Goal: Task Accomplishment & Management: Complete application form

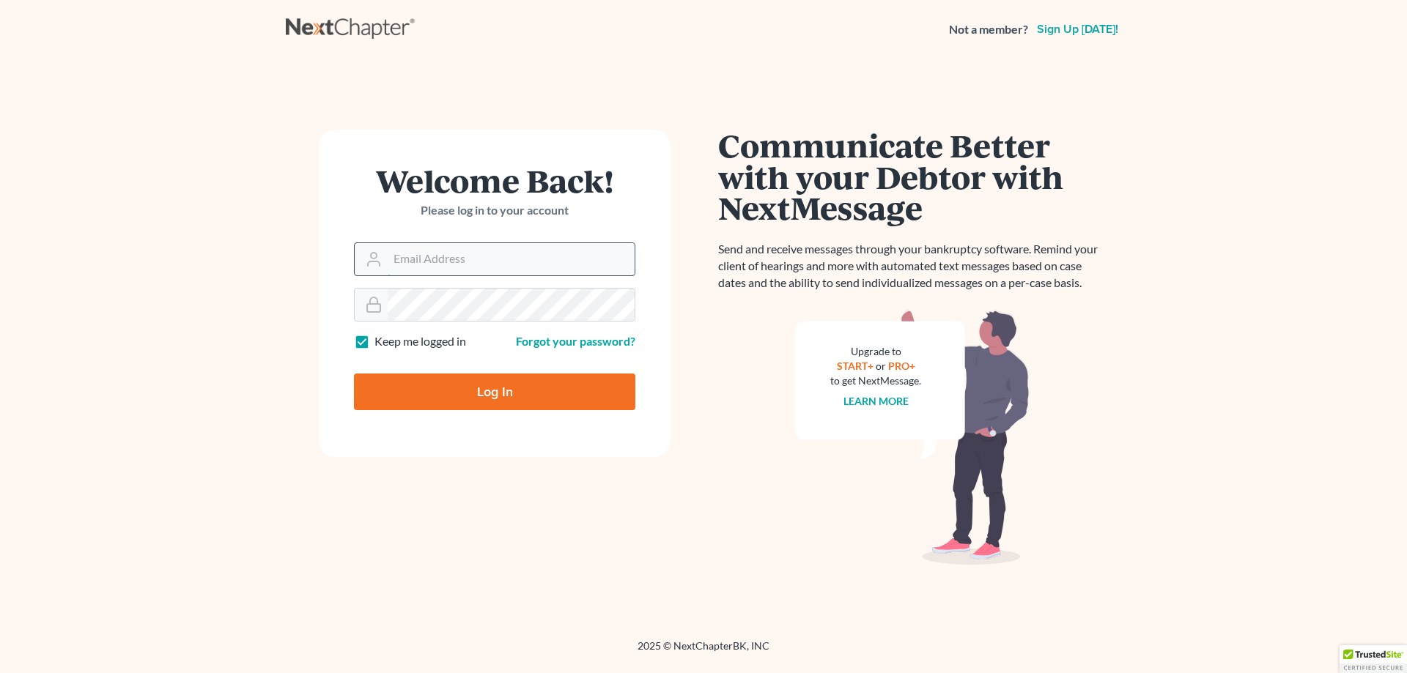
click at [424, 256] on input "Email Address" at bounding box center [511, 259] width 247 height 32
type input "[EMAIL_ADDRESS][DOMAIN_NAME]"
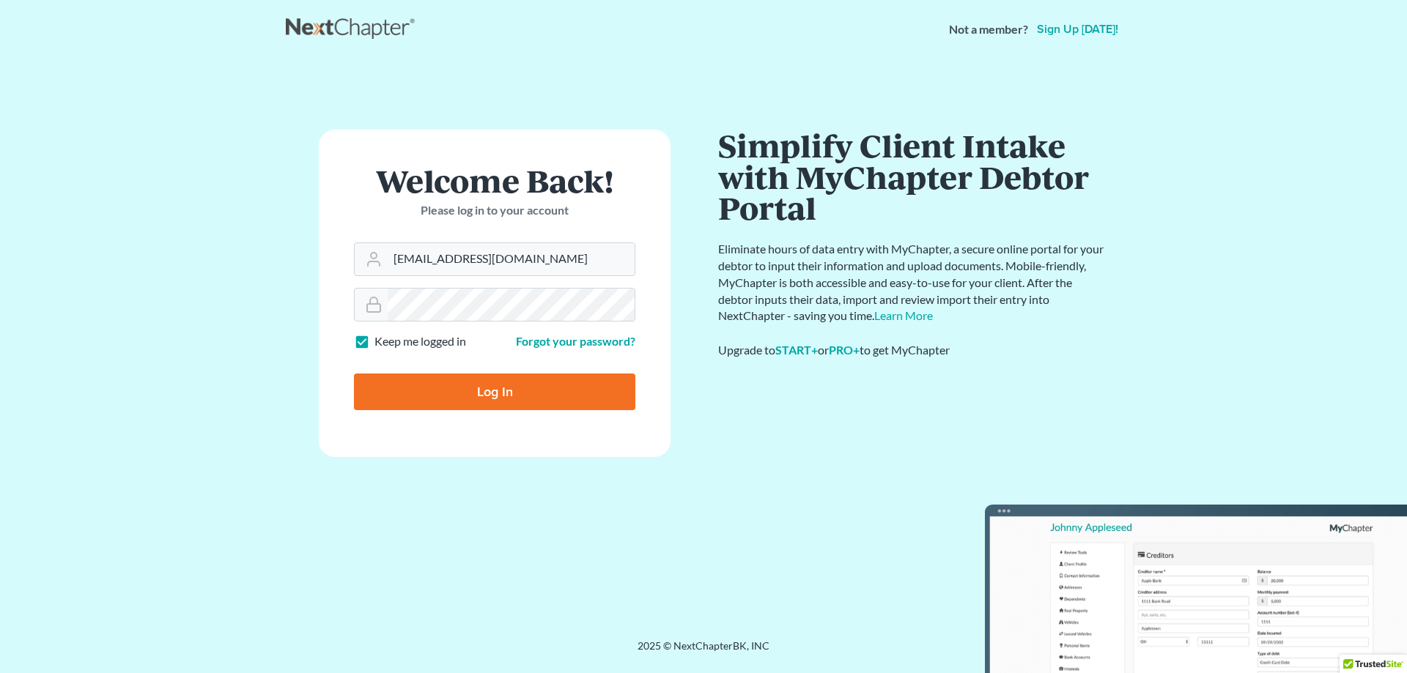
click at [489, 388] on input "Log In" at bounding box center [494, 392] width 281 height 37
type input "Thinking..."
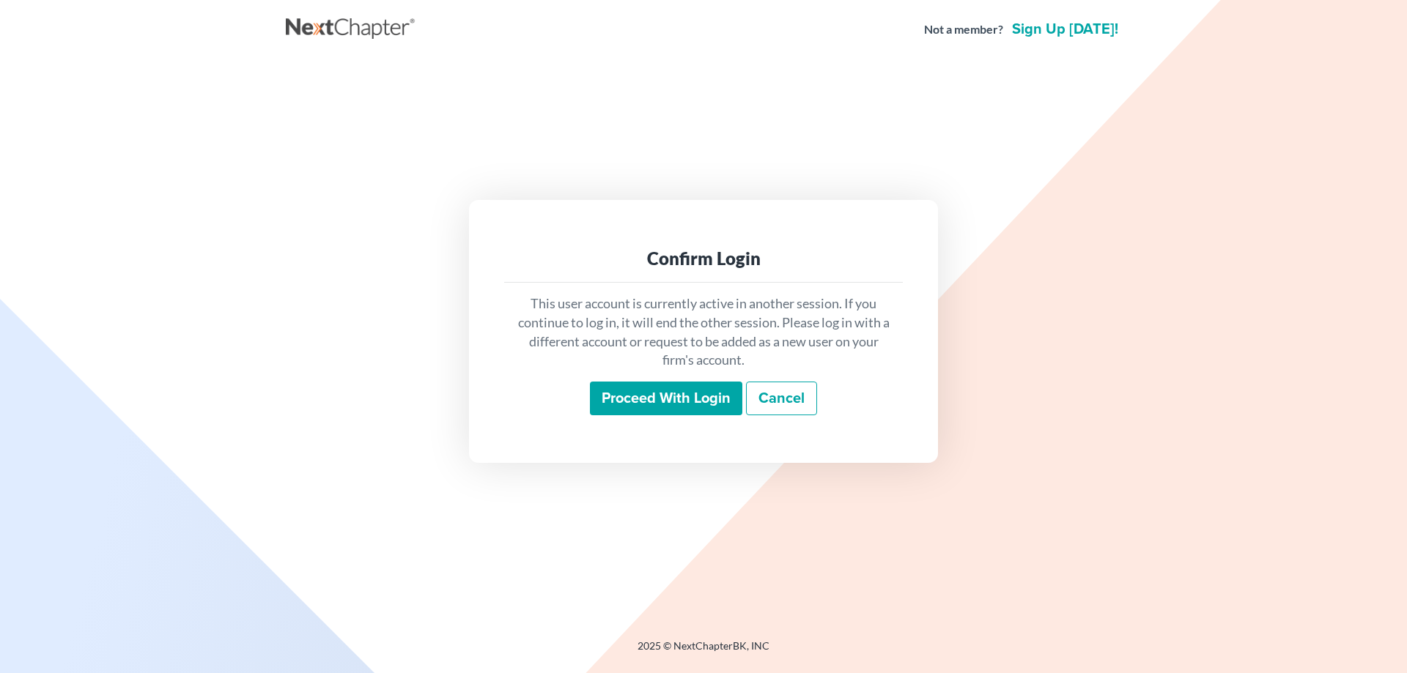
click at [711, 404] on input "Proceed with login" at bounding box center [666, 399] width 152 height 34
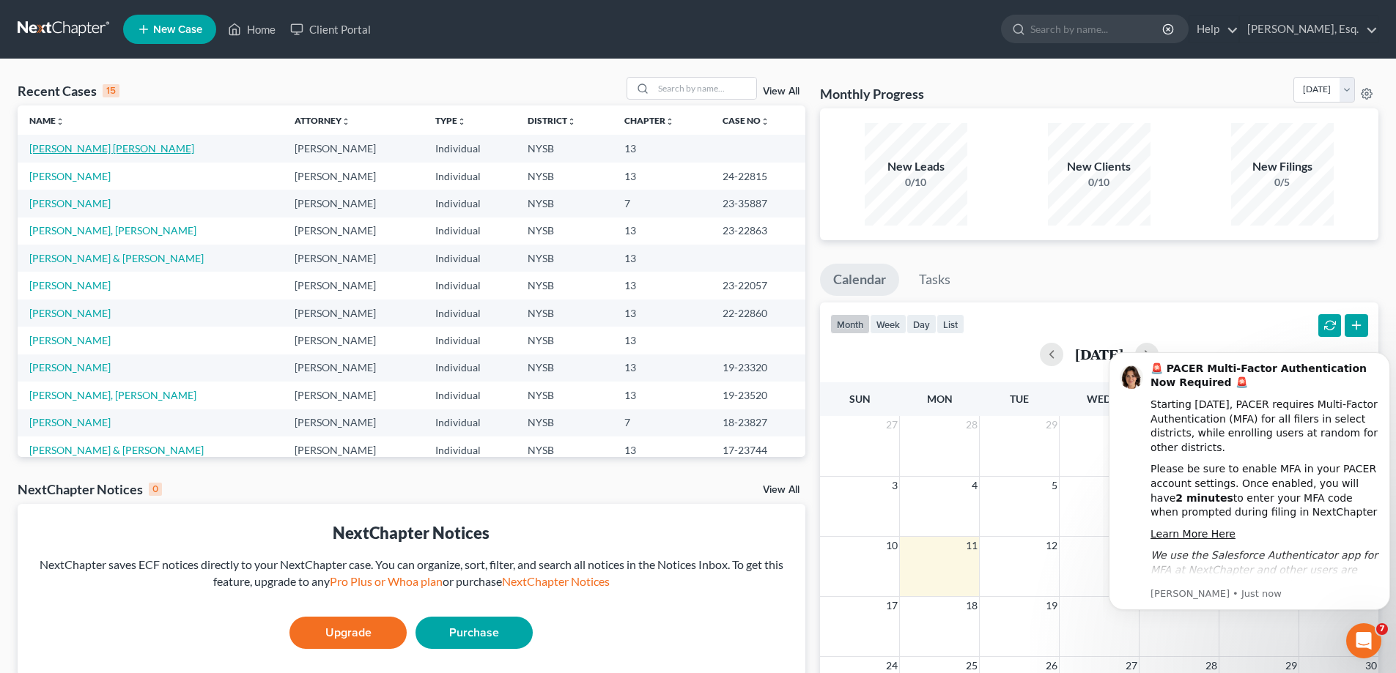
click at [116, 142] on link "Guerra Arriaga, Roberto" at bounding box center [111, 148] width 165 height 12
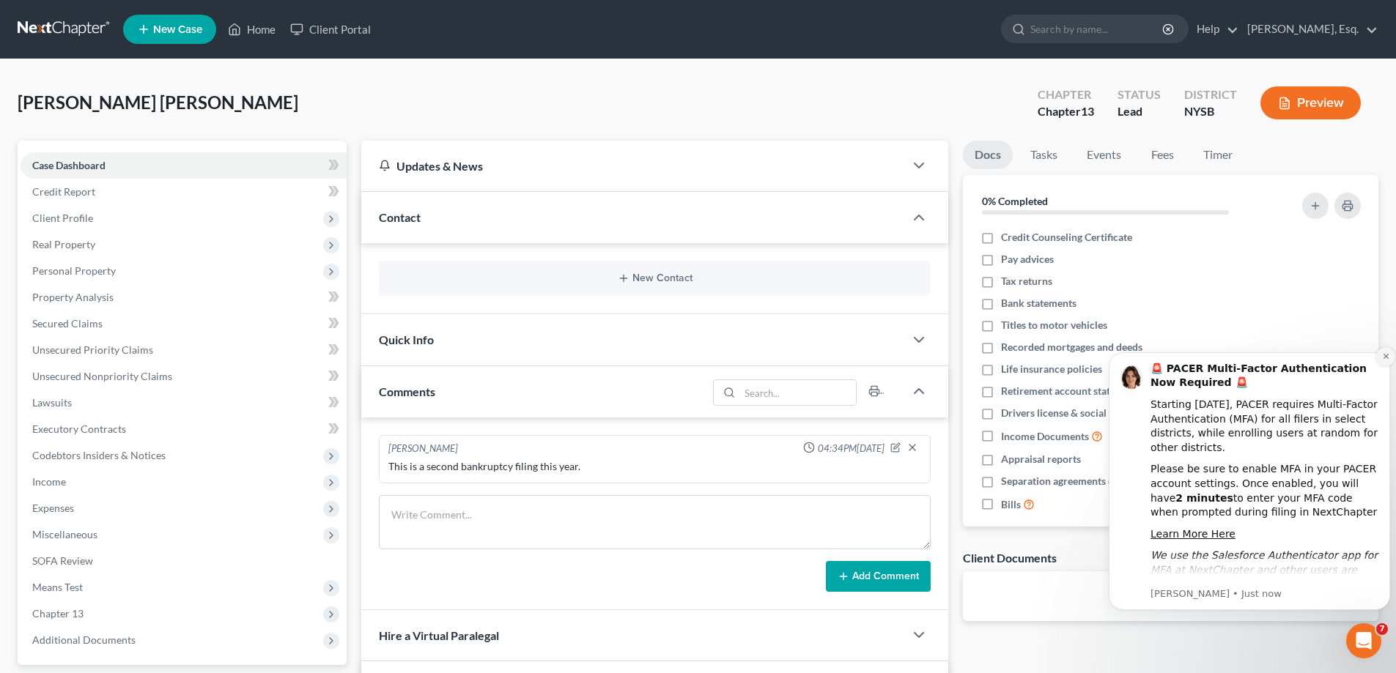
click at [1385, 359] on icon "Dismiss notification" at bounding box center [1386, 356] width 8 height 8
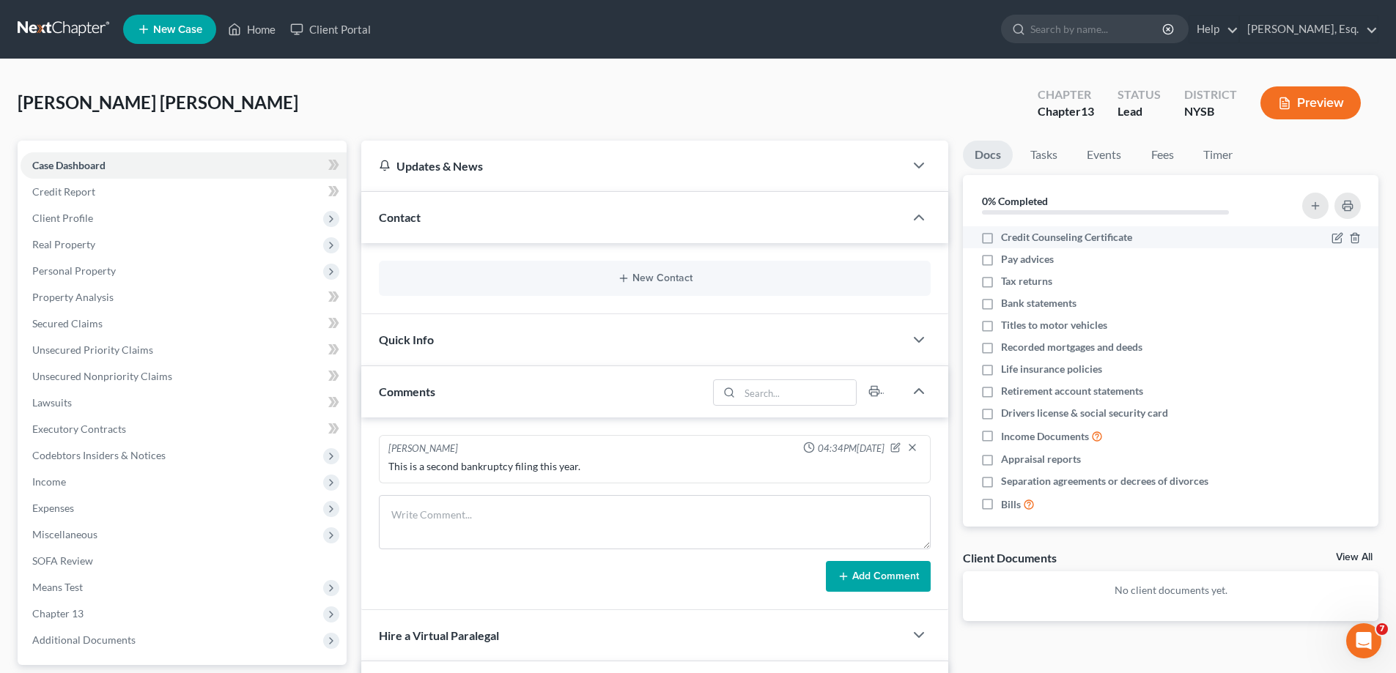
click at [1001, 240] on label "Credit Counseling Certificate" at bounding box center [1066, 237] width 131 height 15
click at [1007, 240] on input "Credit Counseling Certificate" at bounding box center [1012, 235] width 10 height 10
click at [1001, 238] on label "Credit Counseling Certificate" at bounding box center [1066, 237] width 131 height 15
click at [1007, 238] on input "Credit Counseling Certificate" at bounding box center [1012, 235] width 10 height 10
checkbox input "false"
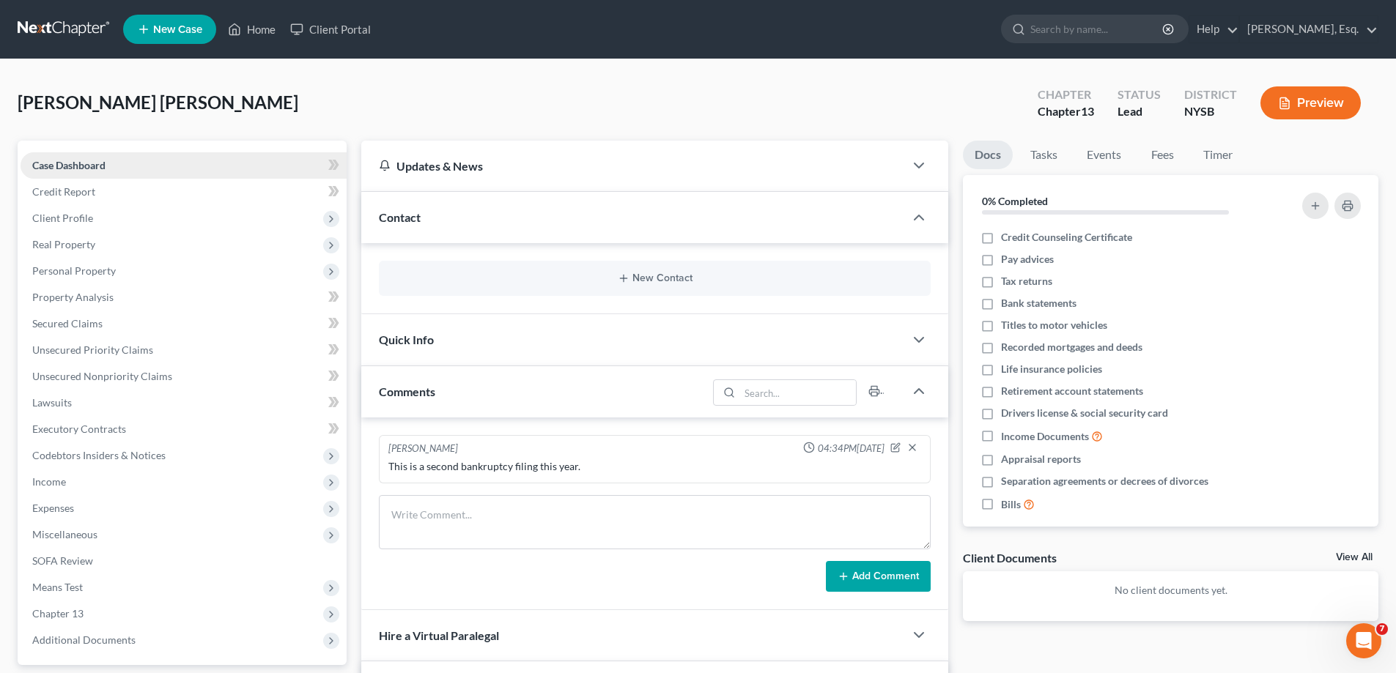
click at [157, 163] on link "Case Dashboard" at bounding box center [184, 165] width 326 height 26
click at [105, 223] on span "Client Profile" at bounding box center [184, 218] width 326 height 26
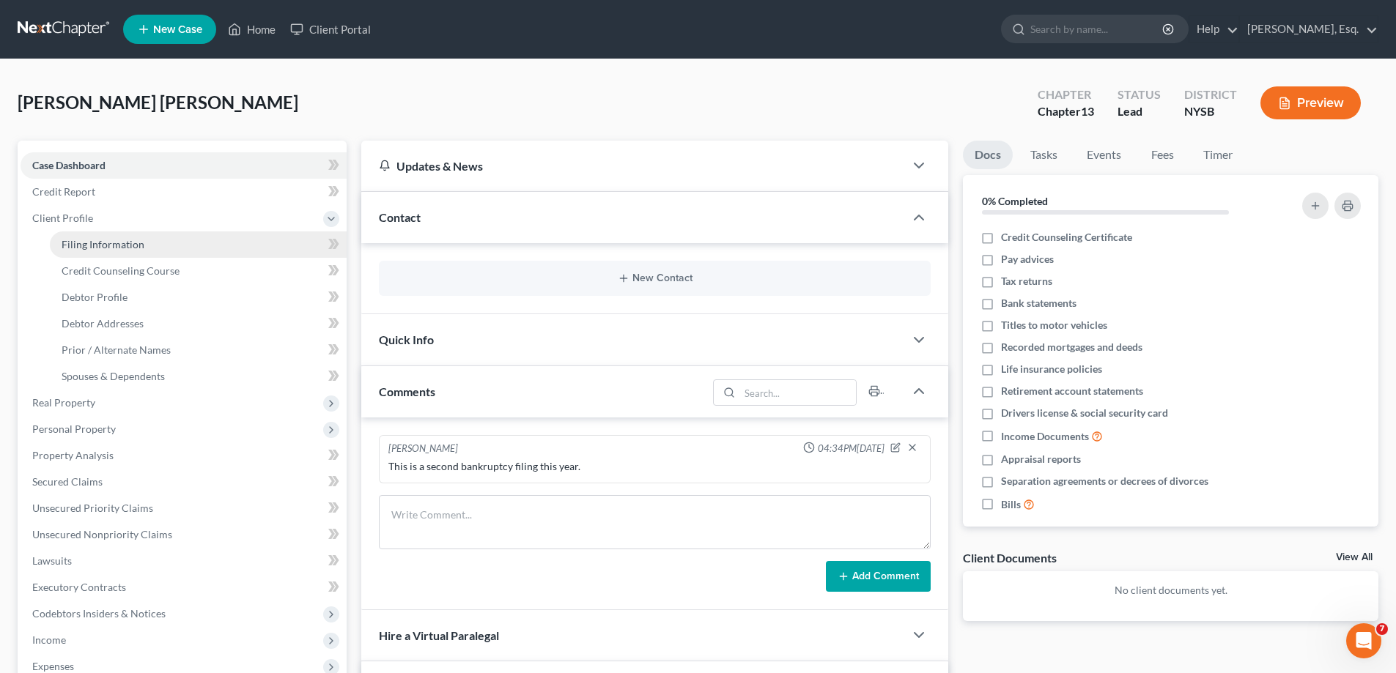
click at [111, 245] on span "Filing Information" at bounding box center [103, 244] width 83 height 12
select select "1"
select select "0"
select select "3"
select select "35"
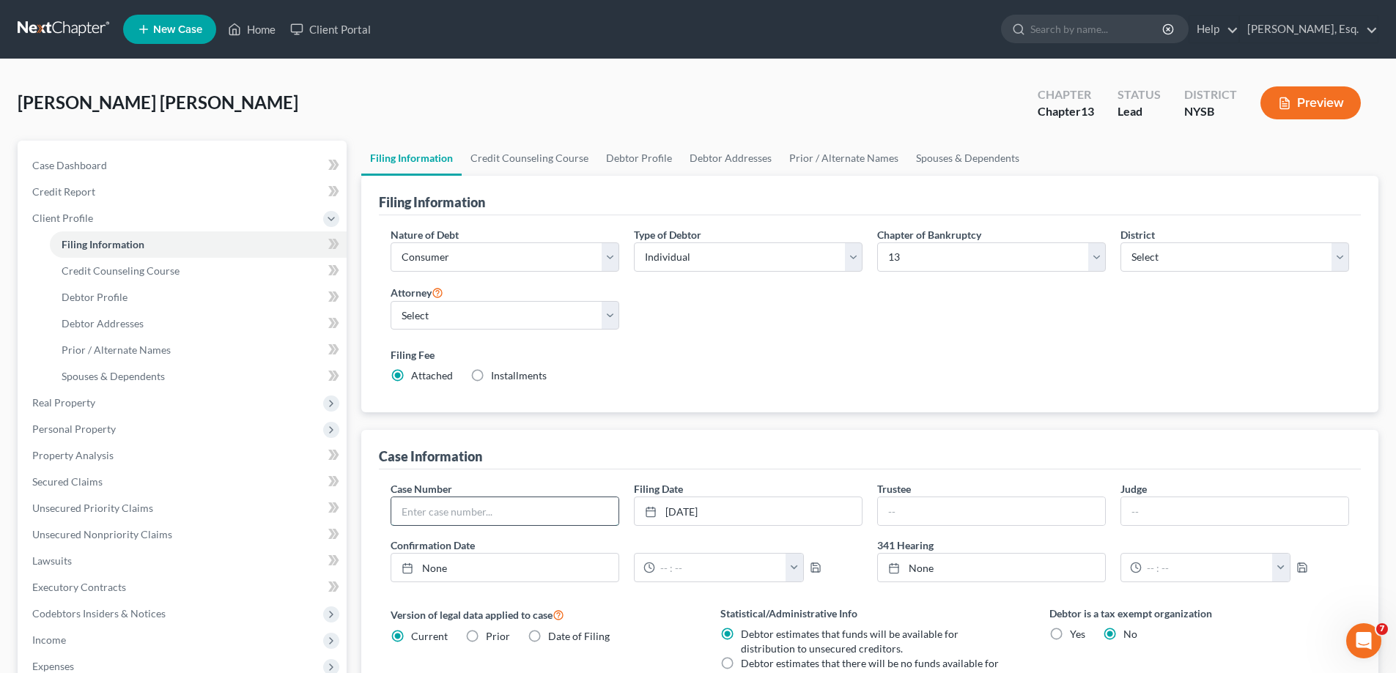
click at [473, 519] on input "text" at bounding box center [504, 511] width 227 height 28
click at [463, 509] on input "text" at bounding box center [504, 511] width 227 height 28
type input "25-22700"
click at [959, 512] on input "text" at bounding box center [991, 511] width 227 height 28
type input "t"
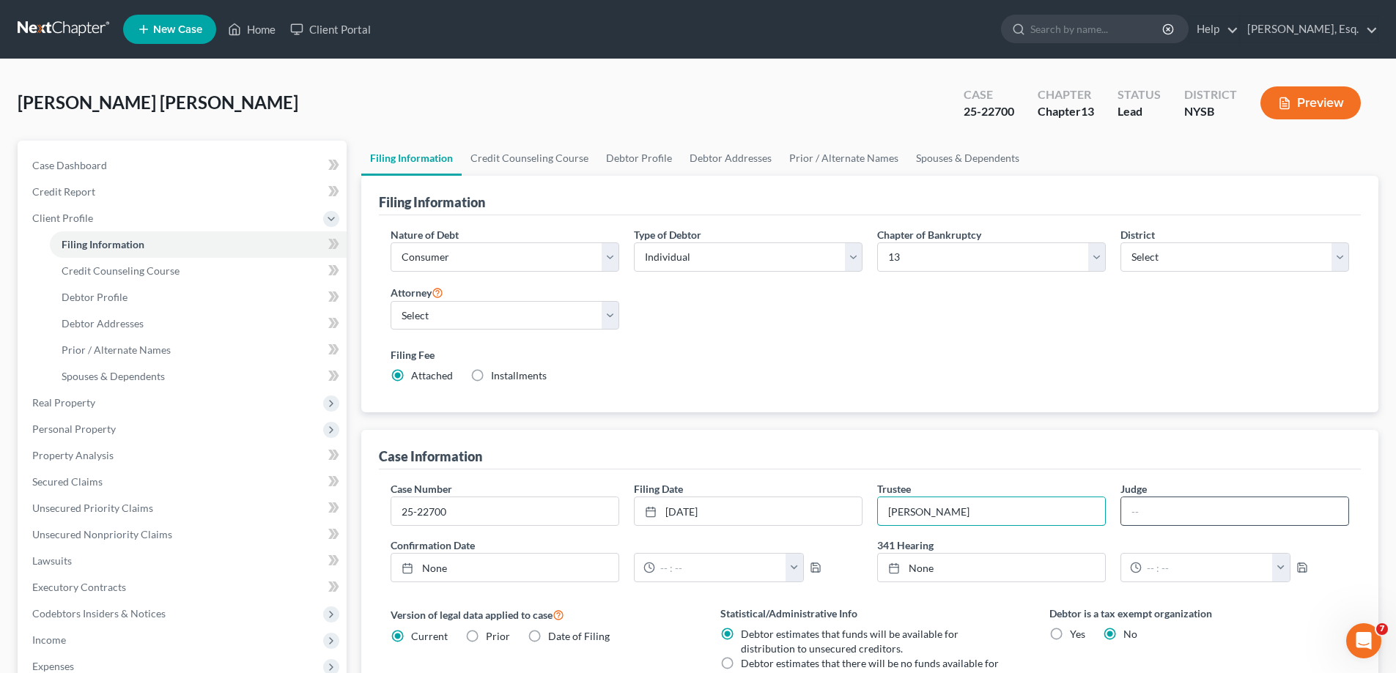
type input "Thomas C. Frost"
click at [1183, 514] on input "text" at bounding box center [1234, 511] width 227 height 28
type input "Hon. Cecilia G. Morris"
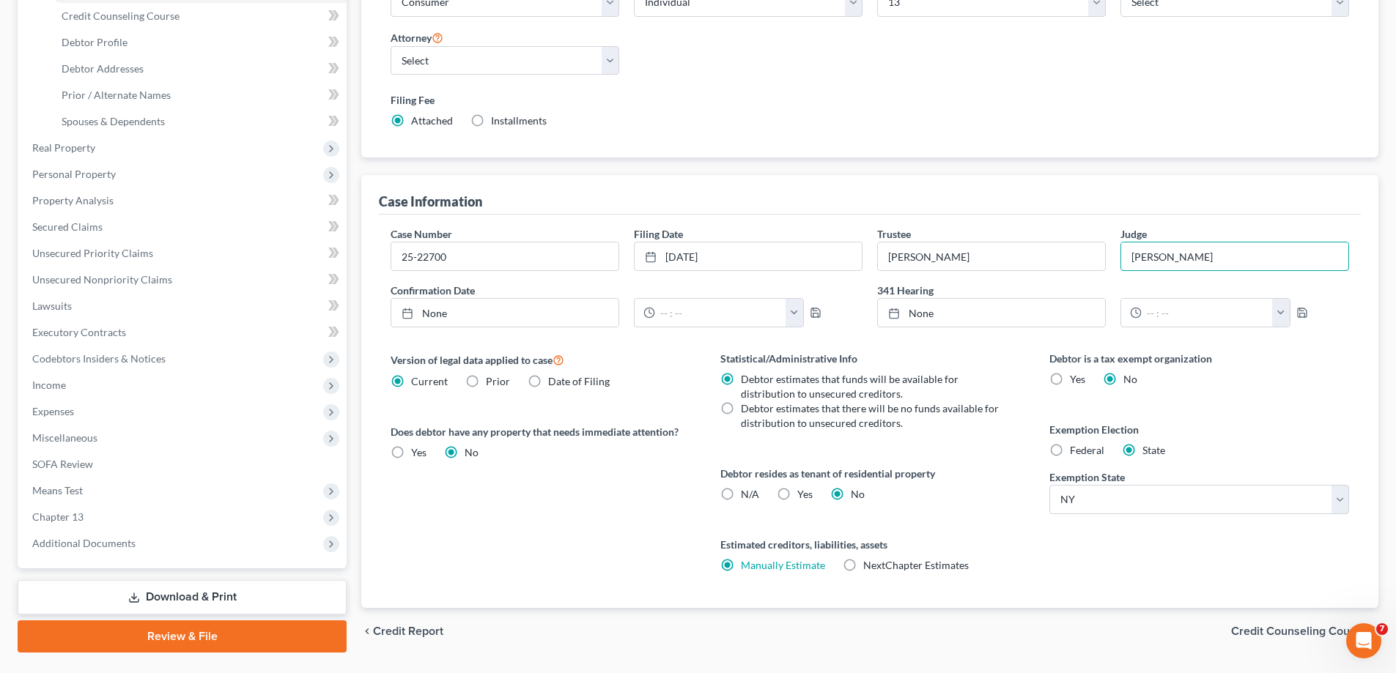
scroll to position [292, 0]
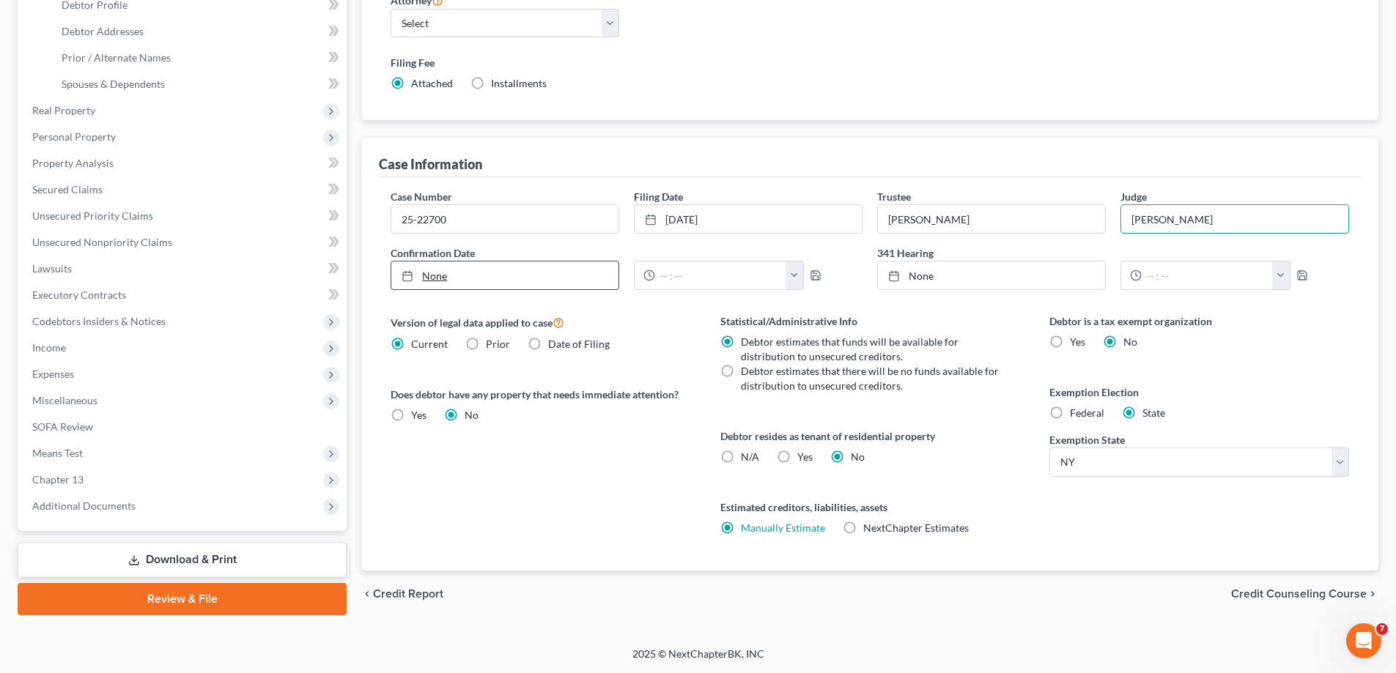
click at [466, 275] on link "None" at bounding box center [504, 276] width 227 height 28
type input "8/11/2025"
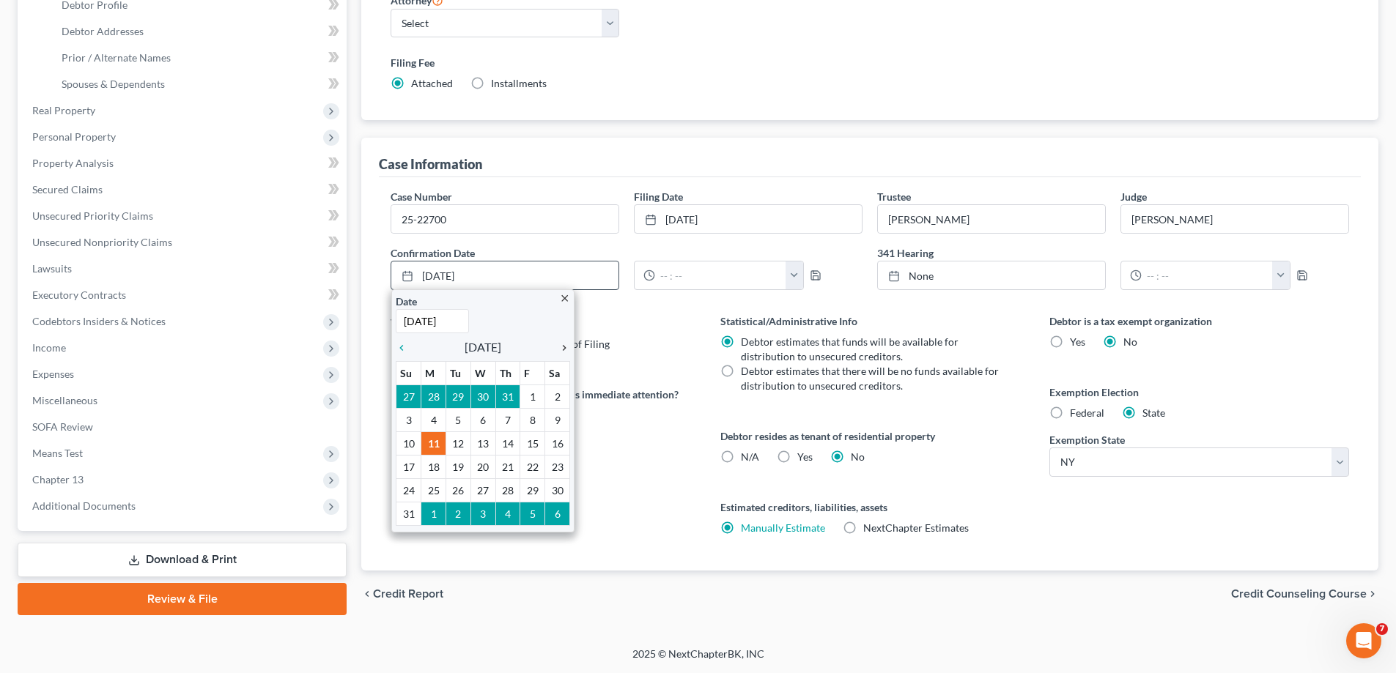
click at [564, 349] on icon "chevron_right" at bounding box center [560, 348] width 19 height 12
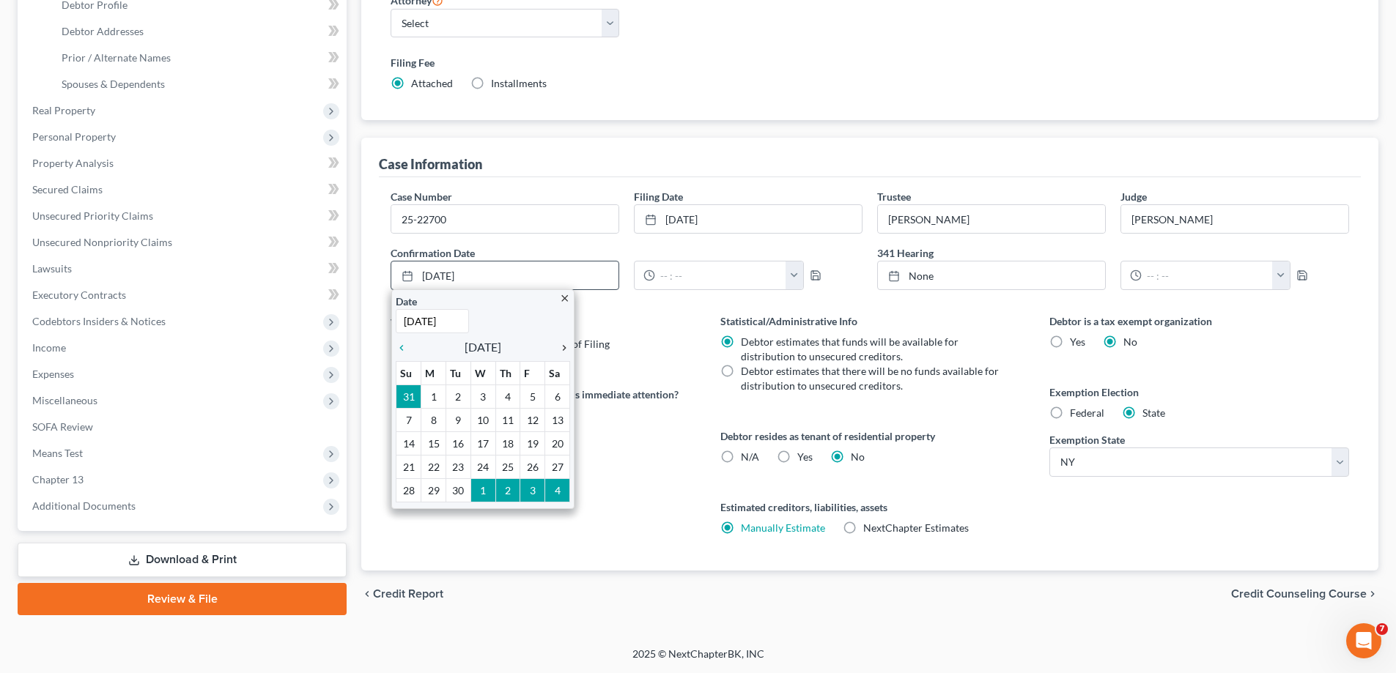
click at [564, 349] on icon "chevron_right" at bounding box center [560, 348] width 19 height 12
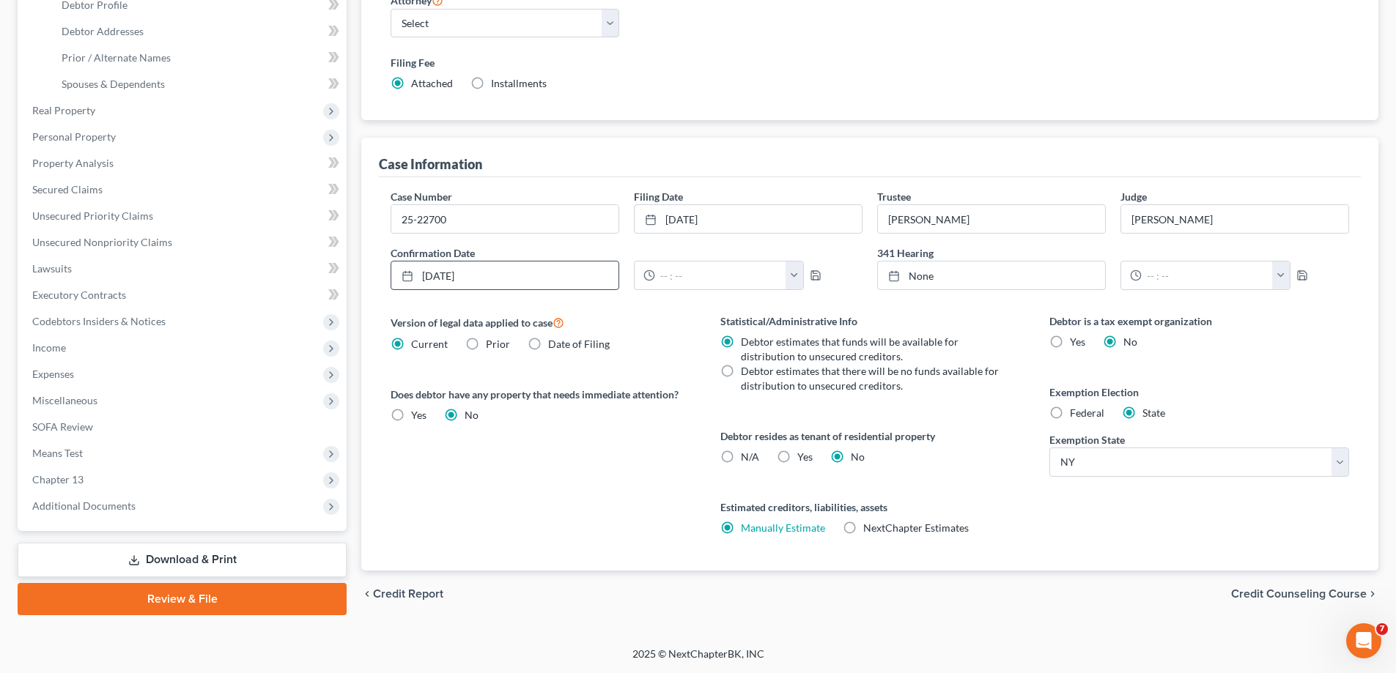
click at [523, 443] on div "Version of legal data applied to case Current Prior Date of Filing Legal data v…" at bounding box center [540, 442] width 329 height 257
click at [678, 285] on input "text" at bounding box center [720, 276] width 131 height 28
click at [791, 271] on button "button" at bounding box center [794, 276] width 18 height 28
click at [728, 281] on input "9:05" at bounding box center [720, 276] width 131 height 28
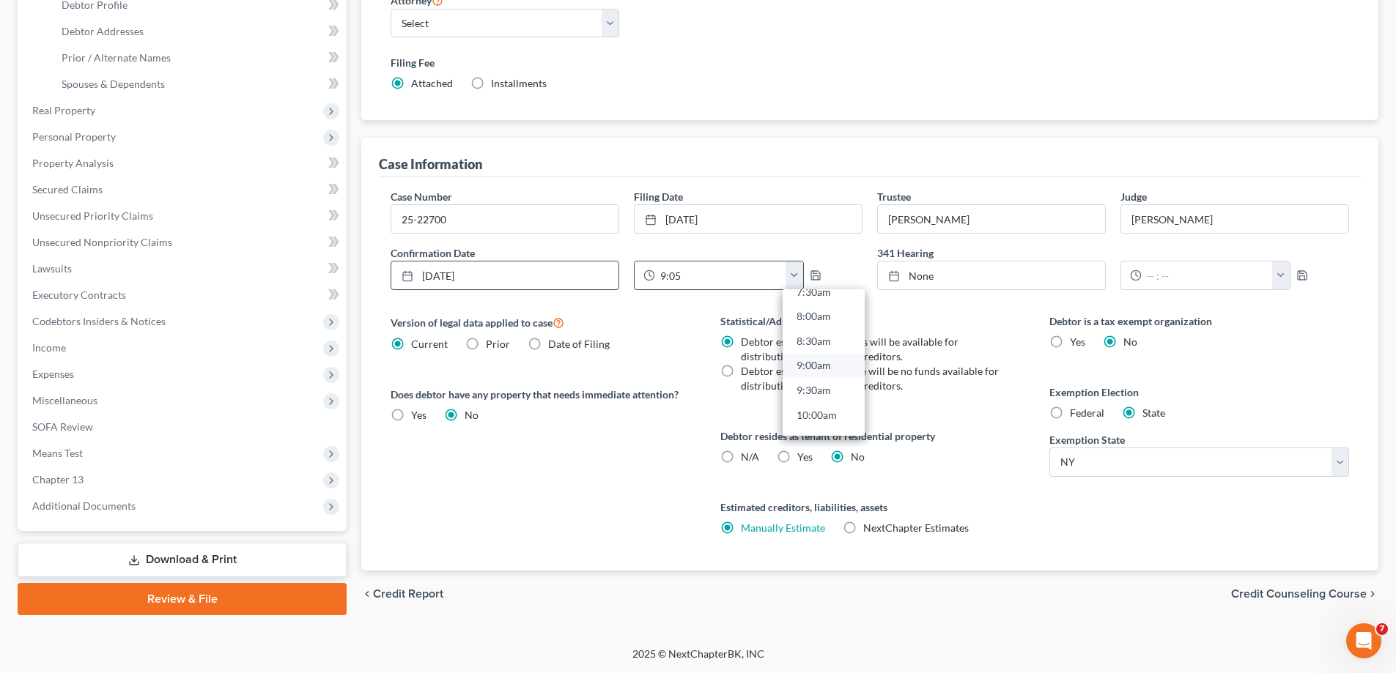
click at [819, 361] on link "9:00am" at bounding box center [823, 366] width 82 height 25
click at [719, 280] on input "9:00am" at bounding box center [720, 276] width 131 height 28
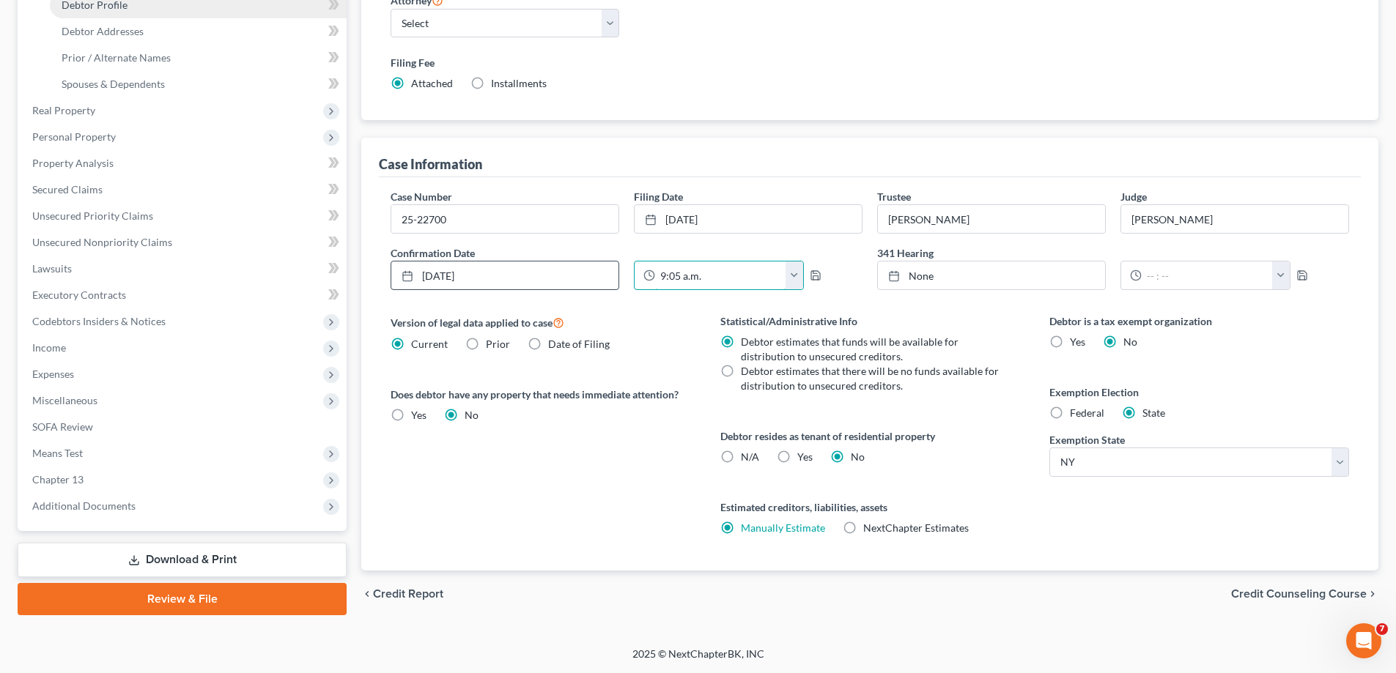
type input "9:05 a.m."
click at [937, 281] on link "None" at bounding box center [991, 276] width 227 height 28
type input "8/11/2025"
click at [1157, 281] on input "text" at bounding box center [1207, 276] width 131 height 28
click at [1279, 278] on button "button" at bounding box center [1281, 276] width 18 height 28
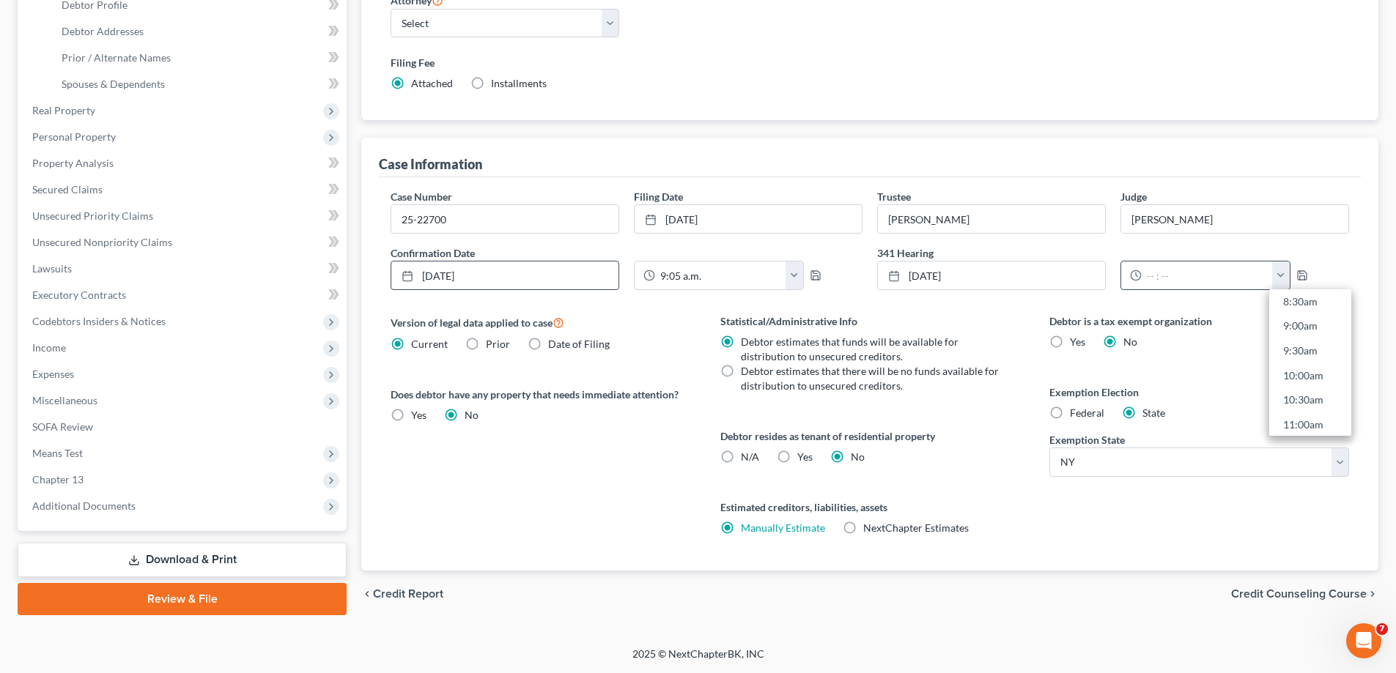
scroll to position [454, 0]
click at [1301, 370] on link "10:30am" at bounding box center [1310, 371] width 82 height 25
type input "10:30am"
click at [1287, 596] on span "Credit Counseling Course" at bounding box center [1299, 594] width 136 height 12
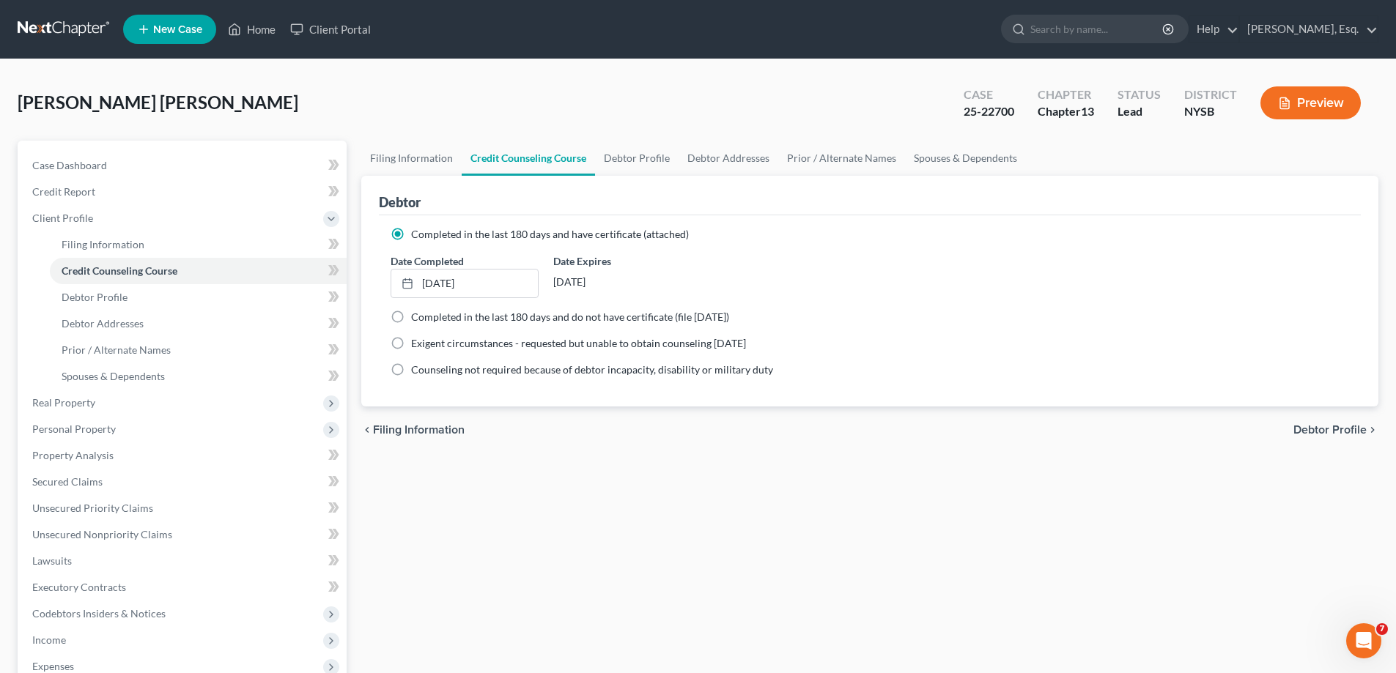
click at [1331, 425] on span "Debtor Profile" at bounding box center [1329, 430] width 73 height 12
select select "1"
select select "0"
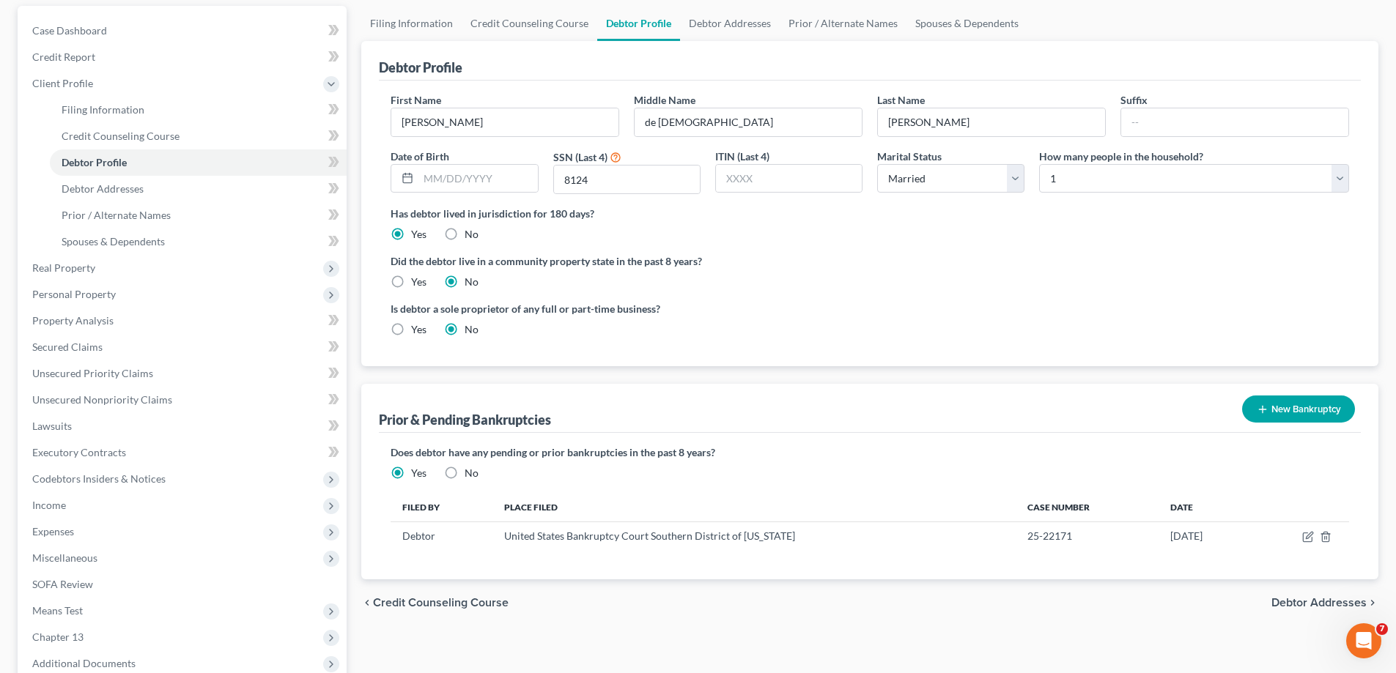
scroll to position [147, 0]
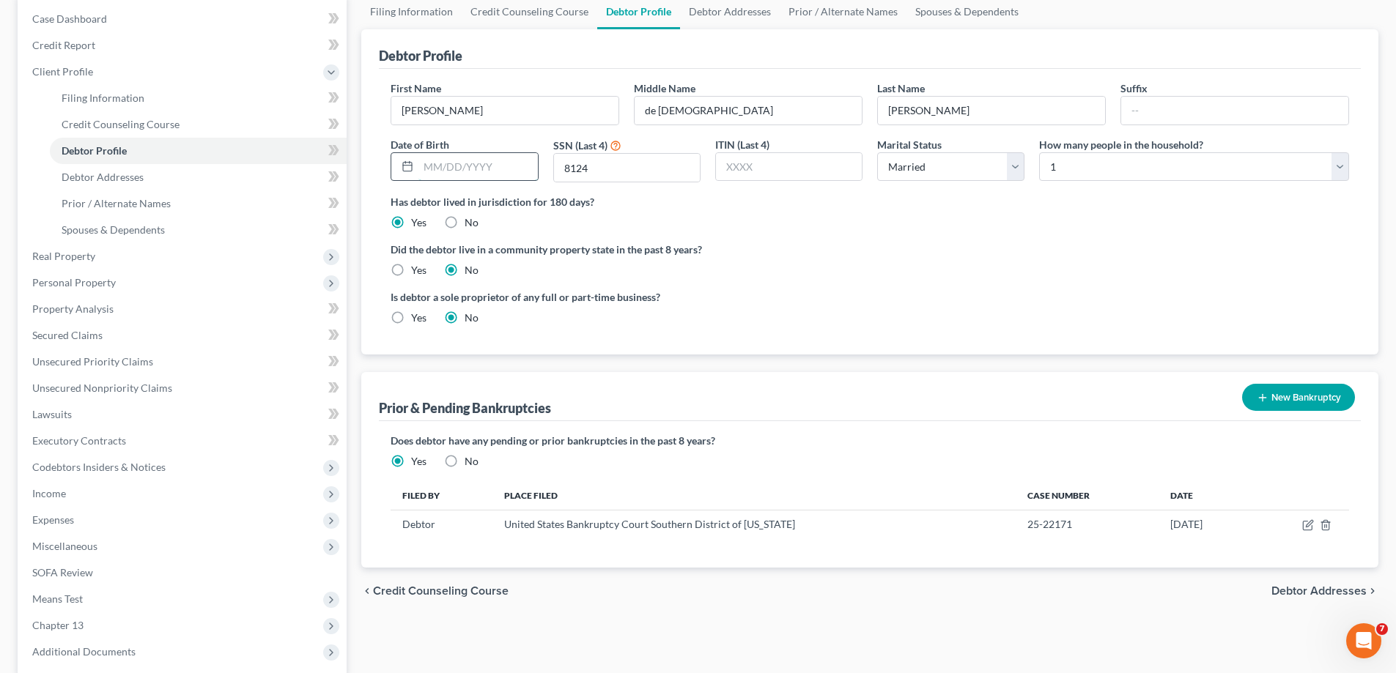
click at [485, 167] on input "text" at bounding box center [477, 167] width 119 height 28
type input "05/04/1961"
click at [1243, 169] on select "Select 1 2 3 4 5 6 7 8 9 10 11 12 13 14 15 16 17 18 19 20" at bounding box center [1194, 166] width 310 height 29
select select "1"
click at [1039, 152] on select "Select 1 2 3 4 5 6 7 8 9 10 11 12 13 14 15 16 17 18 19 20" at bounding box center [1194, 166] width 310 height 29
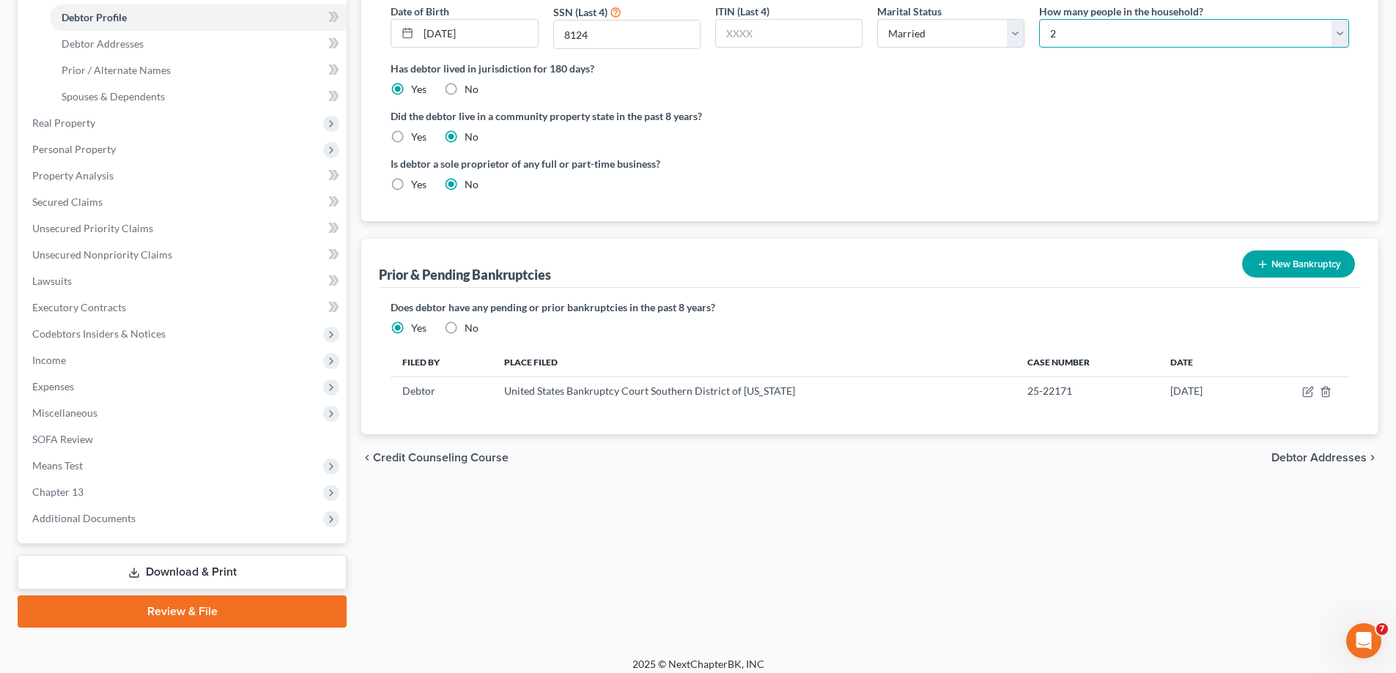
scroll to position [290, 0]
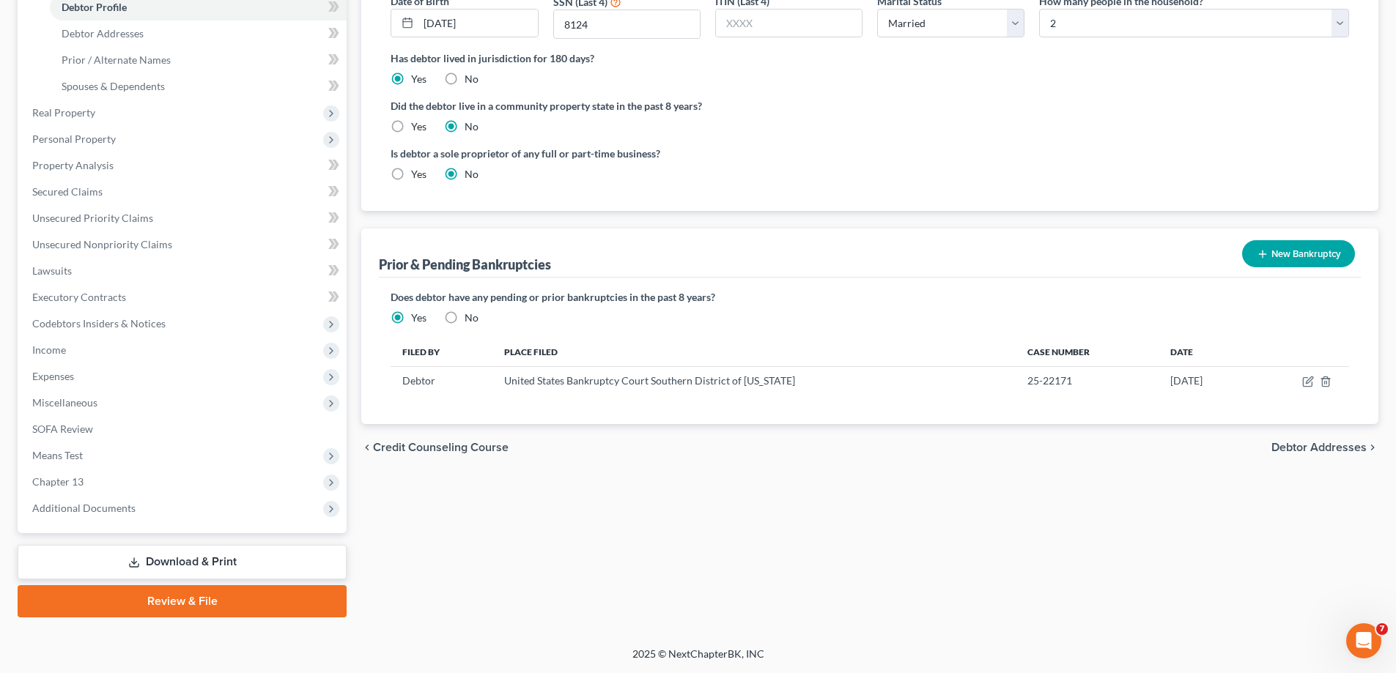
click at [1286, 449] on span "Debtor Addresses" at bounding box center [1318, 448] width 95 height 12
select select "0"
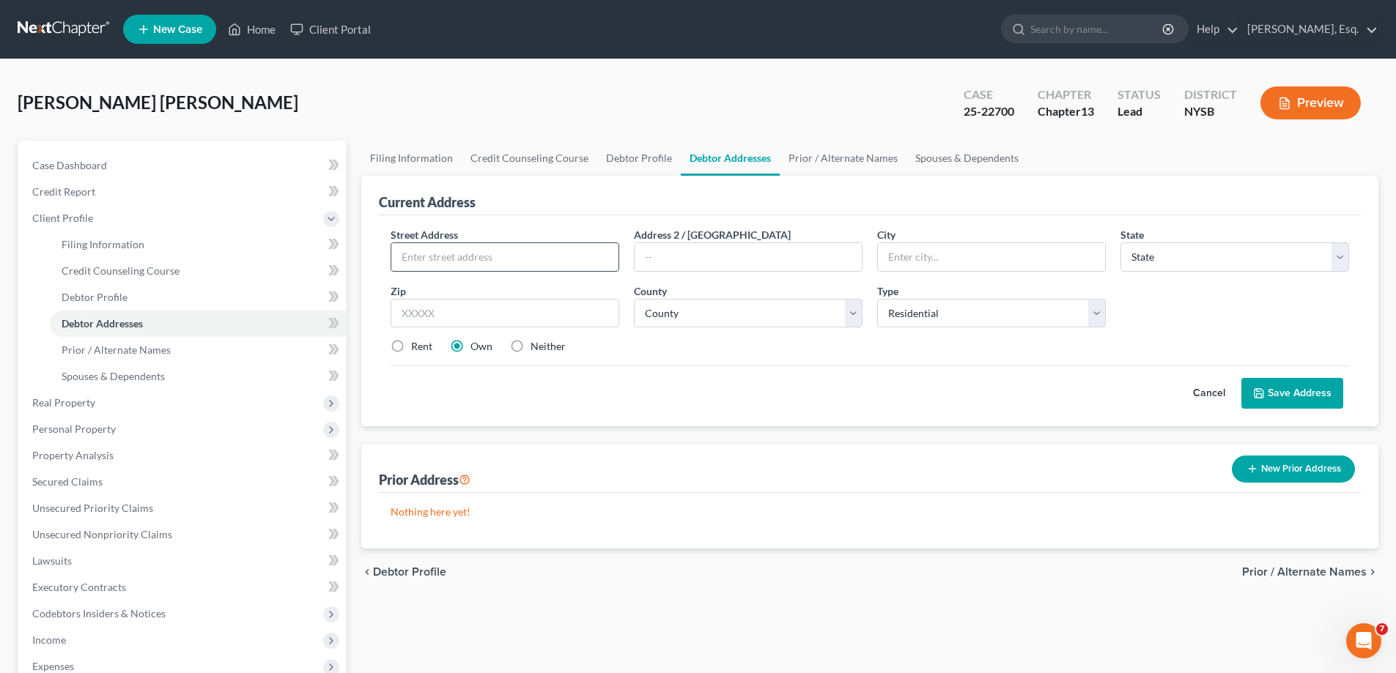
click at [522, 264] on input "text" at bounding box center [504, 257] width 227 height 28
type input "29 Grove Street"
type input "Mt. Kisco"
select select "35"
type input "10549"
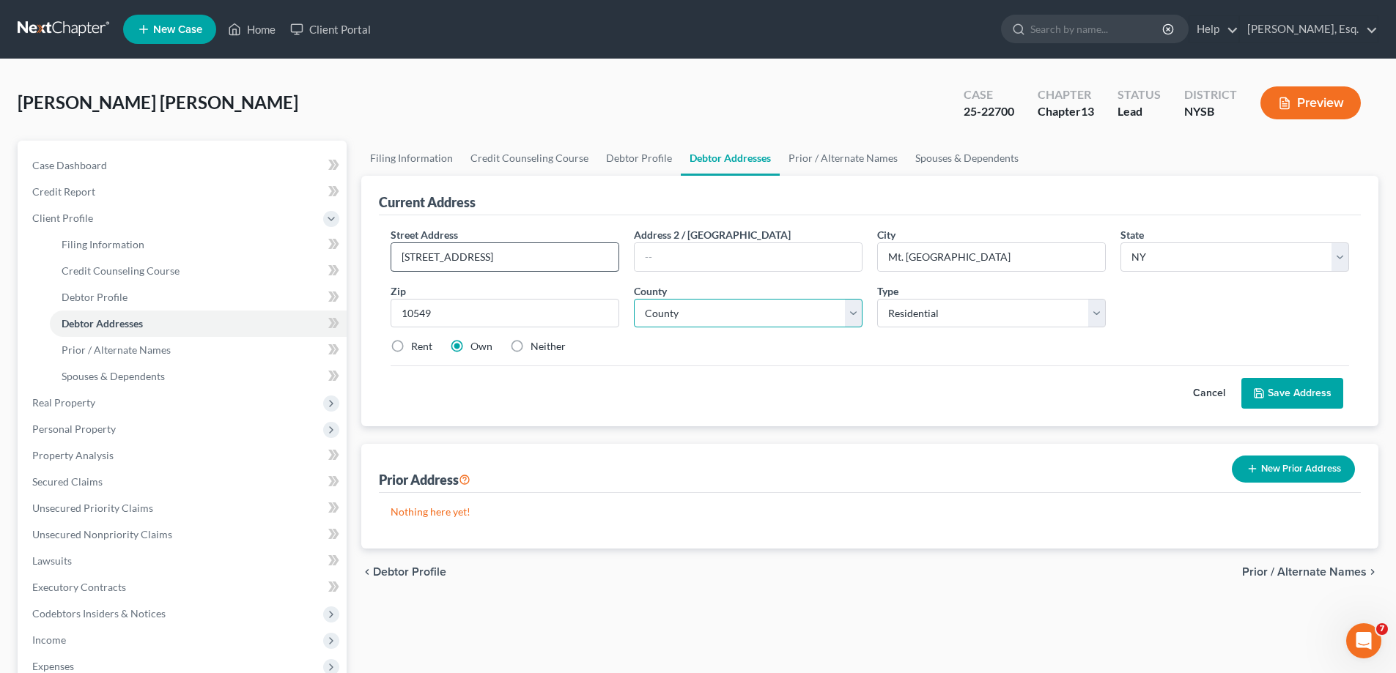
type input "Mount Kisco"
select select "59"
click at [1270, 395] on button "Save Address" at bounding box center [1292, 393] width 102 height 31
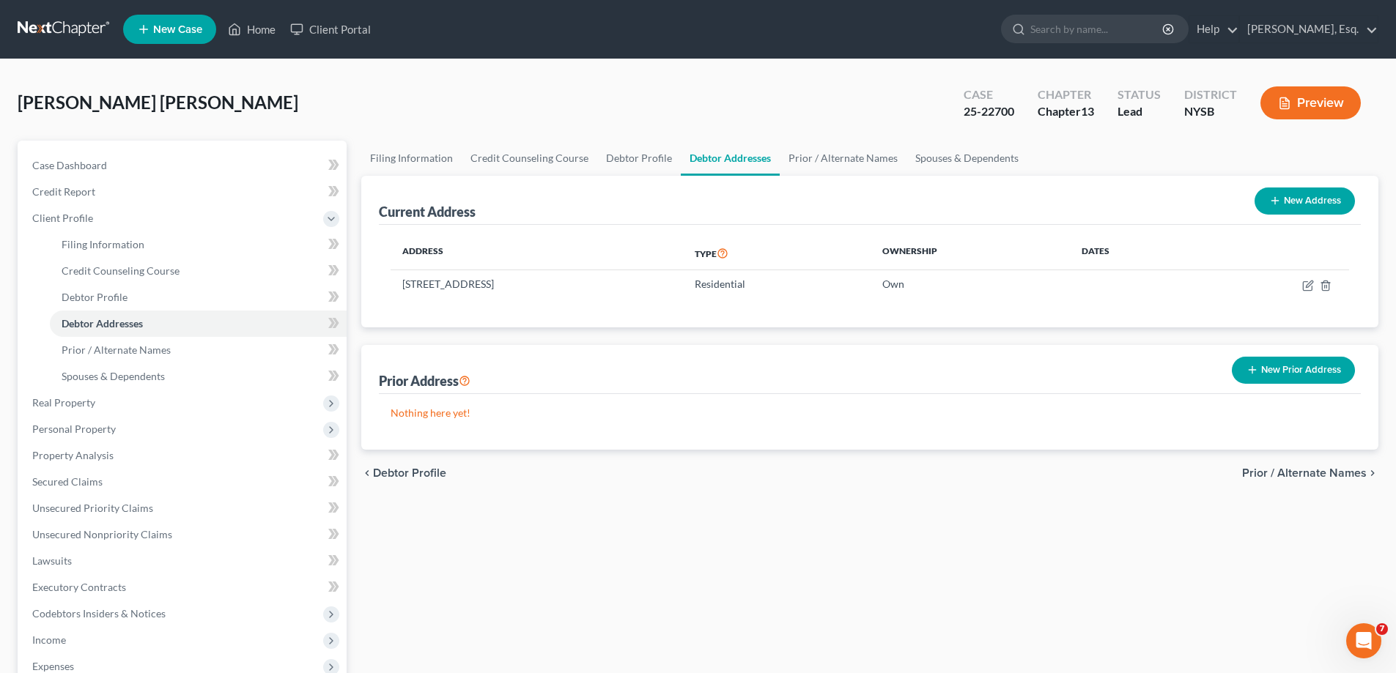
click at [1295, 470] on span "Prior / Alternate Names" at bounding box center [1304, 473] width 125 height 12
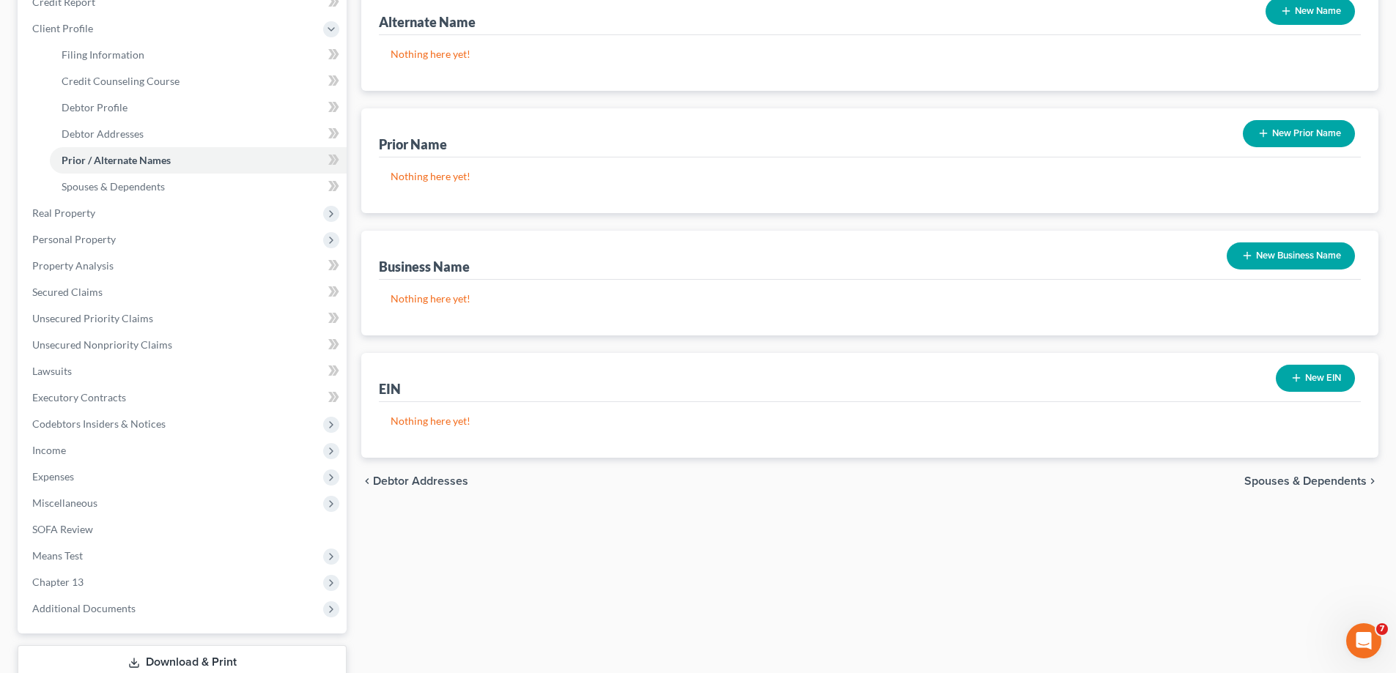
scroll to position [290, 0]
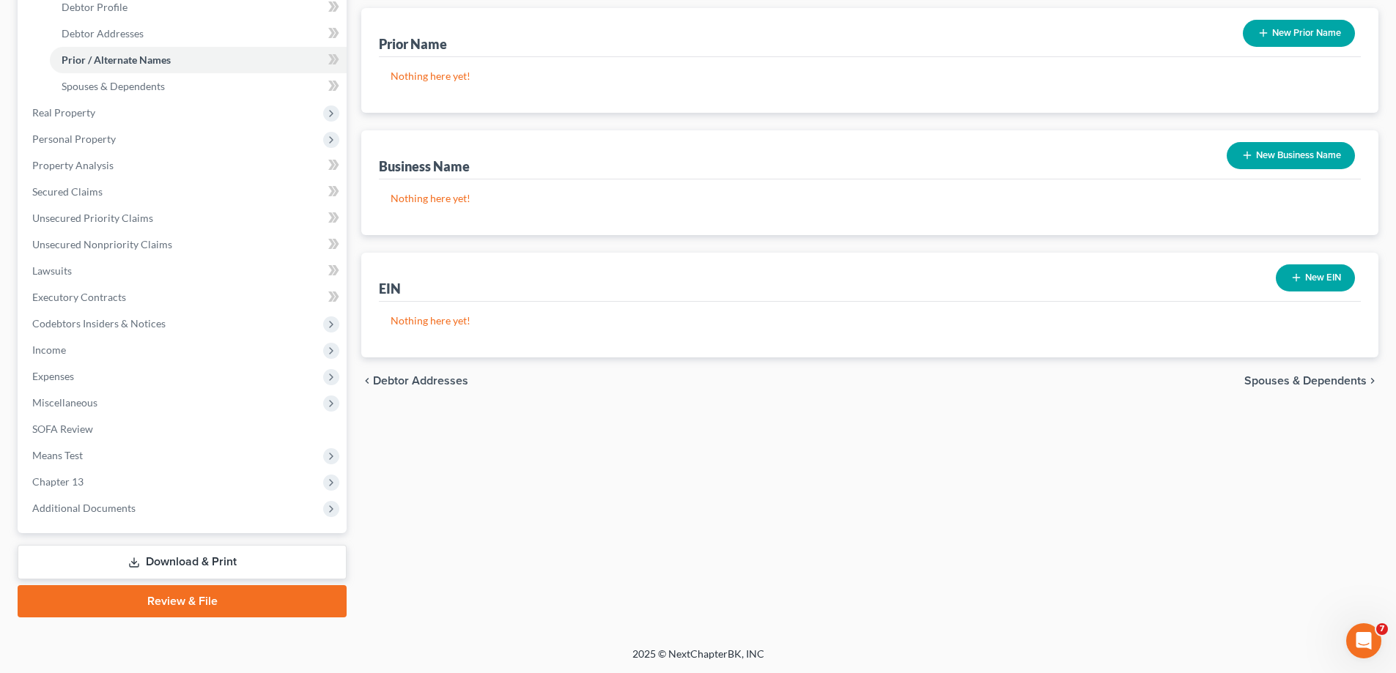
click at [1317, 379] on span "Spouses & Dependents" at bounding box center [1305, 381] width 122 height 12
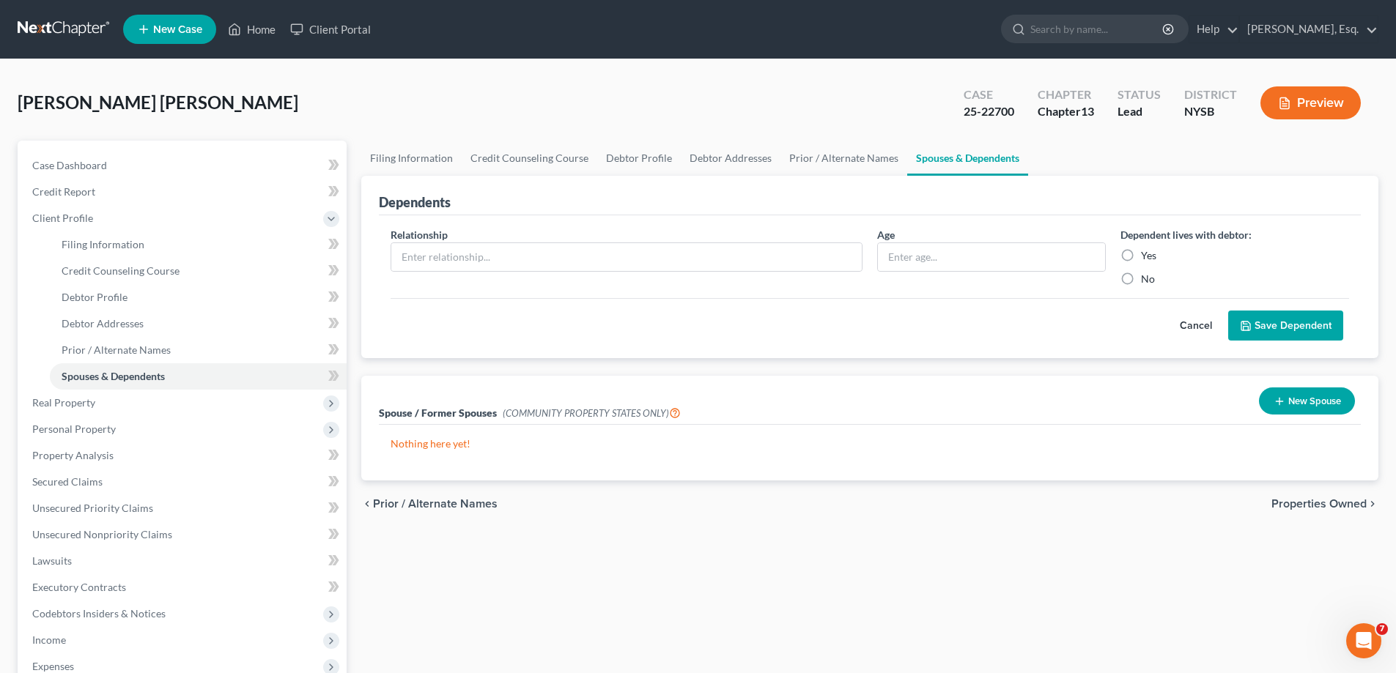
click at [1307, 399] on button "New Spouse" at bounding box center [1307, 401] width 96 height 27
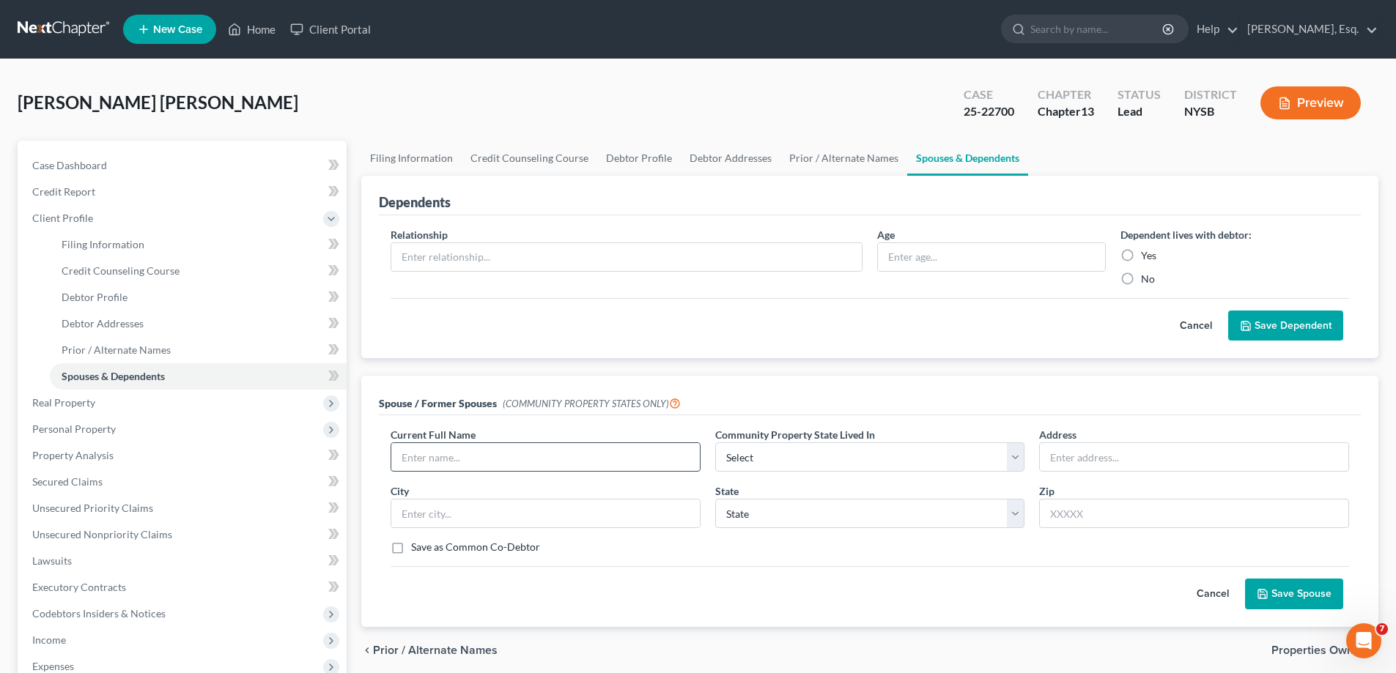
click at [478, 464] on input "text" at bounding box center [545, 457] width 308 height 28
type input "Enma Soto Colindres"
drag, startPoint x: 438, startPoint y: 458, endPoint x: 311, endPoint y: 459, distance: 126.8
click at [306, 459] on div "Petition Navigation Case Dashboard Payments Invoices Payments Payments Credit R…" at bounding box center [697, 524] width 1375 height 767
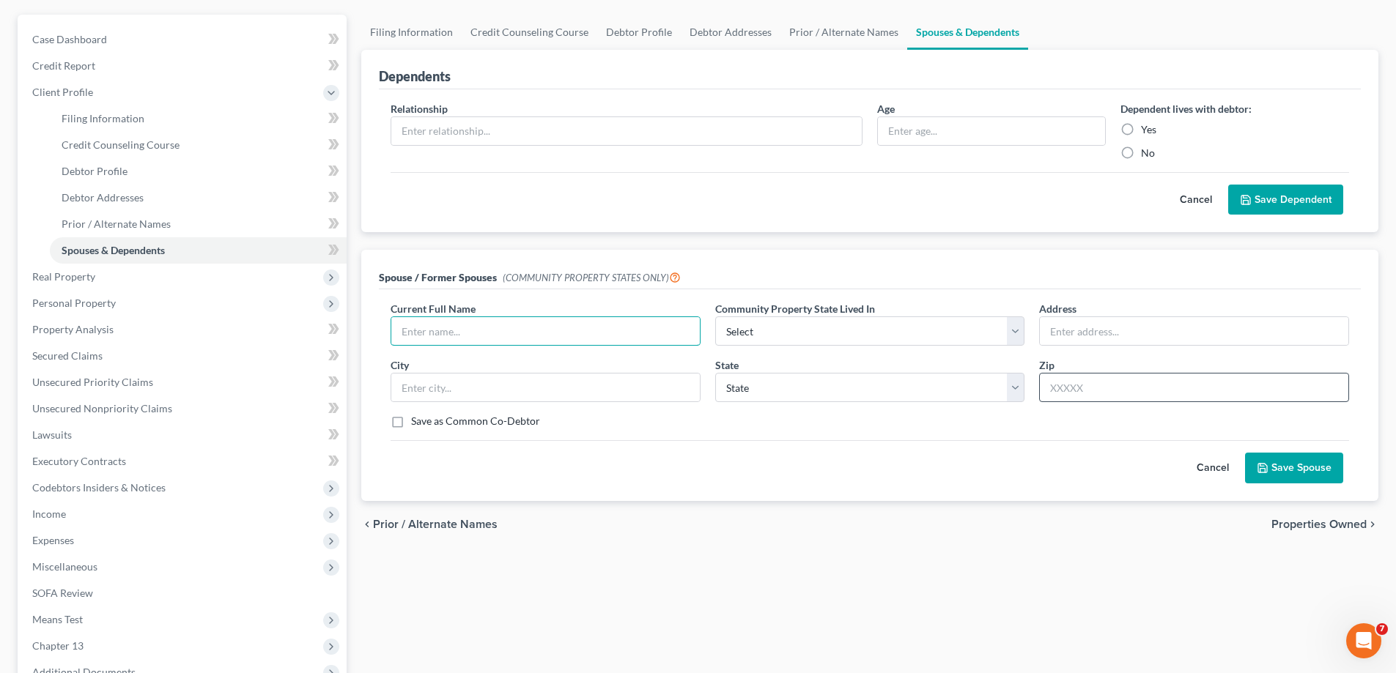
scroll to position [147, 0]
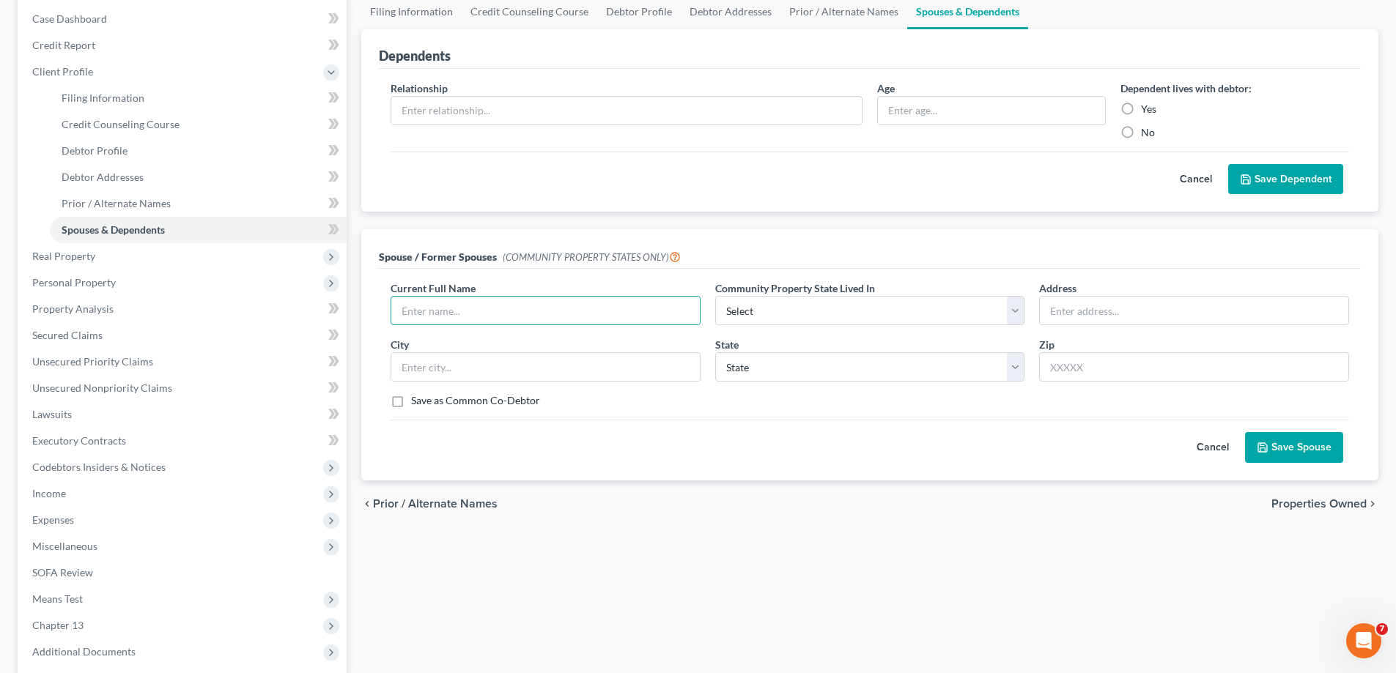
click at [1301, 504] on span "Properties Owned" at bounding box center [1318, 504] width 95 height 12
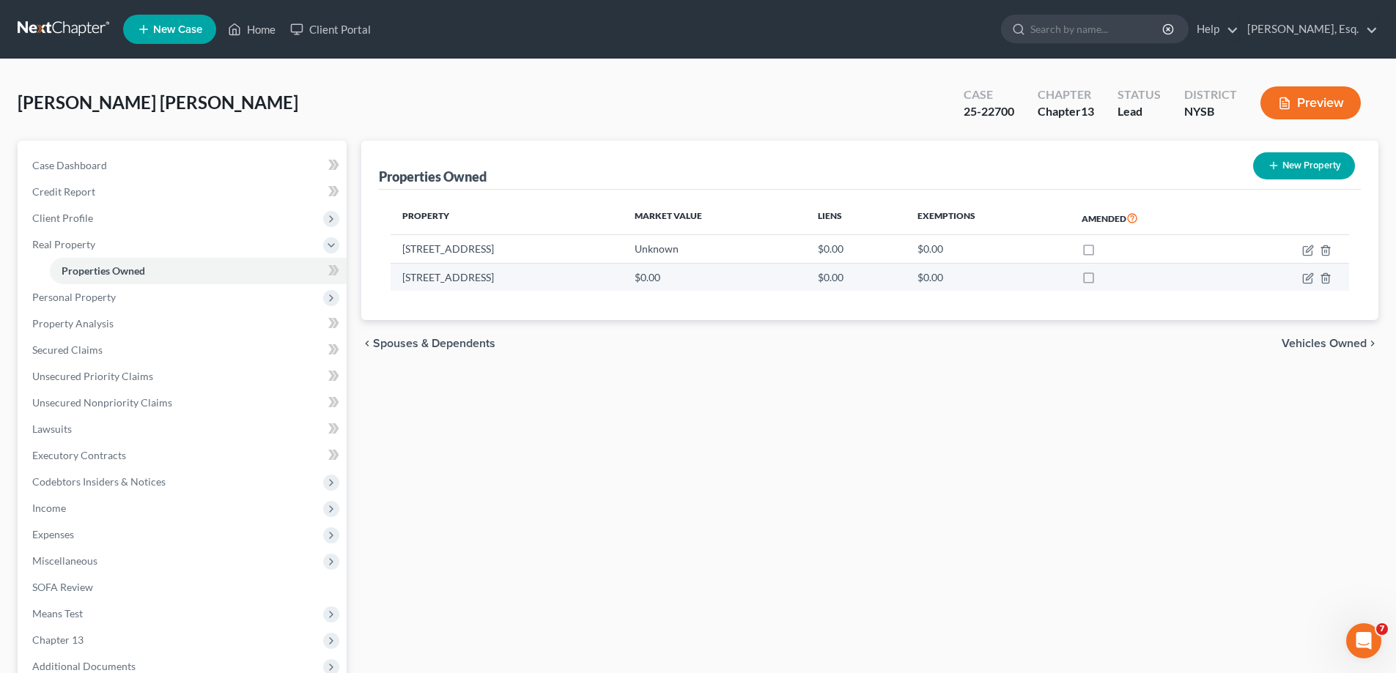
click at [1102, 281] on label at bounding box center [1102, 281] width 0 height 0
click at [1108, 278] on input "checkbox" at bounding box center [1113, 275] width 10 height 10
checkbox input "true"
click at [1327, 281] on icon "button" at bounding box center [1326, 279] width 12 height 12
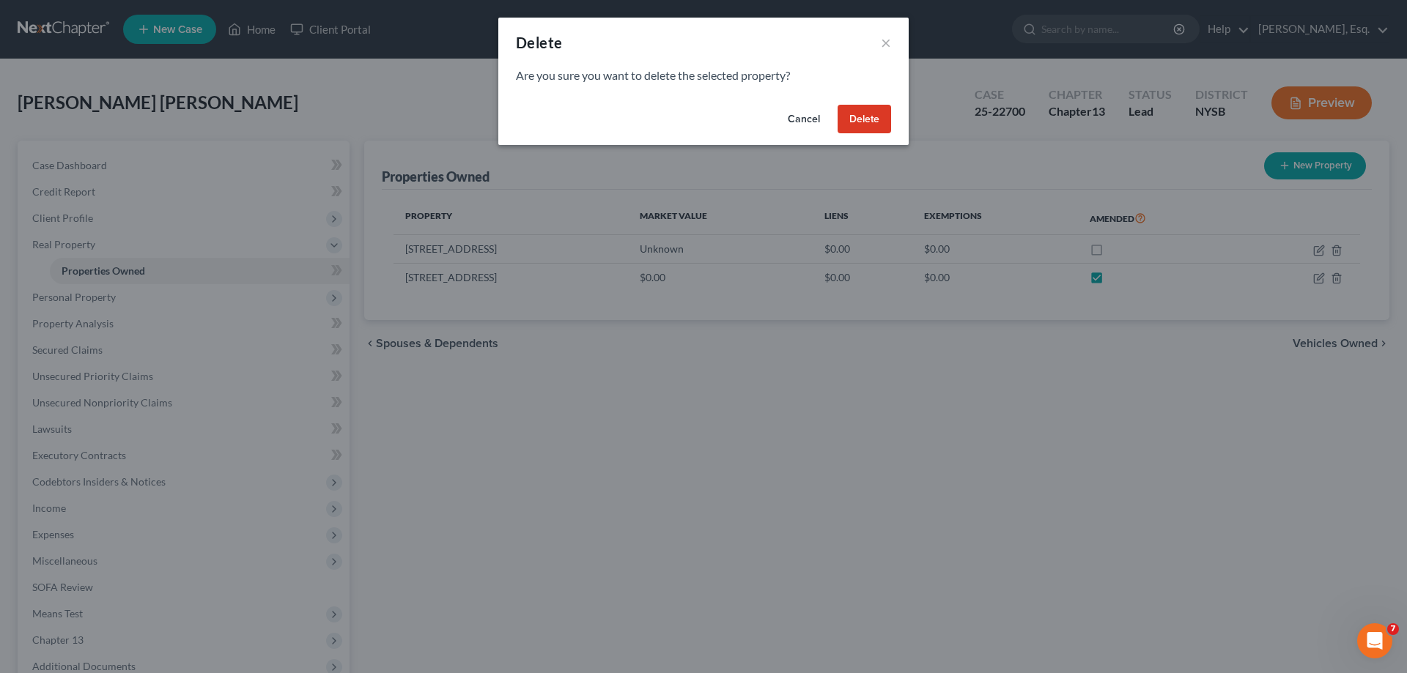
click at [857, 118] on button "Delete" at bounding box center [863, 119] width 53 height 29
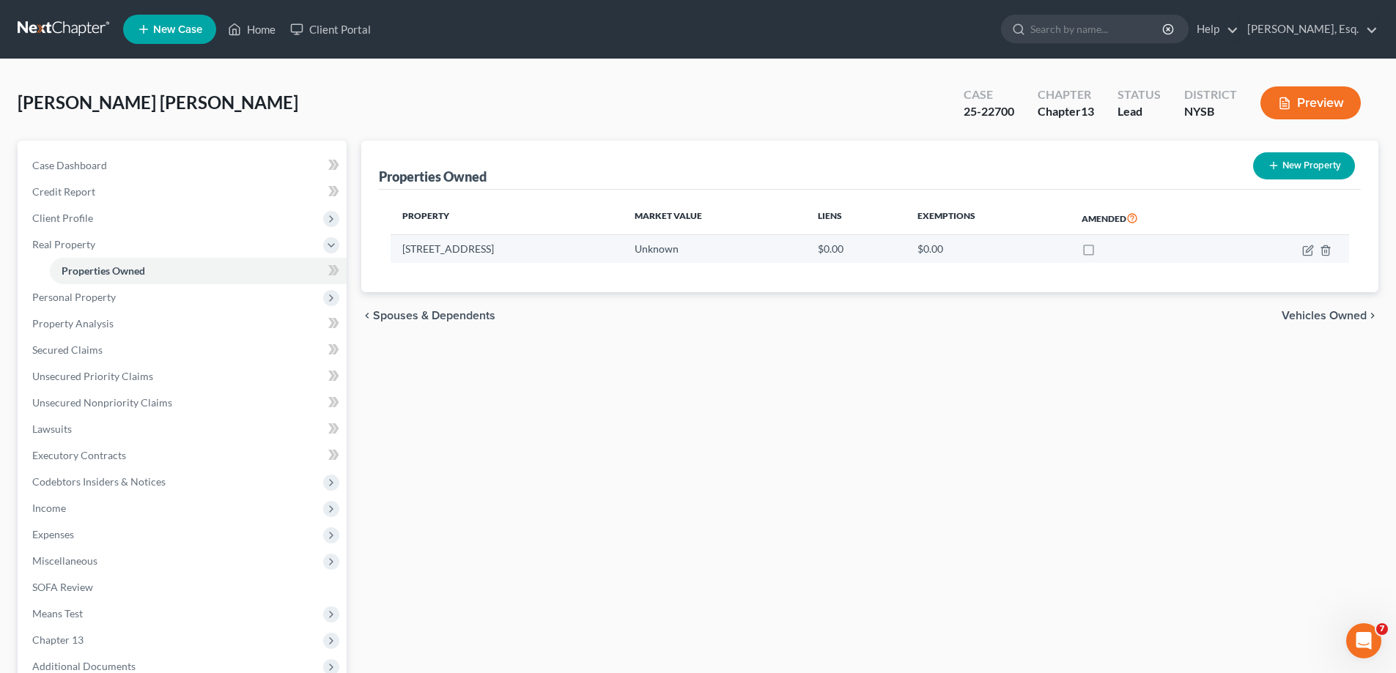
click at [456, 247] on td "29 Grove Street" at bounding box center [507, 249] width 232 height 28
click at [501, 248] on td "29 Grove Street" at bounding box center [507, 249] width 232 height 28
click at [916, 218] on th "Exemptions" at bounding box center [988, 218] width 164 height 34
click at [391, 251] on td "29 Grove Street" at bounding box center [507, 249] width 232 height 28
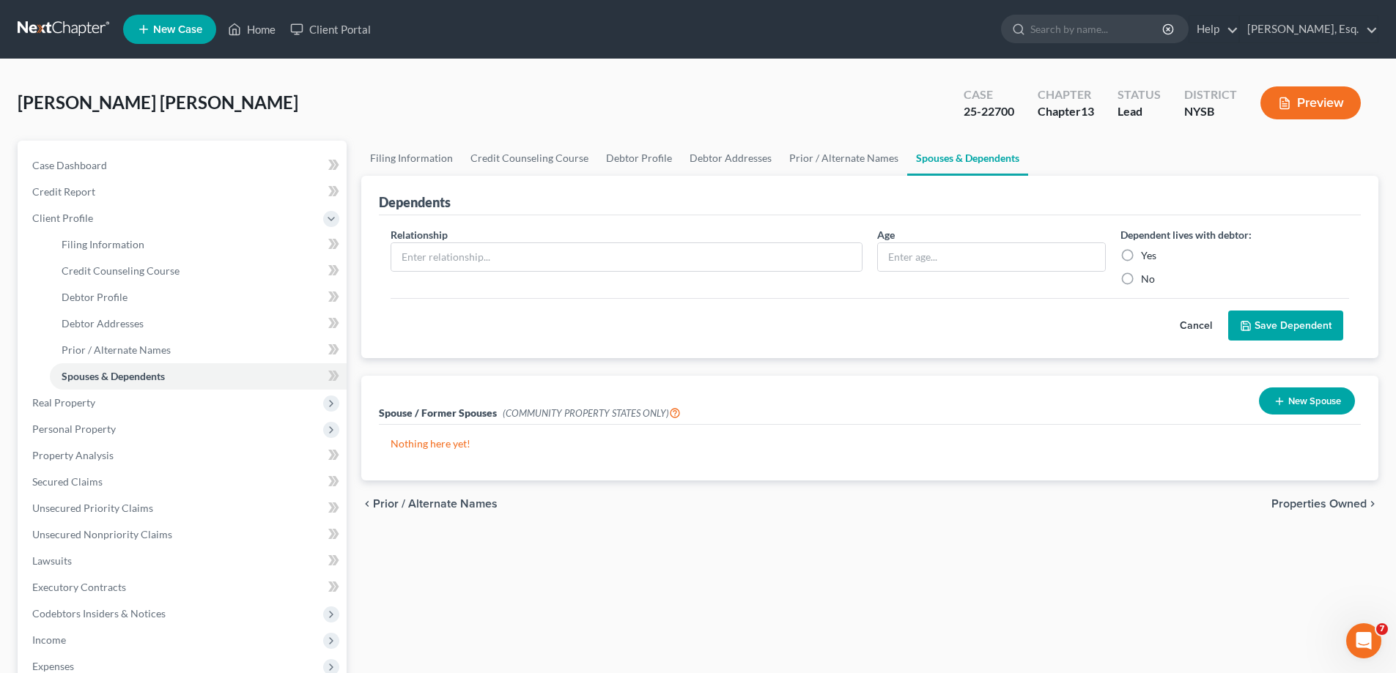
scroll to position [147, 0]
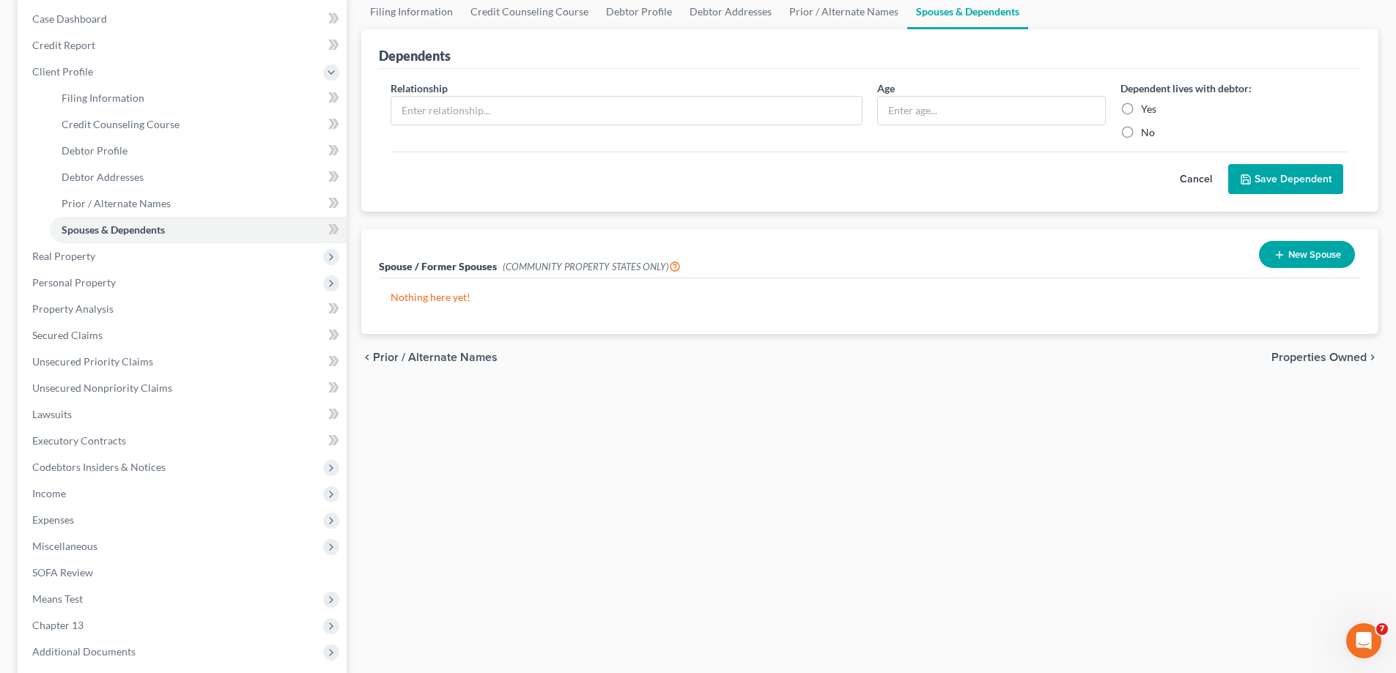
click at [1289, 358] on span "Properties Owned" at bounding box center [1318, 358] width 95 height 12
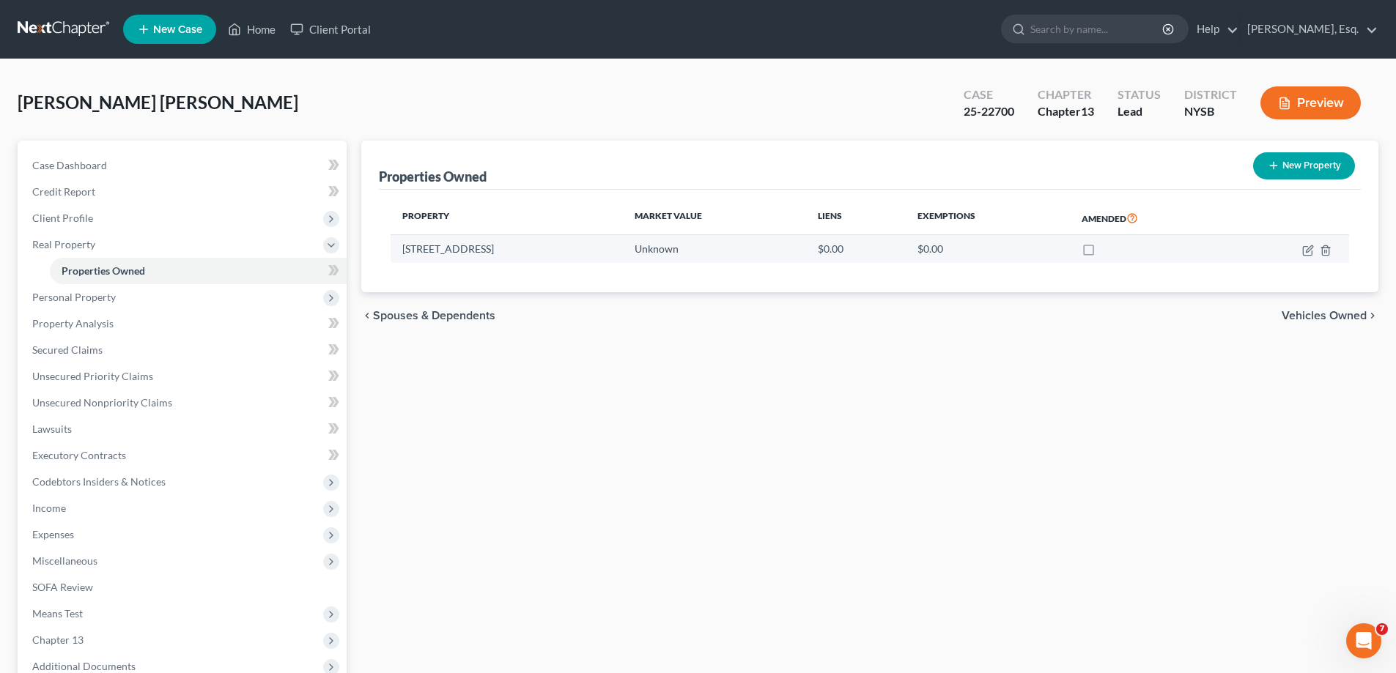
click at [1333, 251] on td at bounding box center [1290, 249] width 119 height 28
click at [1320, 250] on icon "button" at bounding box center [1326, 251] width 12 height 12
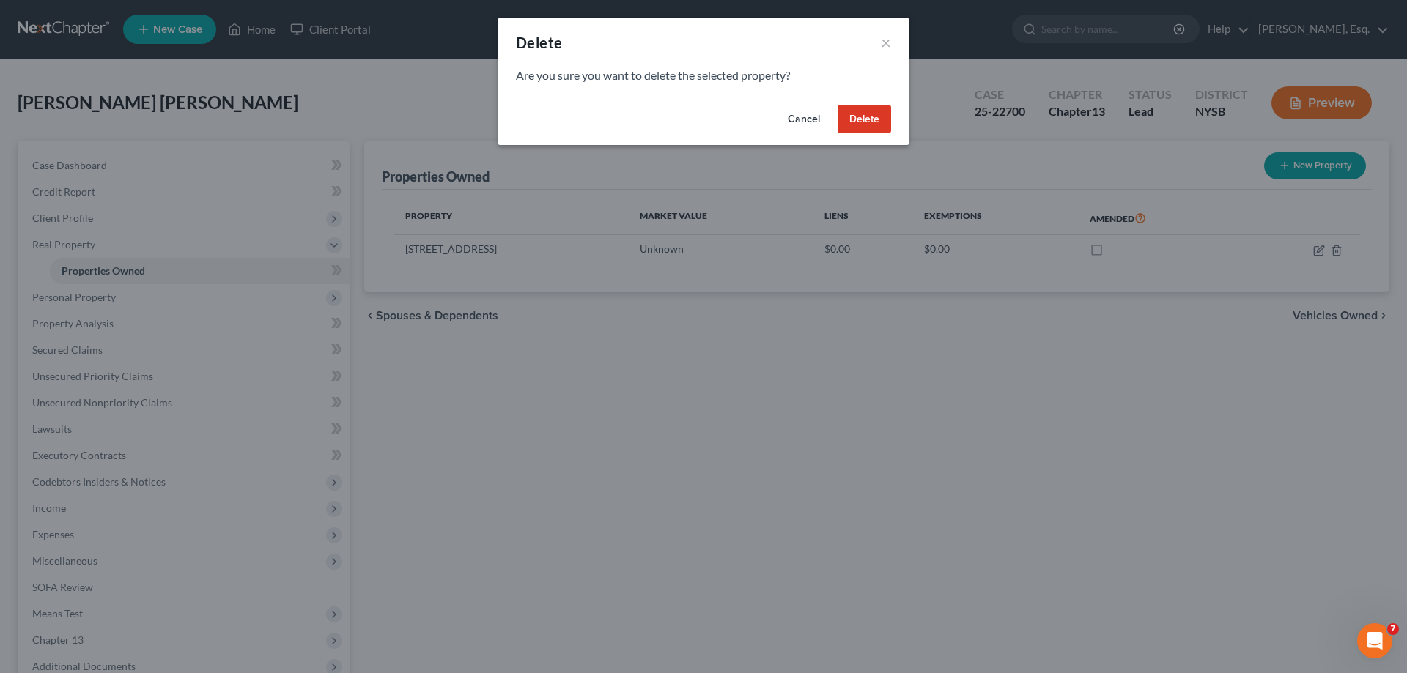
click at [849, 121] on button "Delete" at bounding box center [863, 119] width 53 height 29
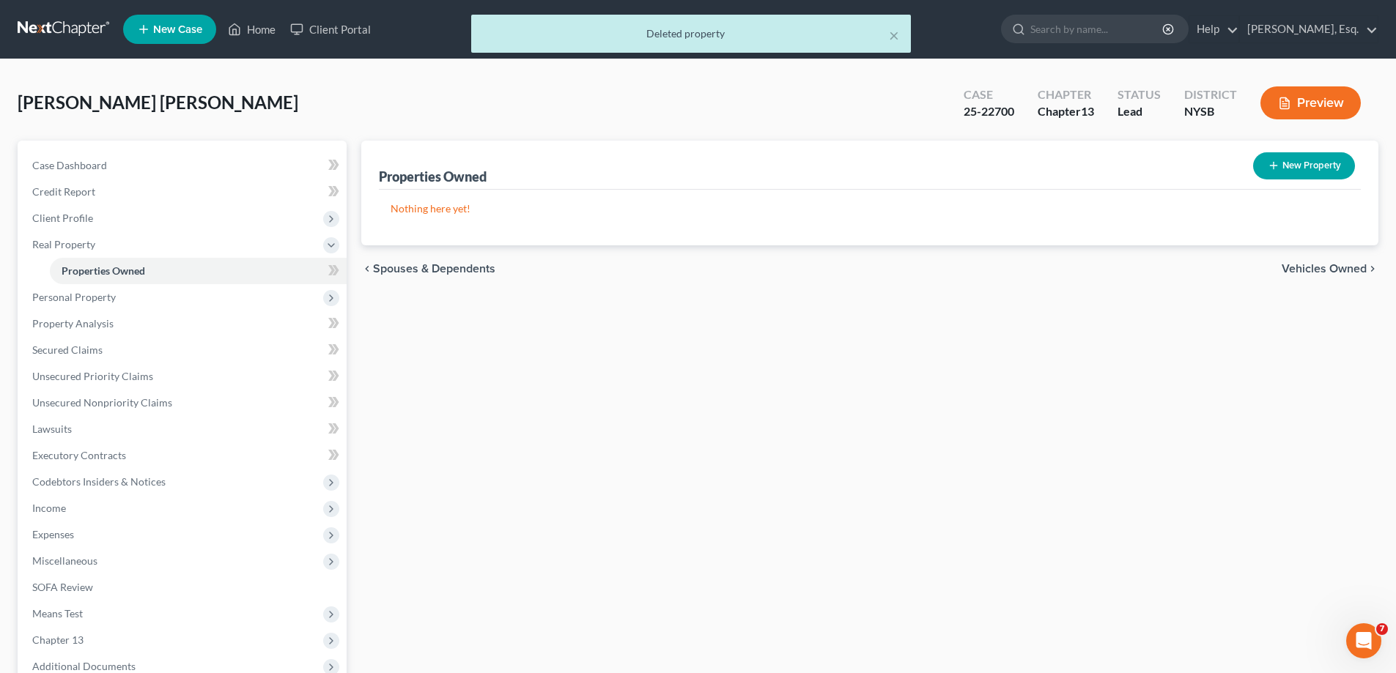
click at [1293, 169] on button "New Property" at bounding box center [1304, 165] width 102 height 27
select select "35"
select select "59"
select select "0"
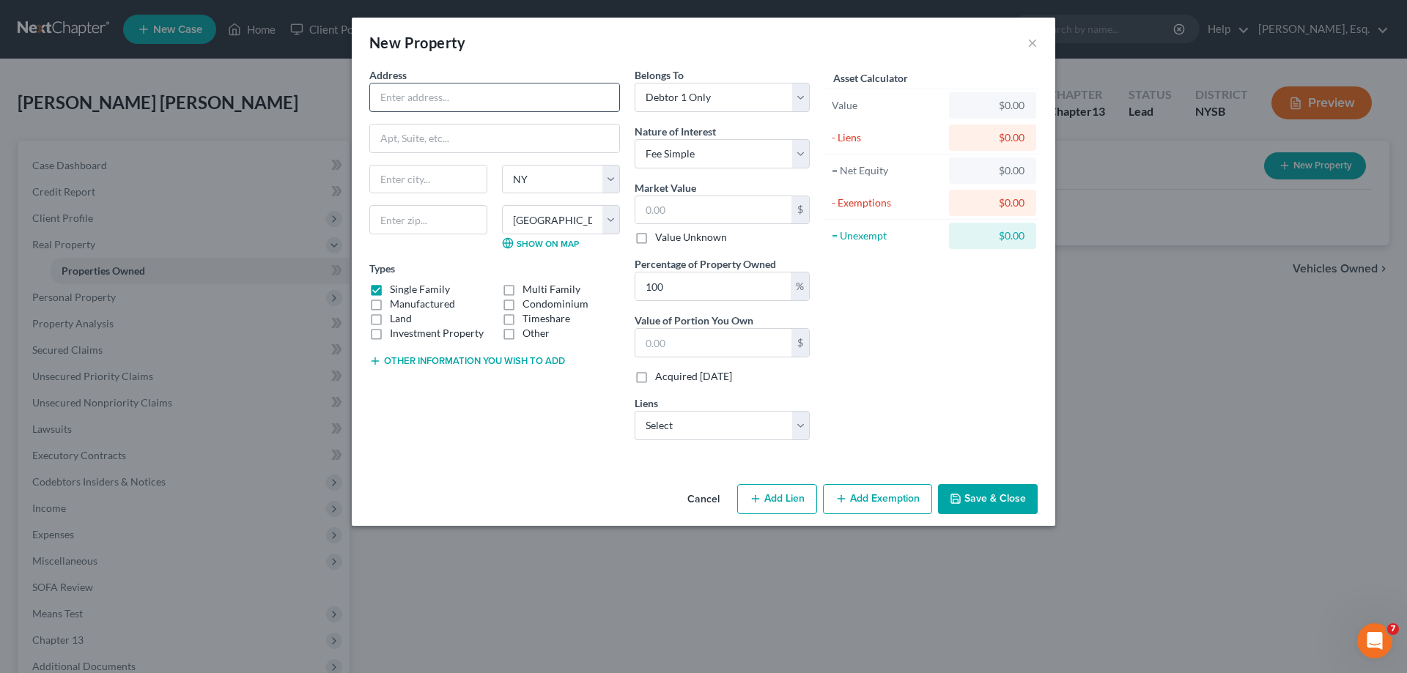
click at [419, 90] on input "text" at bounding box center [494, 98] width 249 height 28
type input "29 Grove Street"
click at [458, 185] on input "text" at bounding box center [428, 180] width 116 height 28
type input "Mt. Kisco"
type input "10549"
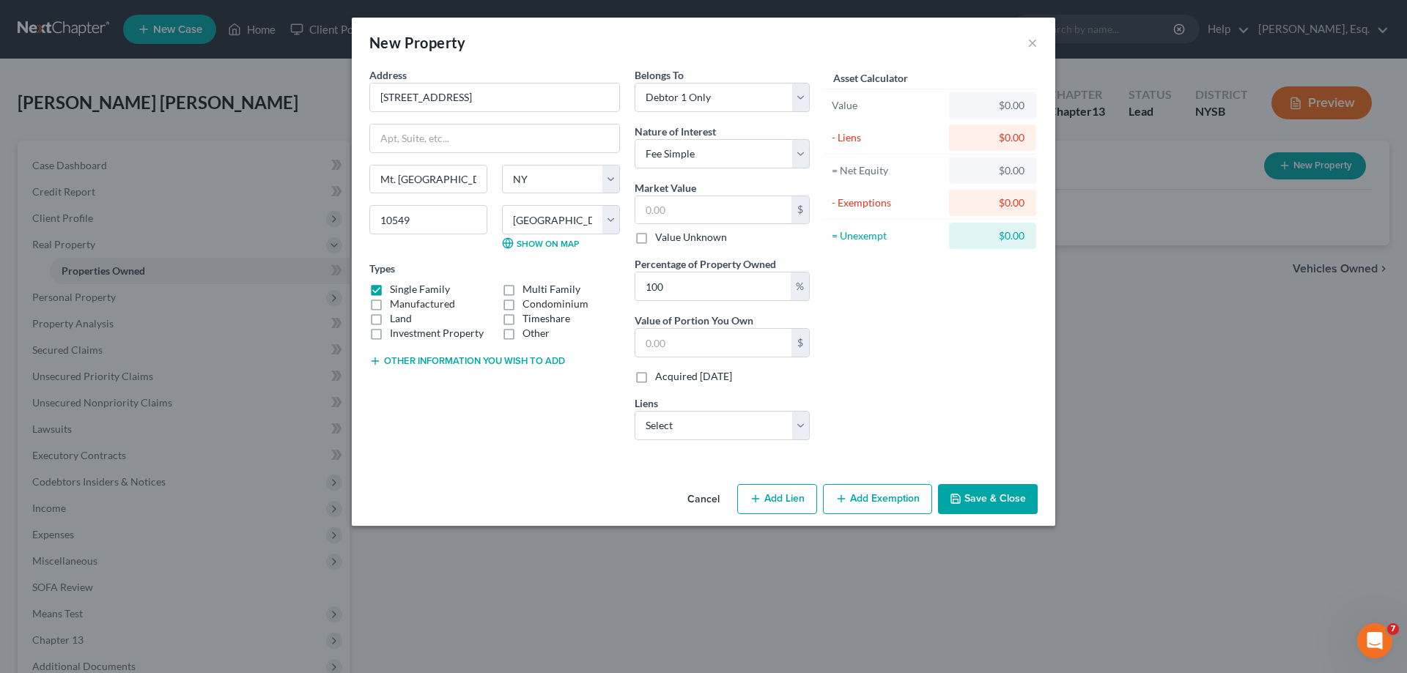
type input "Mount Kisco"
click at [655, 236] on label "Value Unknown" at bounding box center [691, 237] width 72 height 15
click at [661, 236] on input "Value Unknown" at bounding box center [666, 235] width 10 height 10
checkbox input "true"
type input "0.00"
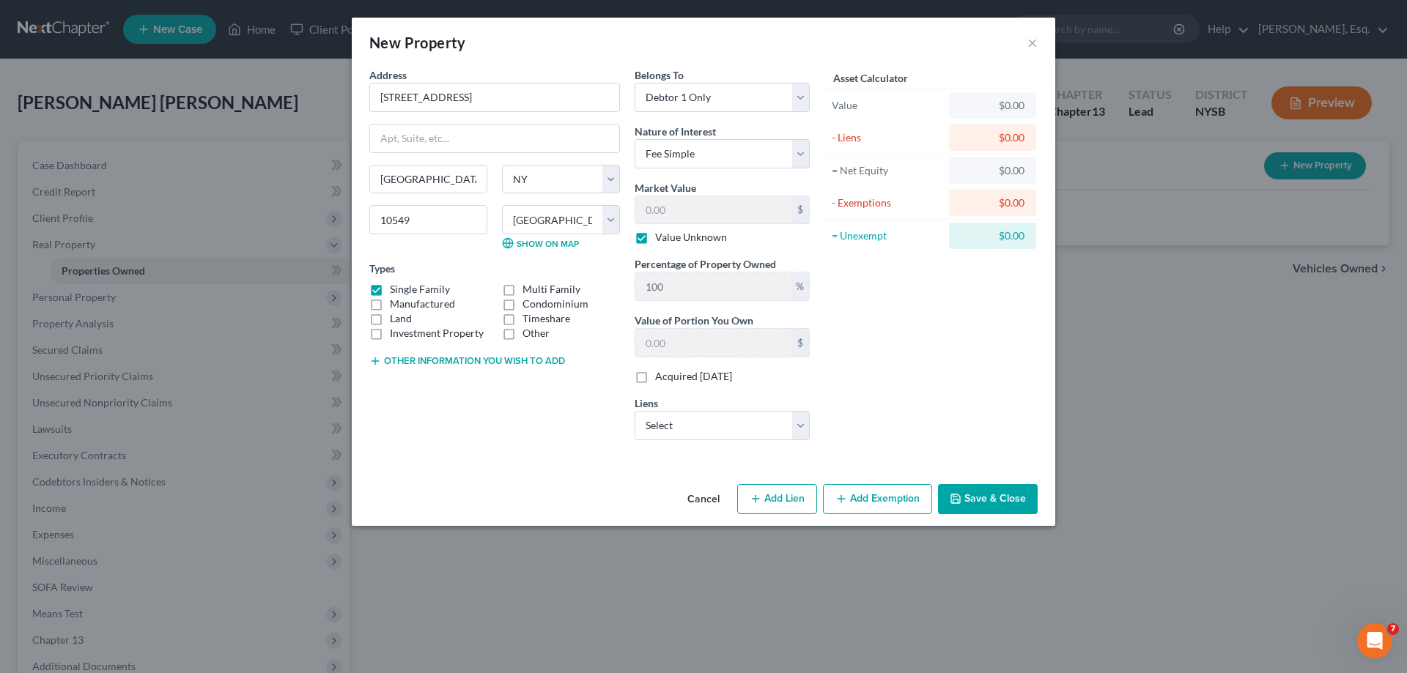
type input "0.00"
click at [664, 423] on select "Select HSBC Bank USA, National Association, As Trustee for Wells Fargo Asset Se…" at bounding box center [721, 425] width 175 height 29
select select "5"
select select "3"
select select "0"
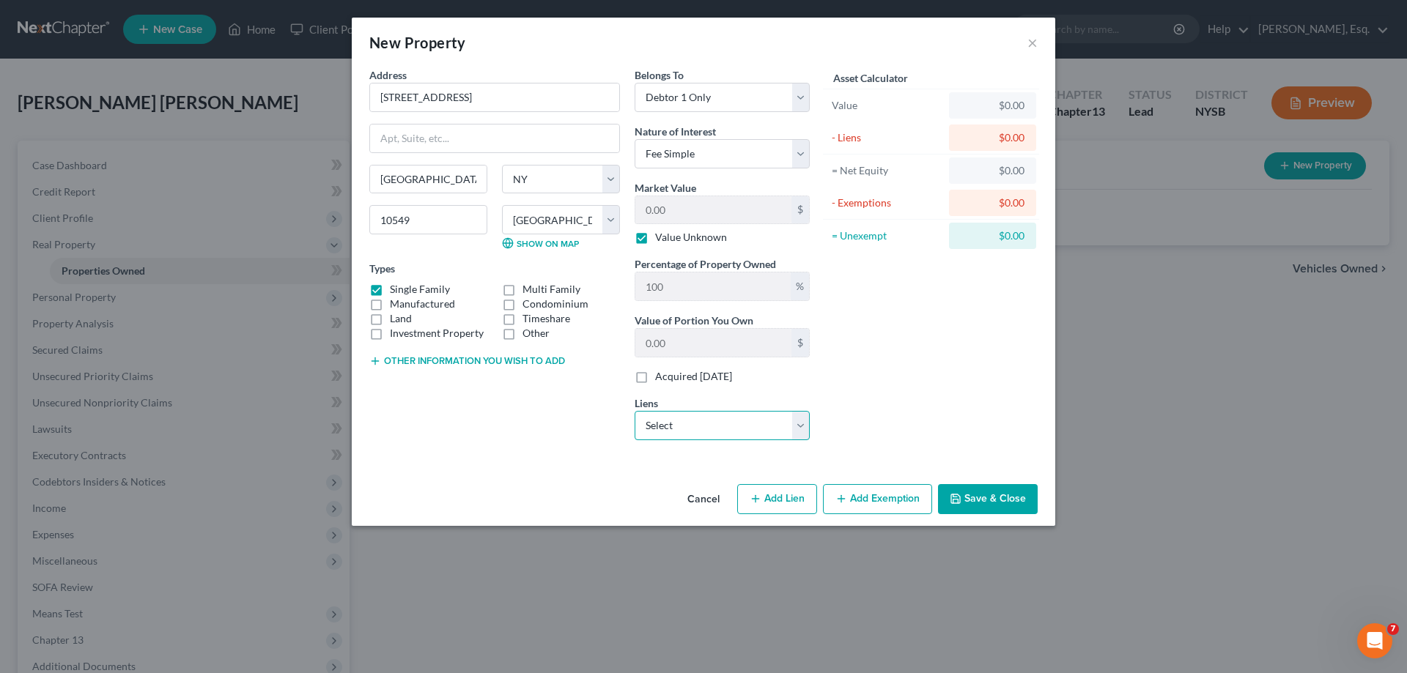
select select "2"
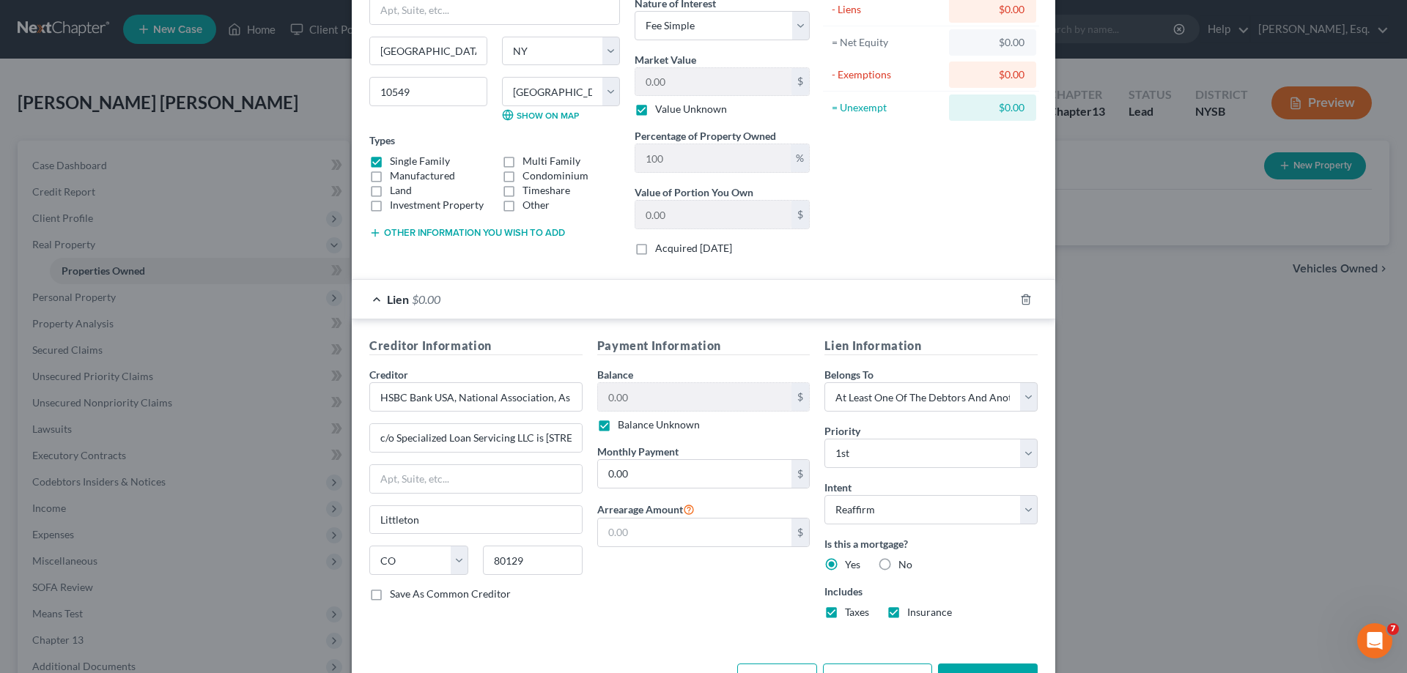
scroll to position [178, 0]
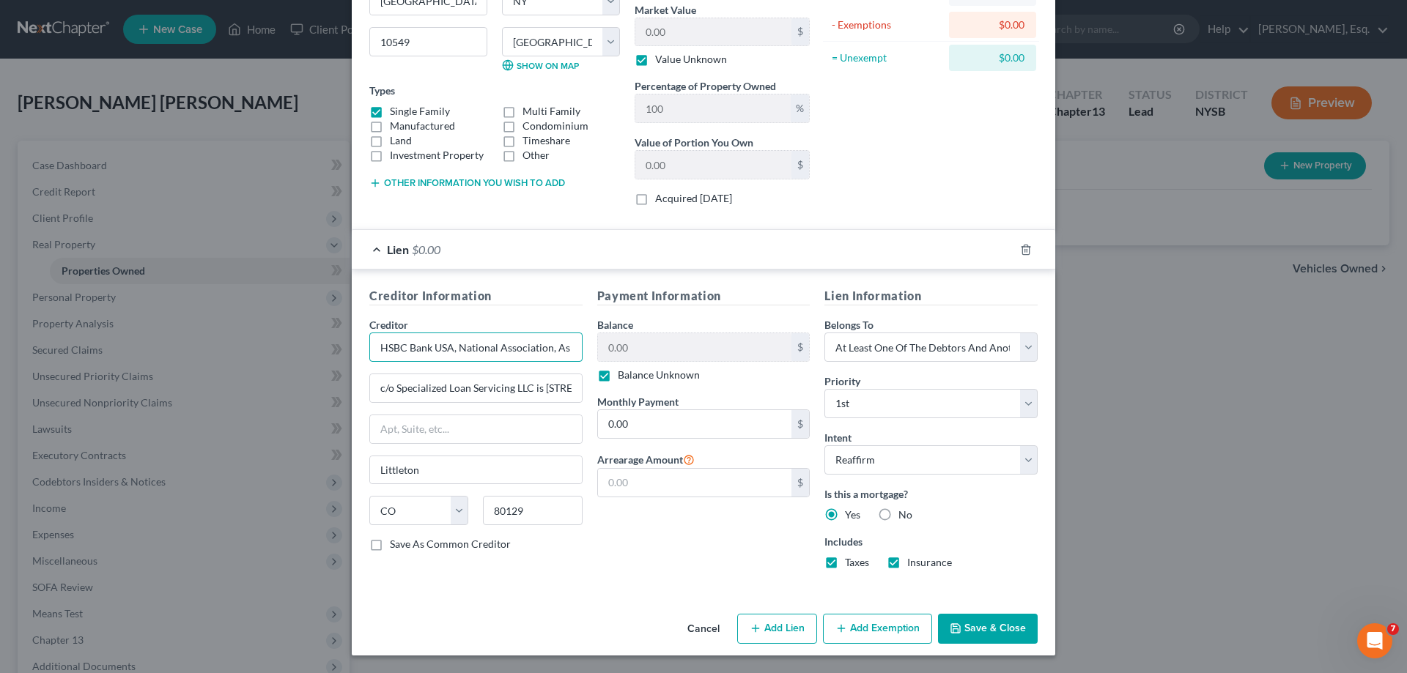
click at [462, 345] on input "HSBC Bank USA, National Association, As Trustee for Wells Fargo Asset Securitie…" at bounding box center [475, 347] width 213 height 29
click at [498, 353] on input "HSBC Bank USA, National Association, As Trustee for Wells Fargo Asset Securitie…" at bounding box center [475, 347] width 213 height 29
click at [1021, 351] on select "Select Debtor 1 Only Debtor 2 Only Debtor 1 And Debtor 2 Only At Least One Of T…" at bounding box center [930, 347] width 213 height 29
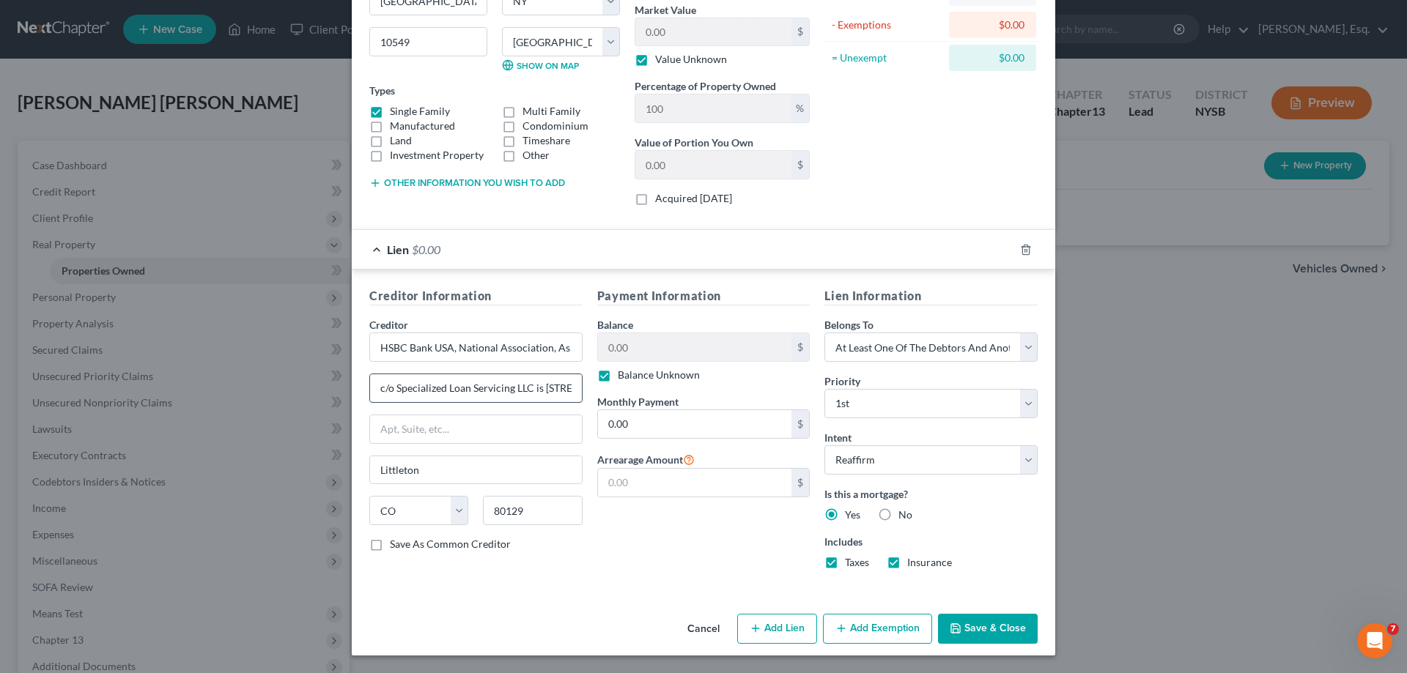
click at [497, 383] on input "c/o Specialized Loan Servicing LLC is 8742 Lucent Blvd, Ste 300" at bounding box center [476, 388] width 212 height 28
click at [855, 630] on button "Add Exemption" at bounding box center [877, 629] width 109 height 31
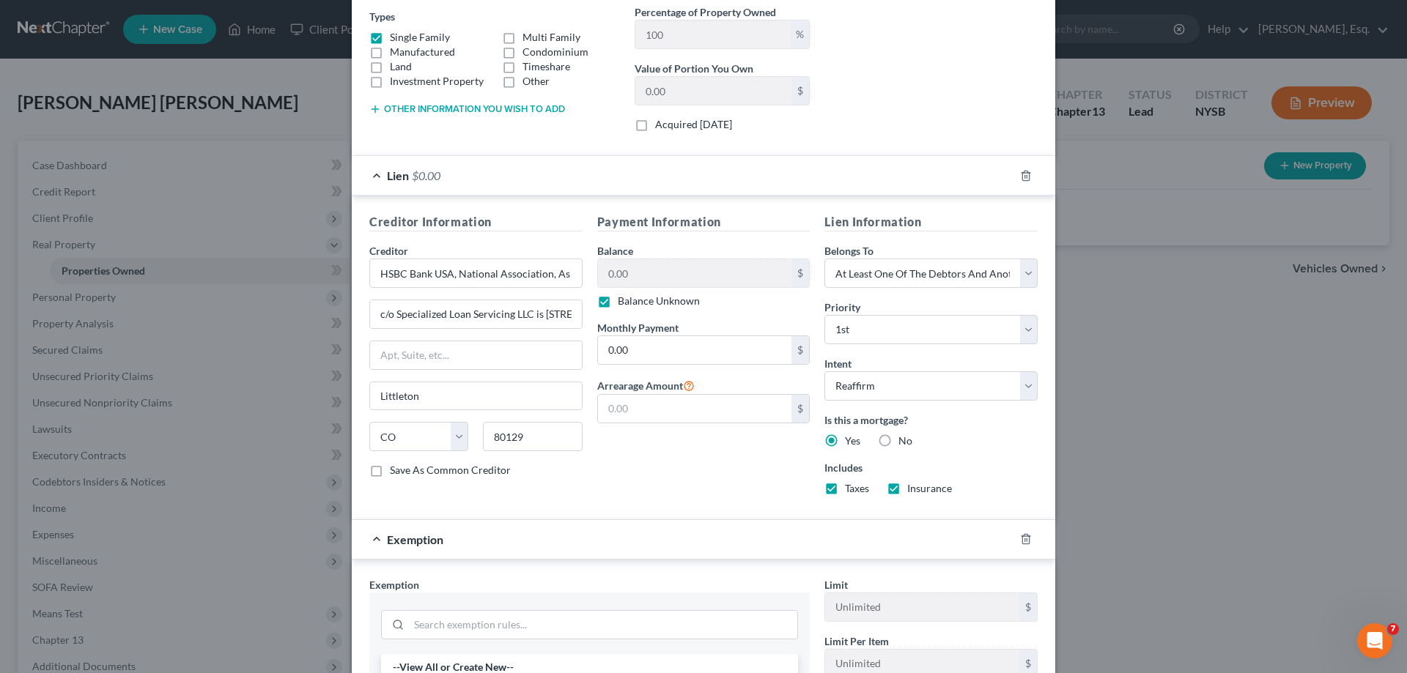
scroll to position [544, 0]
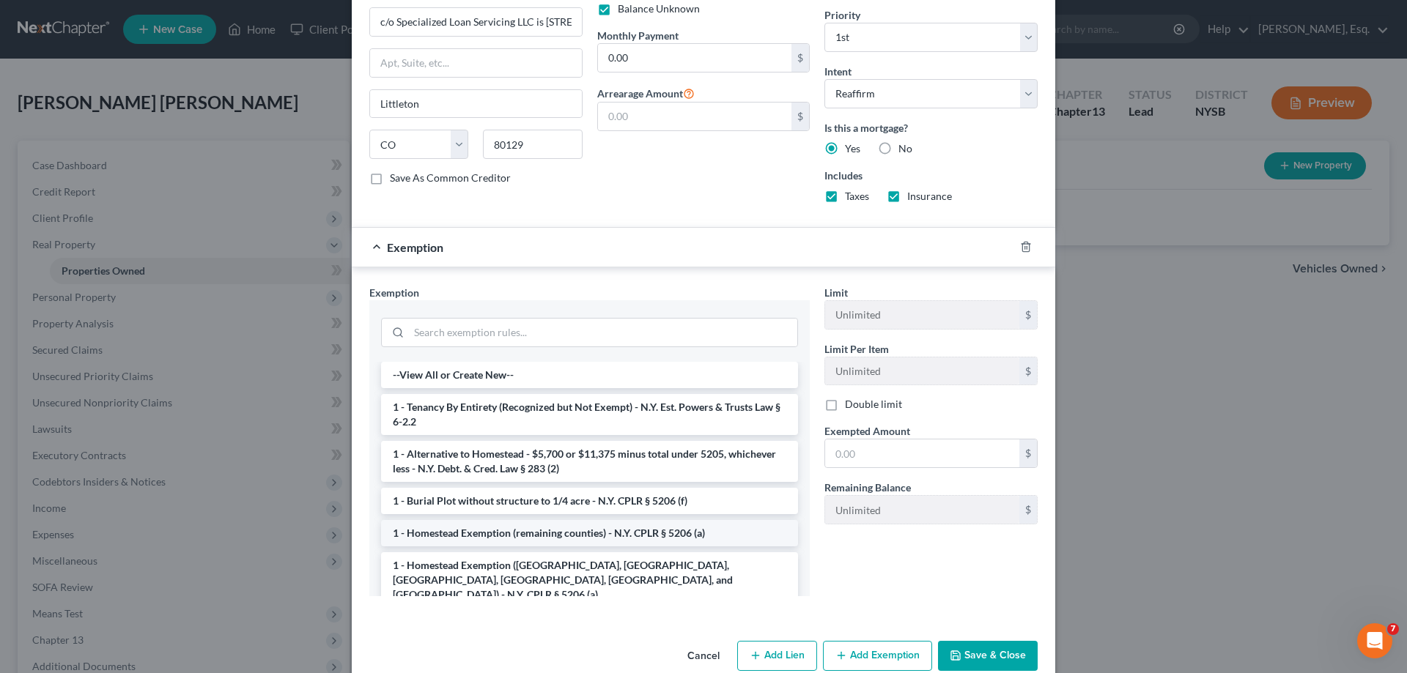
click at [526, 538] on li "1 - Homestead Exemption (remaining counties) - N.Y. CPLR § 5206 (a)" at bounding box center [589, 533] width 417 height 26
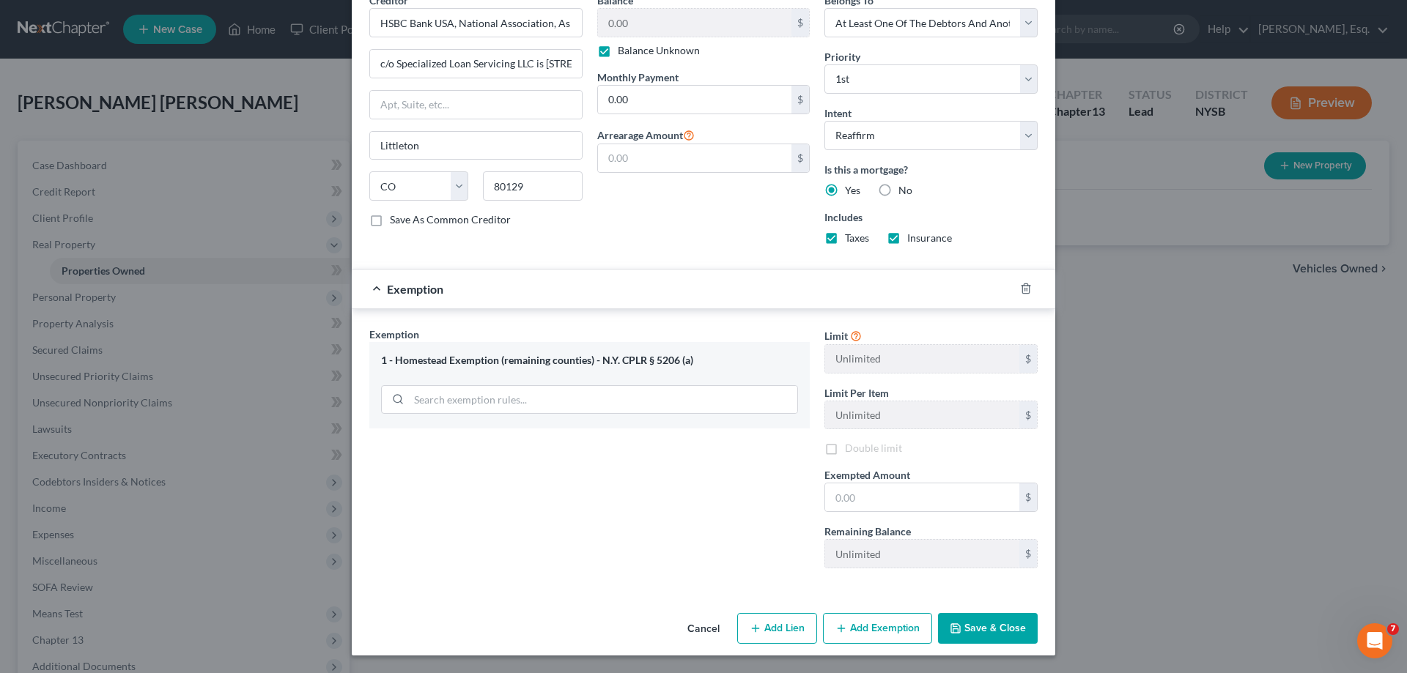
scroll to position [503, 0]
click at [511, 396] on div "1 - Homestead Exemption (remaining counties) - N.Y. CPLR § 5206 (a)" at bounding box center [589, 385] width 440 height 86
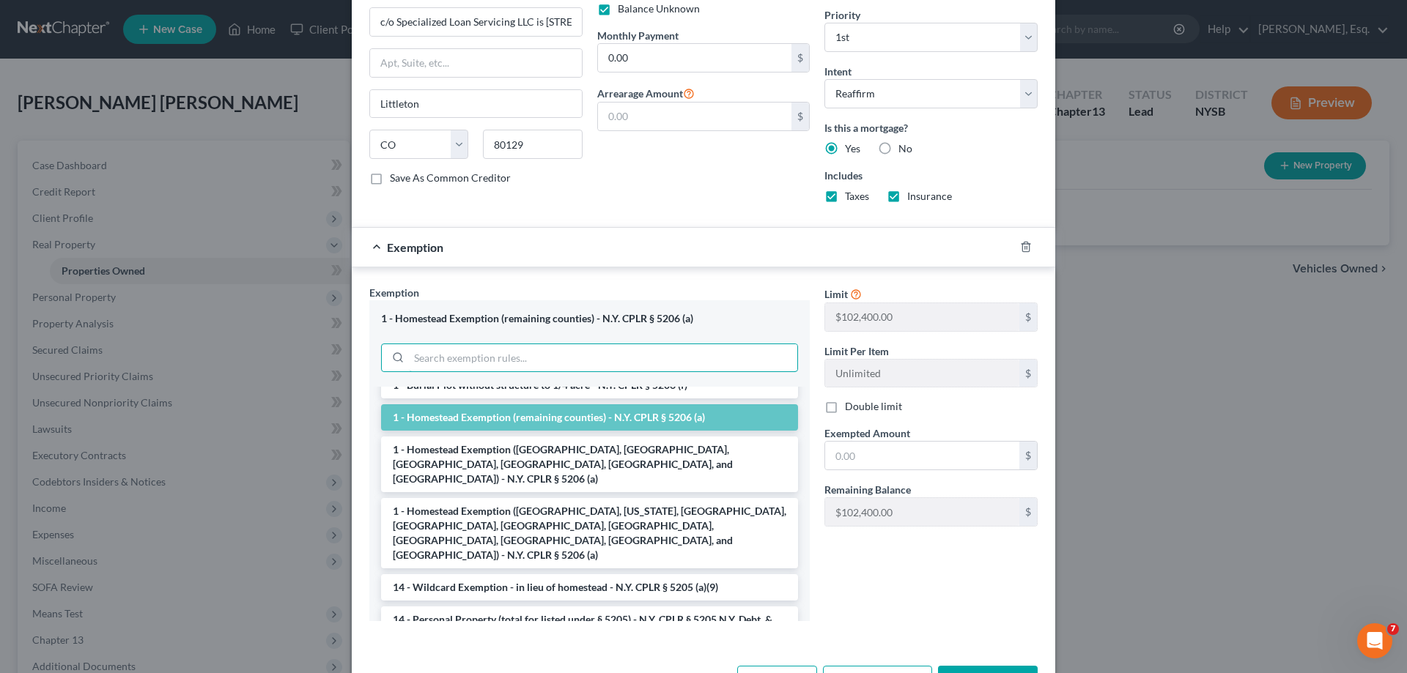
scroll to position [147, 0]
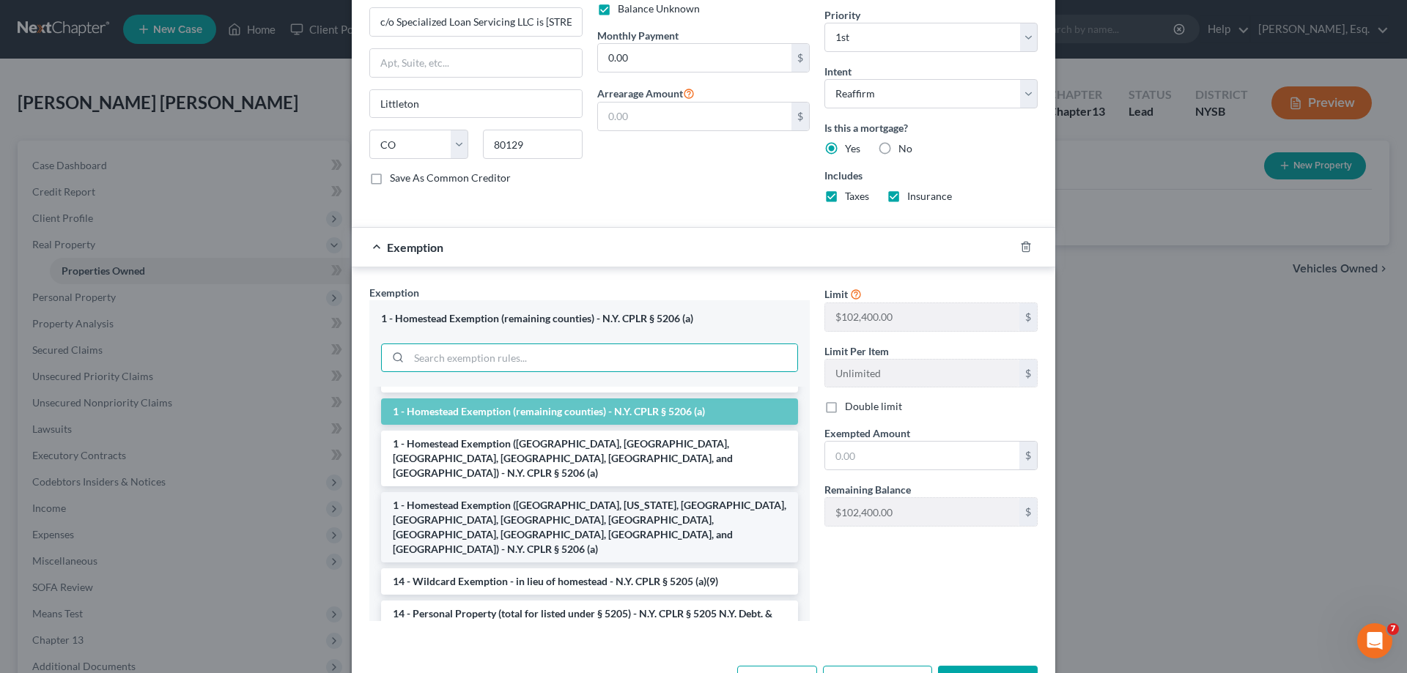
click at [539, 500] on li "1 - Homestead Exemption (Kings, New York, Queens, Bronx, Richmond, Nassau, Suff…" at bounding box center [589, 527] width 417 height 70
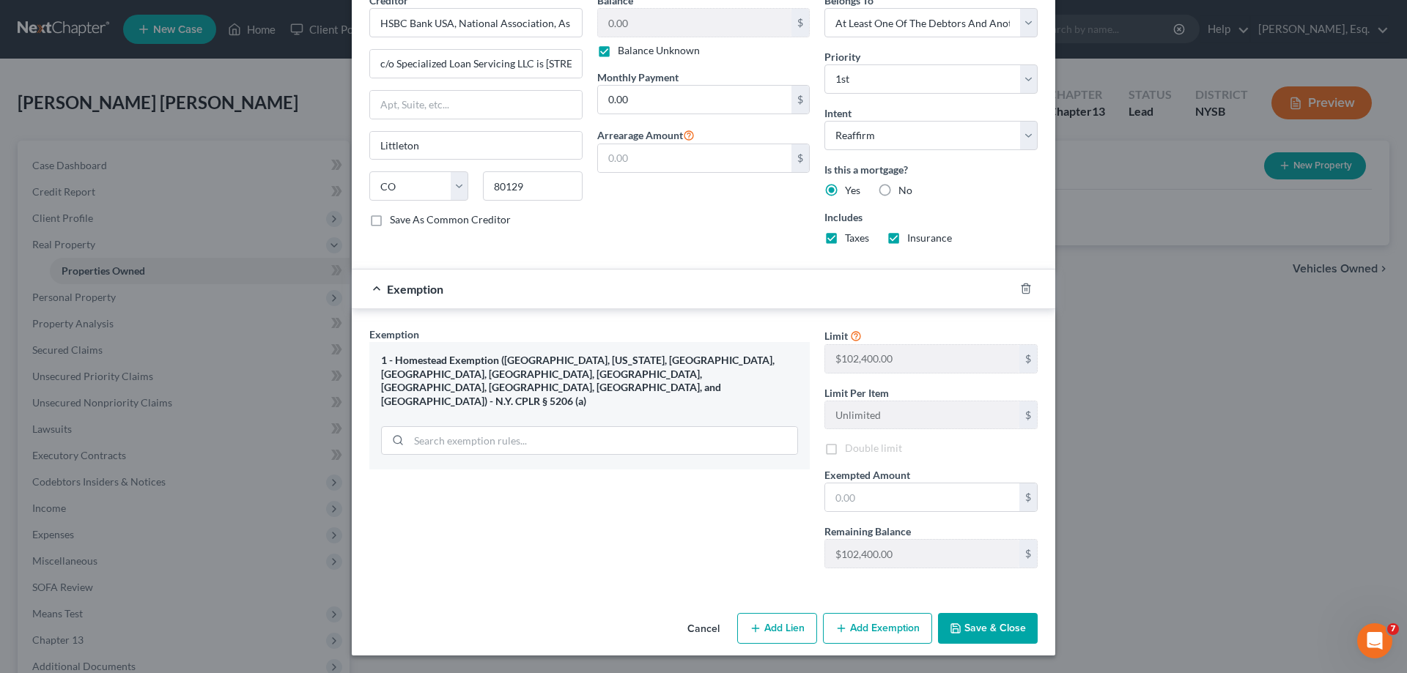
scroll to position [503, 0]
click at [973, 639] on button "Save & Close" at bounding box center [988, 628] width 100 height 31
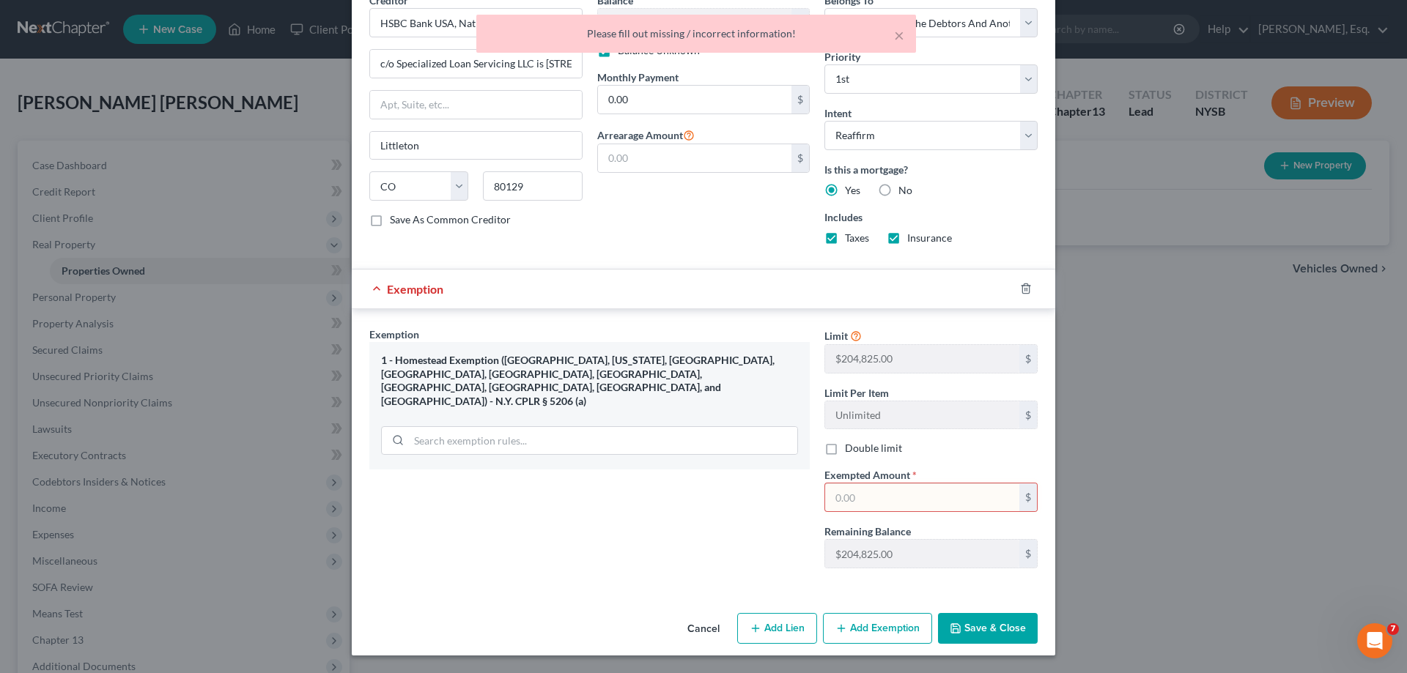
click at [972, 637] on button "Save & Close" at bounding box center [988, 628] width 100 height 31
drag, startPoint x: 899, startPoint y: 81, endPoint x: 894, endPoint y: 70, distance: 11.5
click at [899, 81] on select "Select 1st 2nd 3rd 4th 5th 6th 7th 8th 9th 10th 11th 12th 13th 14th 15th 16th 1…" at bounding box center [930, 78] width 213 height 29
click at [896, 33] on button "×" at bounding box center [899, 35] width 10 height 18
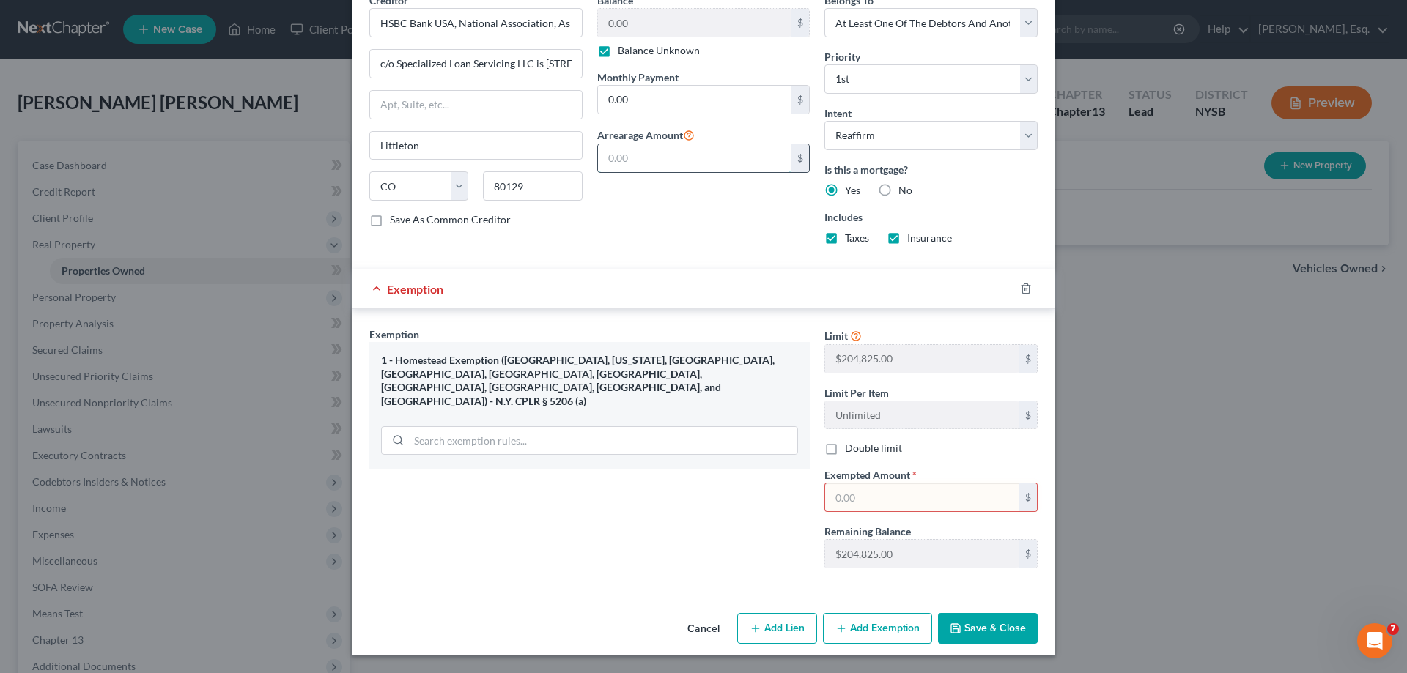
click at [711, 161] on input "text" at bounding box center [695, 158] width 194 height 28
type input "400,000.00"
click at [992, 625] on button "Save & Close" at bounding box center [988, 628] width 100 height 31
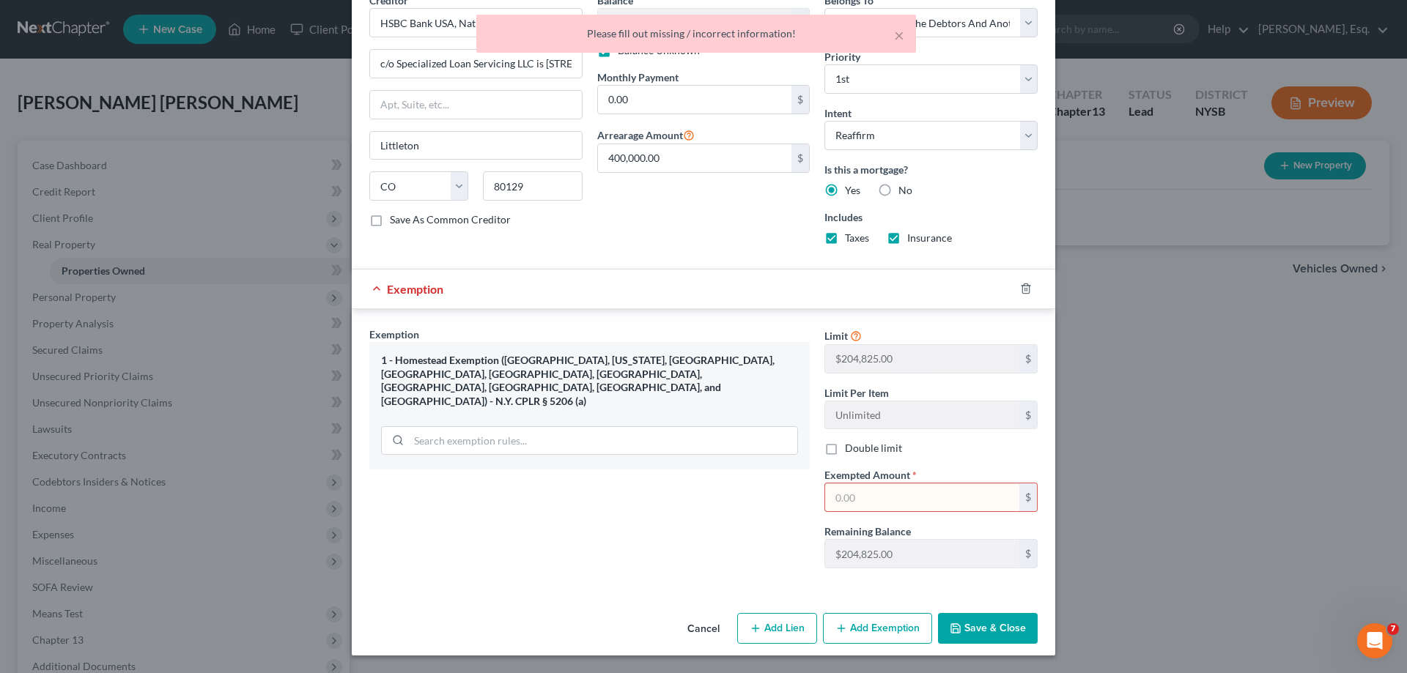
click at [710, 223] on div "Payment Information Balance 0.00 $ Balance Unknown Balance Undetermined 0.00 $ …" at bounding box center [704, 110] width 228 height 294
click at [899, 35] on button "×" at bounding box center [899, 35] width 10 height 18
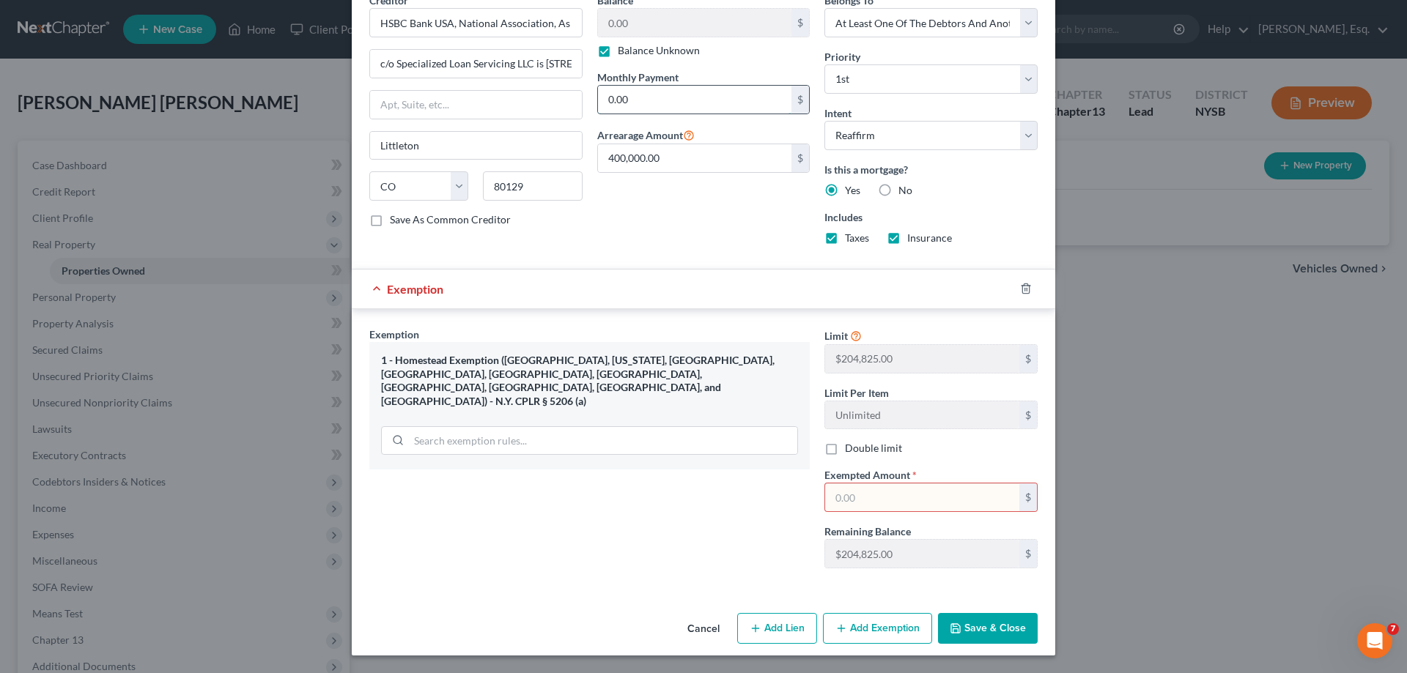
click at [689, 98] on input "0.00" at bounding box center [695, 100] width 194 height 28
type input "2,000.00"
click at [865, 498] on input "text" at bounding box center [922, 498] width 194 height 28
type input "204,825.00"
click at [966, 629] on button "Save & Close" at bounding box center [988, 628] width 100 height 31
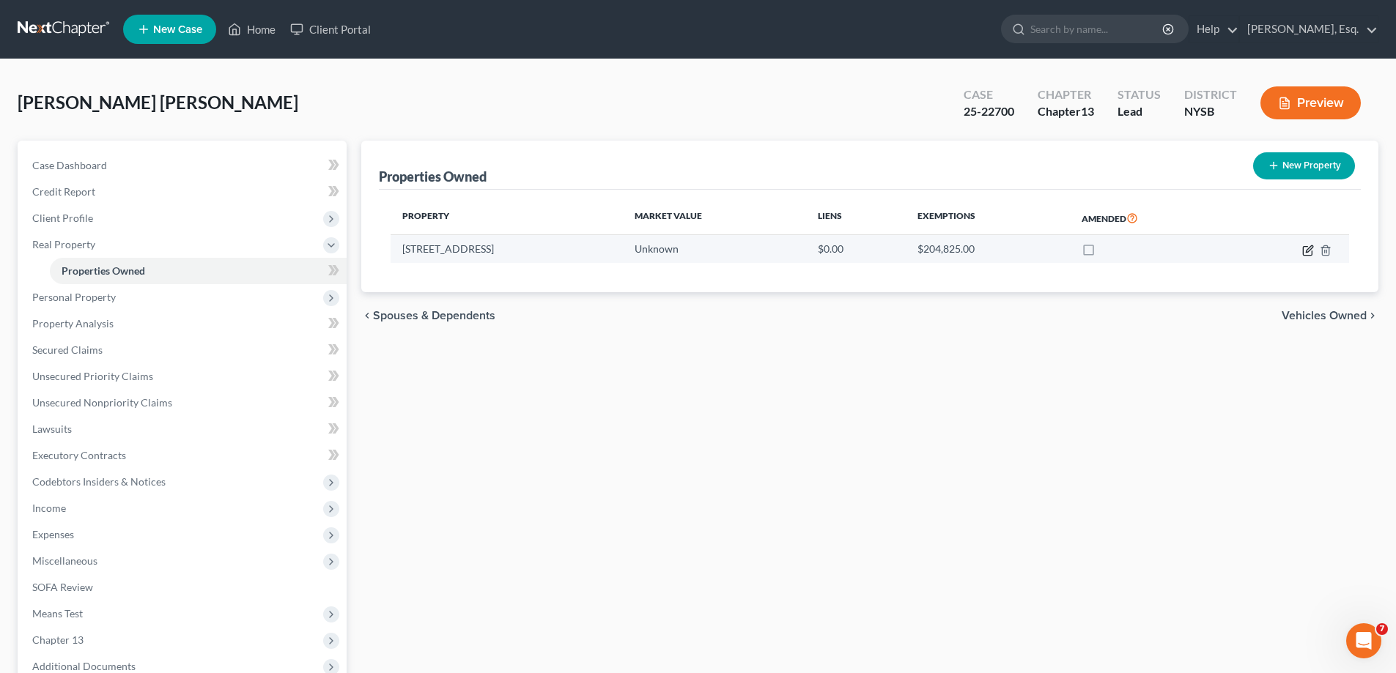
click at [1306, 252] on icon "button" at bounding box center [1309, 248] width 7 height 7
select select "35"
select select "59"
select select "0"
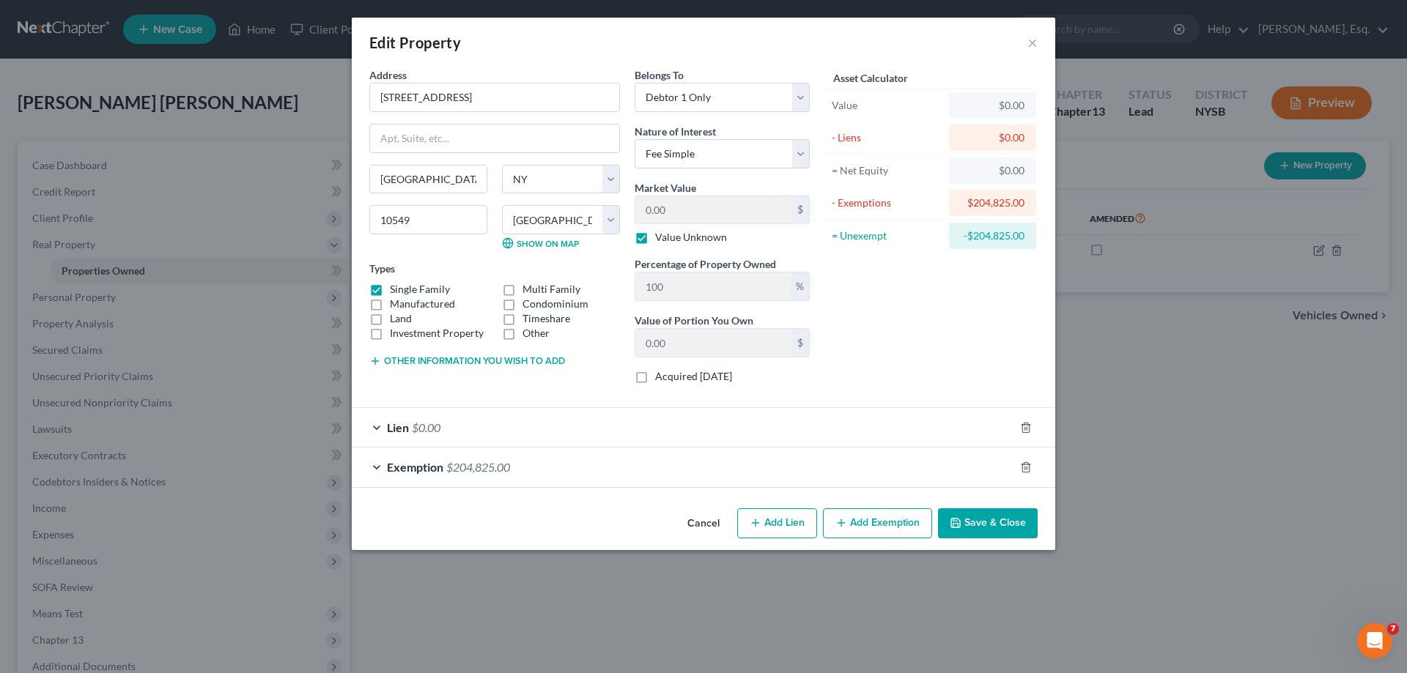
click at [1008, 97] on div "$0.00" at bounding box center [992, 105] width 87 height 26
click at [1021, 106] on div "$0.00" at bounding box center [993, 105] width 64 height 15
click at [428, 434] on div "Lien $0.00" at bounding box center [683, 427] width 662 height 39
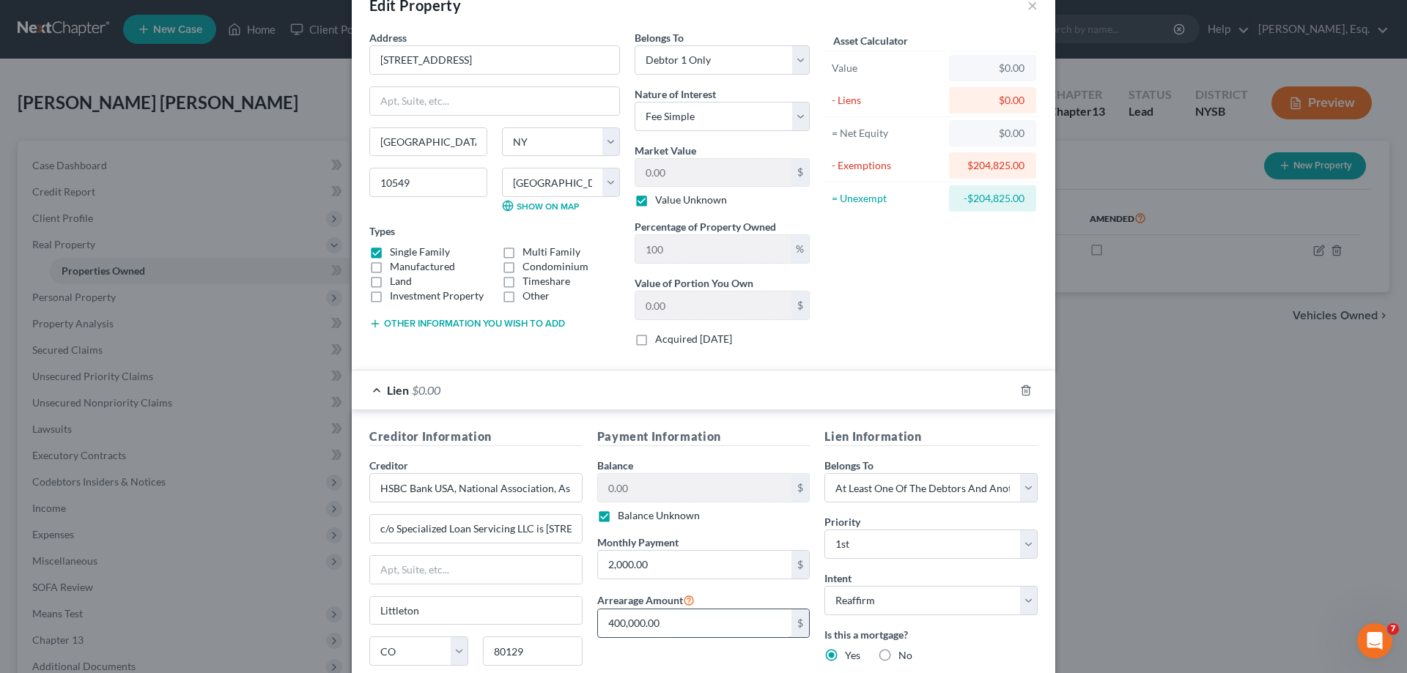
scroll to position [0, 0]
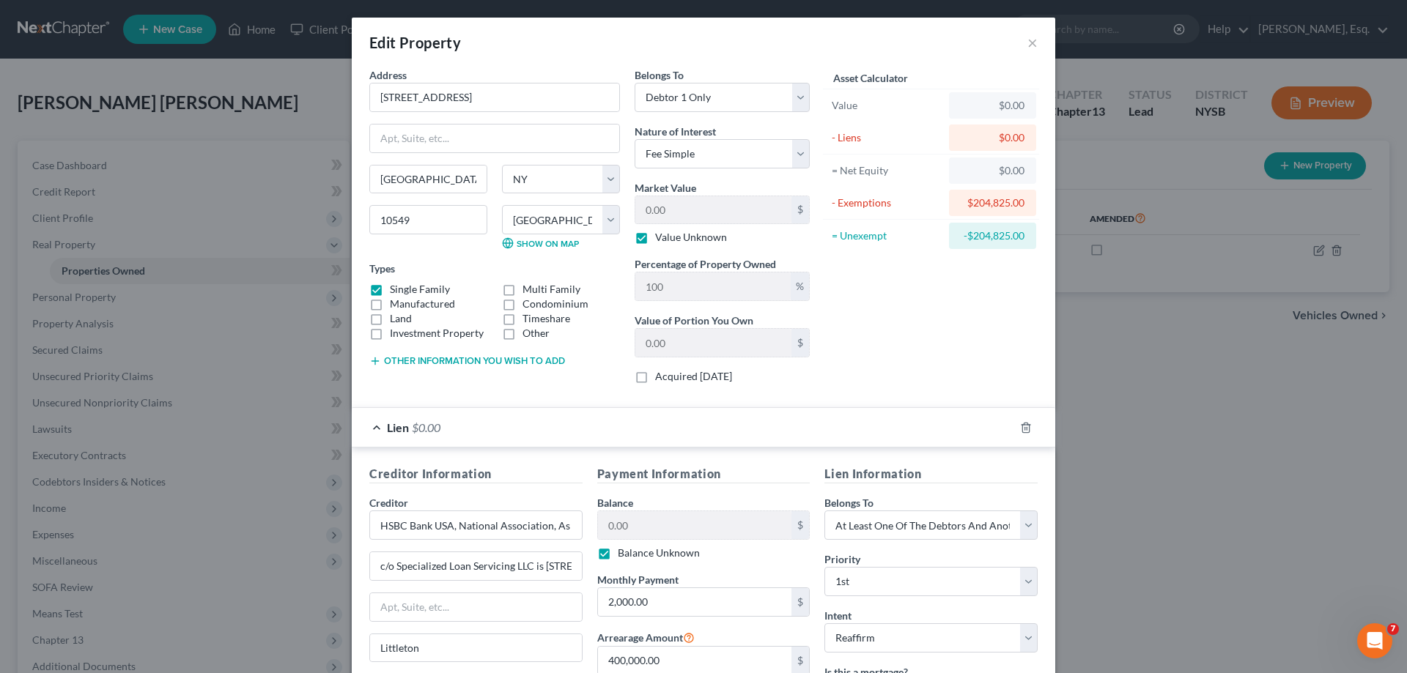
click at [537, 356] on button "Other information you wish to add" at bounding box center [467, 361] width 196 height 12
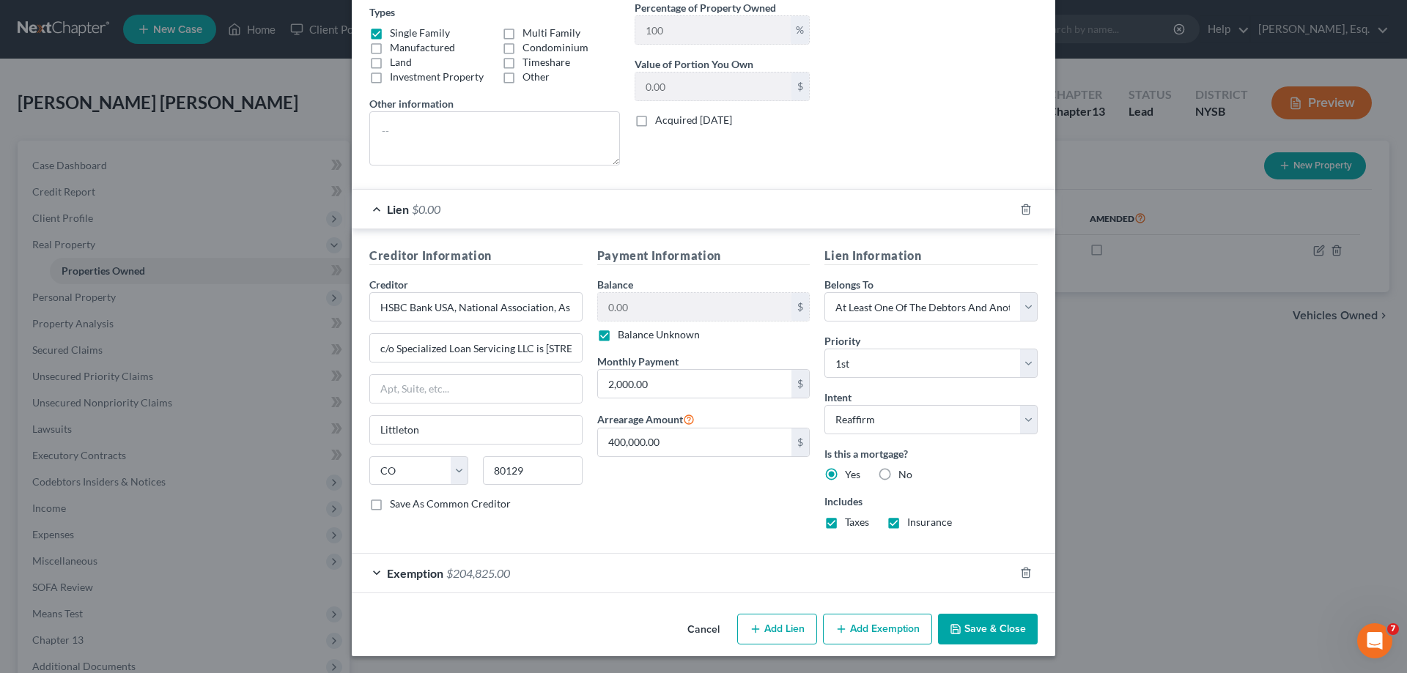
scroll to position [257, 0]
click at [955, 638] on button "Save & Close" at bounding box center [988, 628] width 100 height 31
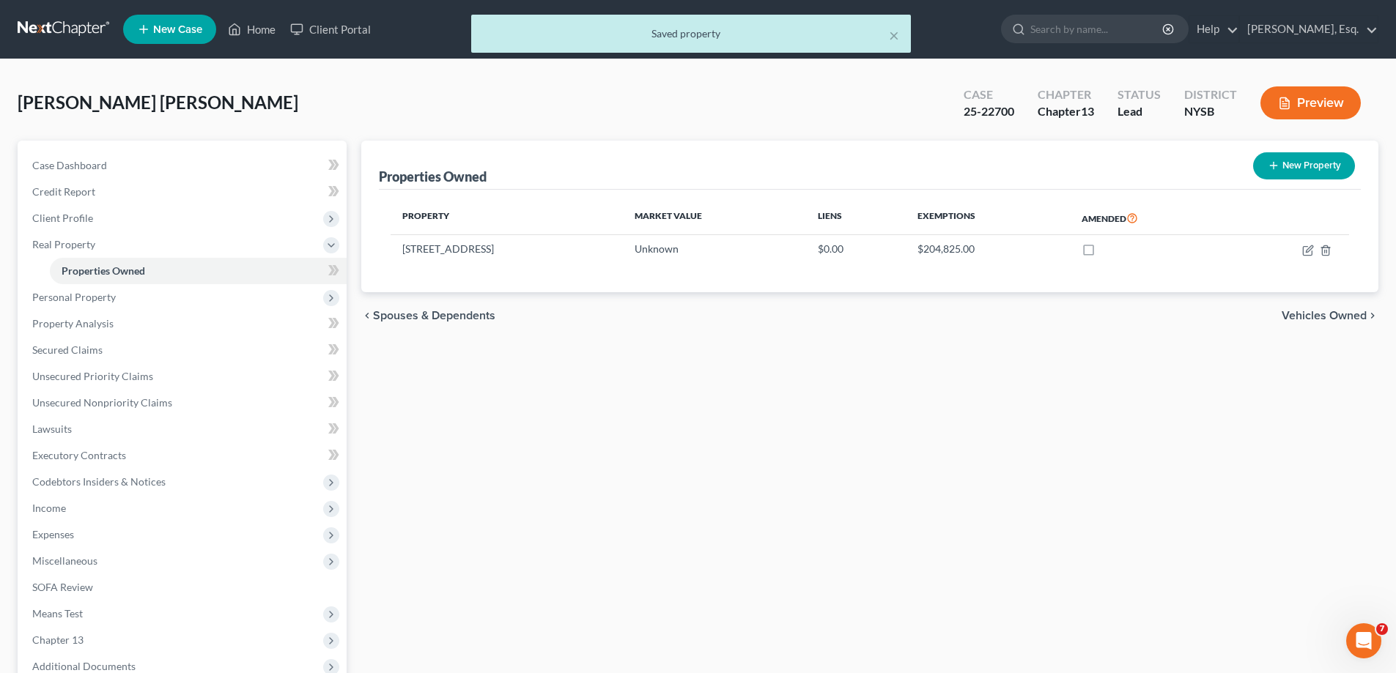
click at [1288, 317] on span "Vehicles Owned" at bounding box center [1323, 316] width 85 height 12
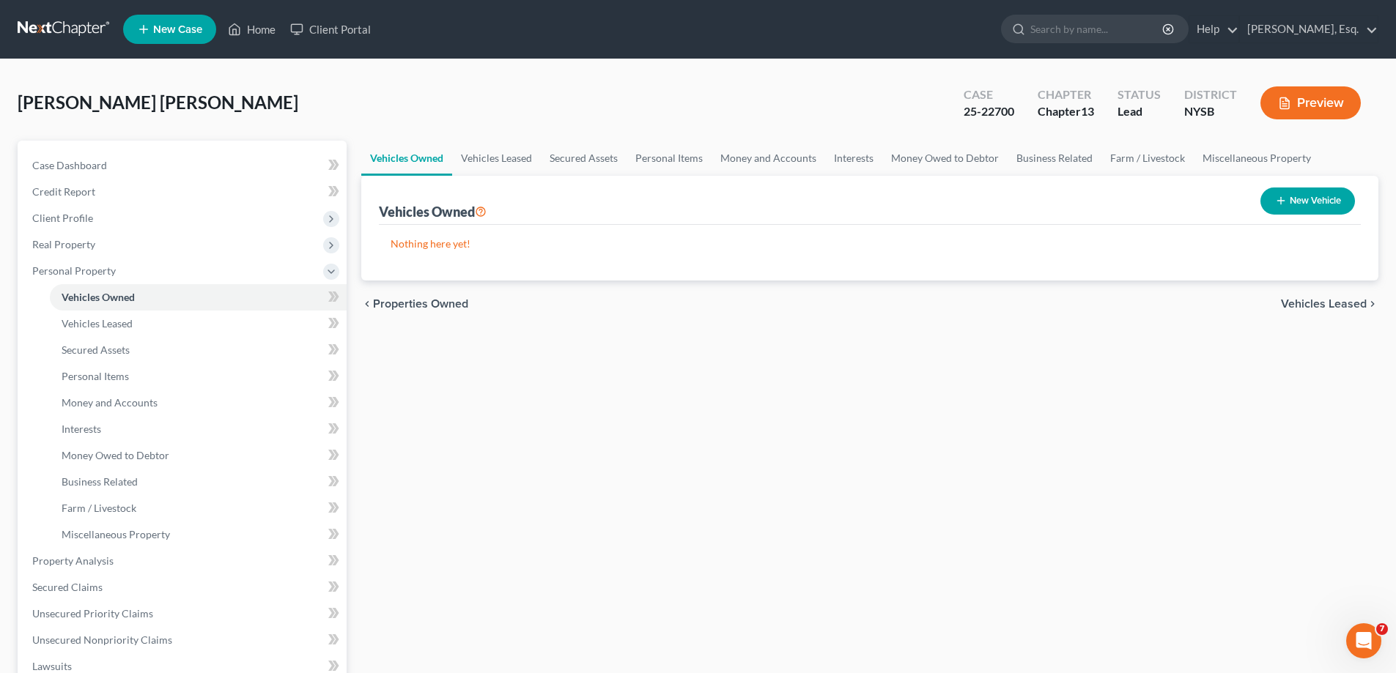
click at [1314, 201] on button "New Vehicle" at bounding box center [1307, 201] width 95 height 27
select select "0"
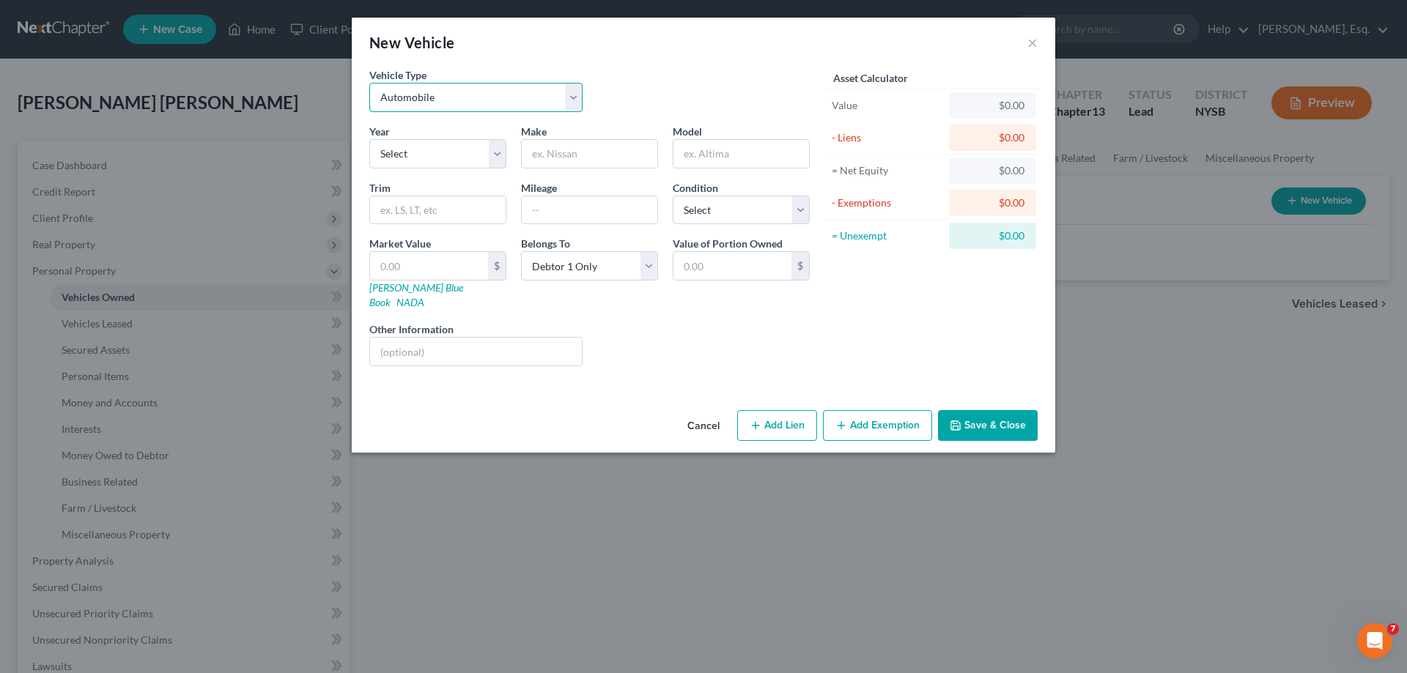
click at [572, 102] on select "Select Automobile Truck Trailer Watercraft Aircraft Motor Home Atv Other Vehicle" at bounding box center [475, 97] width 213 height 29
click at [369, 83] on select "Select Automobile Truck Trailer Watercraft Aircraft Motor Home Atv Other Vehicle" at bounding box center [475, 97] width 213 height 29
click at [495, 156] on select "Select 2026 2025 2024 2023 2022 2021 2020 2019 2018 2017 2016 2015 2014 2013 20…" at bounding box center [437, 153] width 137 height 29
select select "9"
click at [369, 139] on select "Select 2026 2025 2024 2023 2022 2021 2020 2019 2018 2017 2016 2015 2014 2013 20…" at bounding box center [437, 153] width 137 height 29
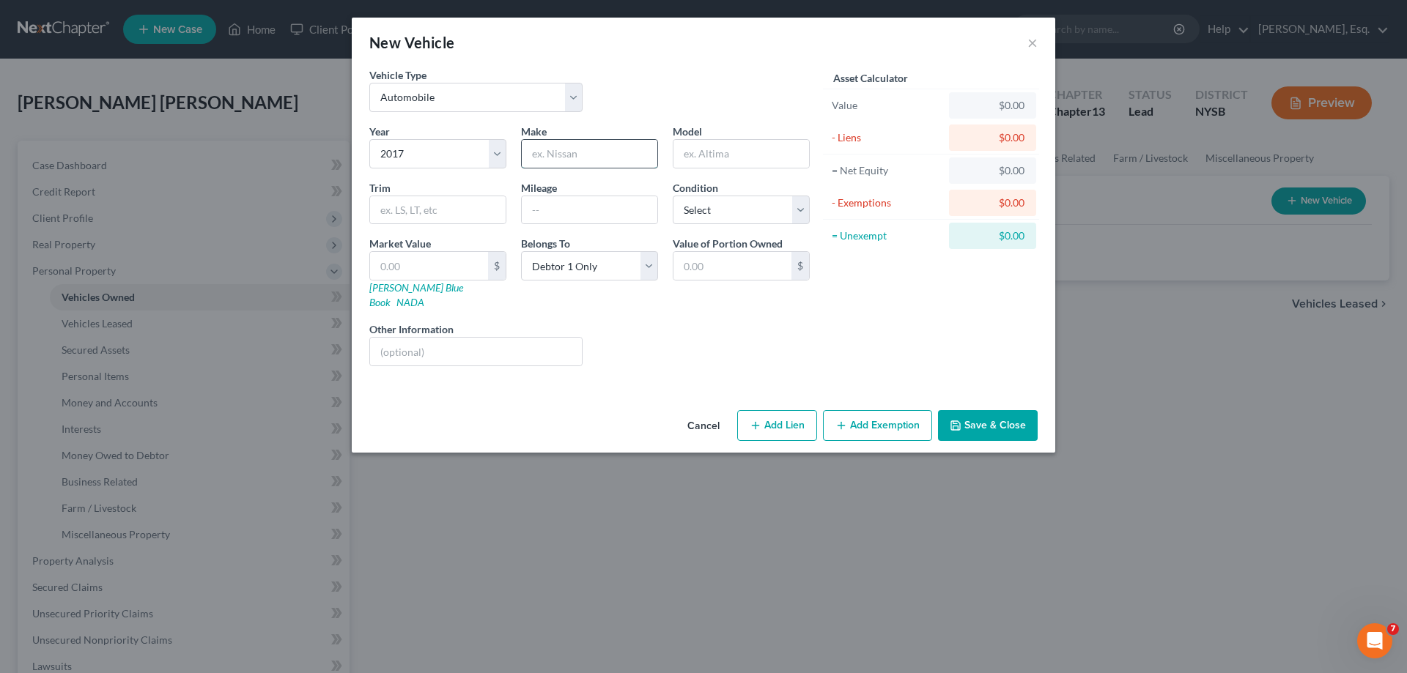
click at [641, 159] on input "text" at bounding box center [590, 154] width 136 height 28
type input "Toyota"
type input "Rav4"
click at [744, 220] on select "Select Excellent Very Good Good Fair Poor" at bounding box center [741, 210] width 137 height 29
select select "2"
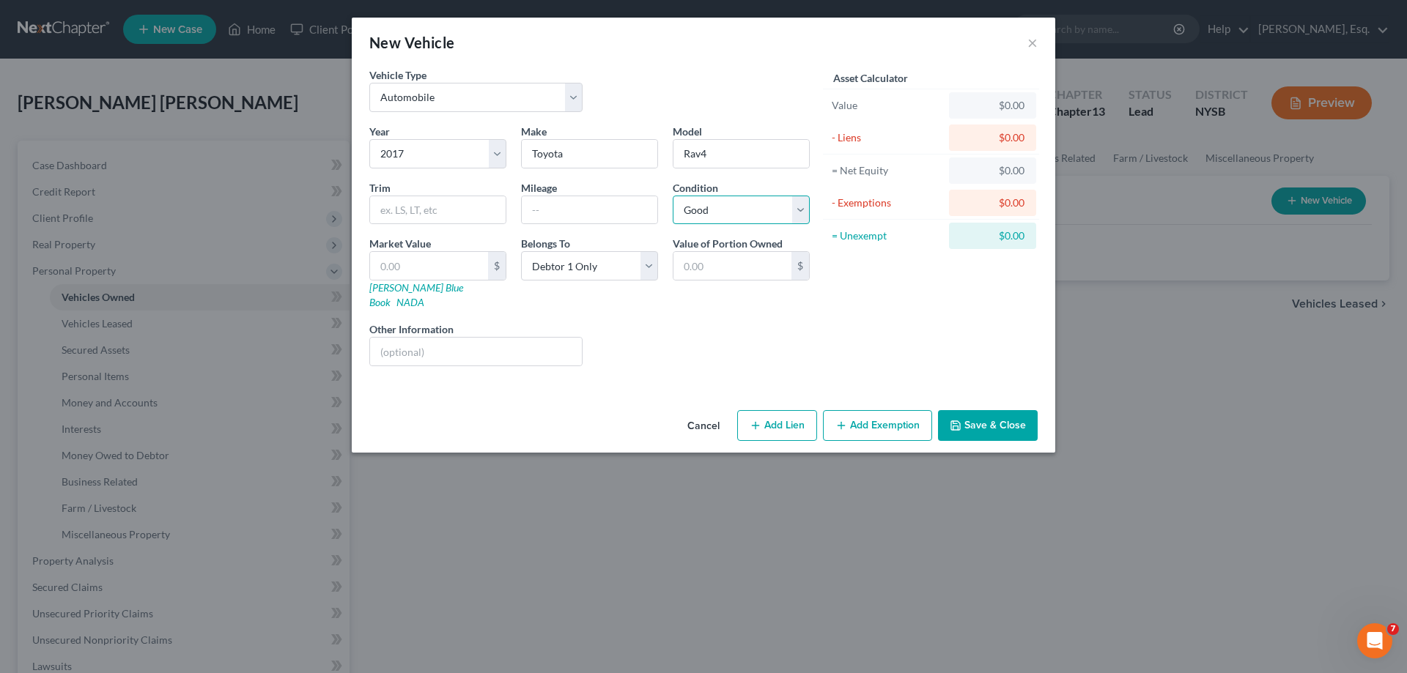
click at [673, 196] on select "Select Excellent Very Good Good Fair Poor" at bounding box center [741, 210] width 137 height 29
click at [1010, 111] on div "$0.00" at bounding box center [993, 105] width 64 height 15
click at [1005, 108] on div "$0.00" at bounding box center [993, 105] width 64 height 15
click at [883, 106] on div "Value" at bounding box center [887, 105] width 111 height 15
click at [996, 129] on div "$0.00" at bounding box center [992, 138] width 87 height 26
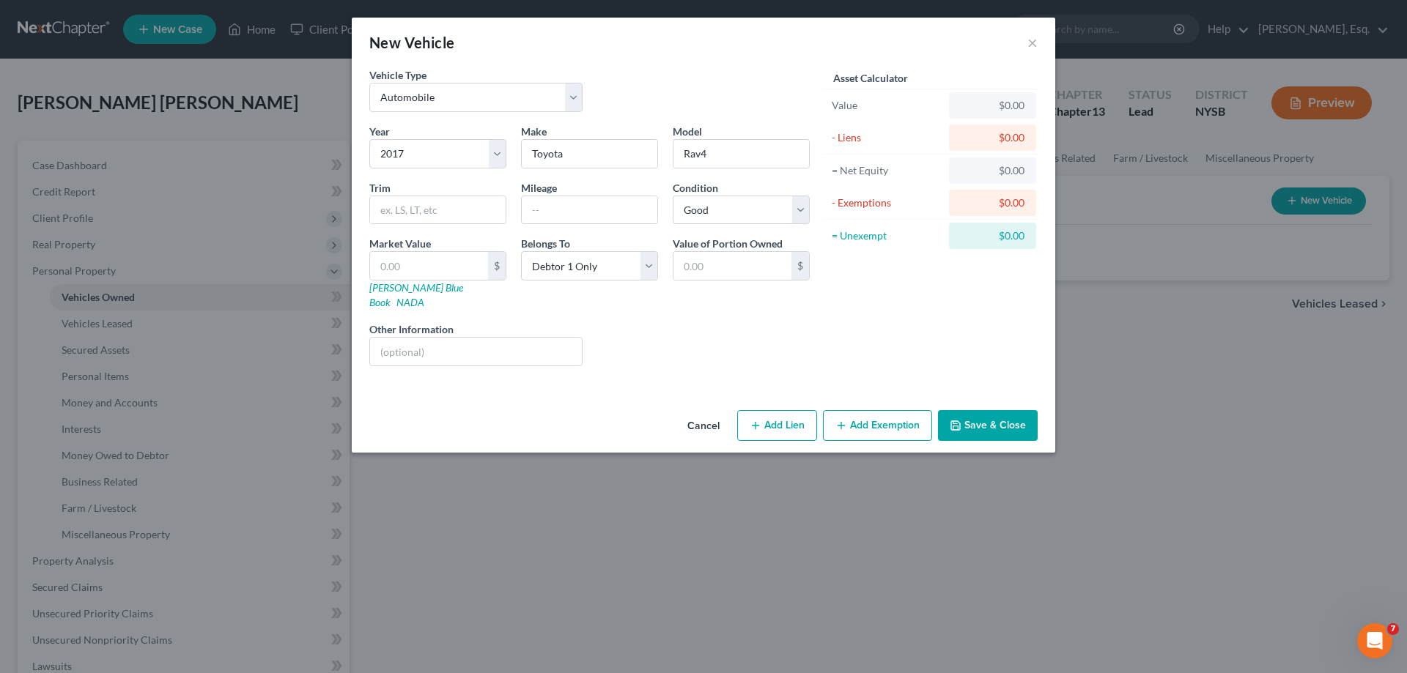
click at [1002, 140] on div "$0.00" at bounding box center [993, 137] width 64 height 15
click at [786, 412] on button "Add Lien" at bounding box center [777, 425] width 80 height 31
select select "0"
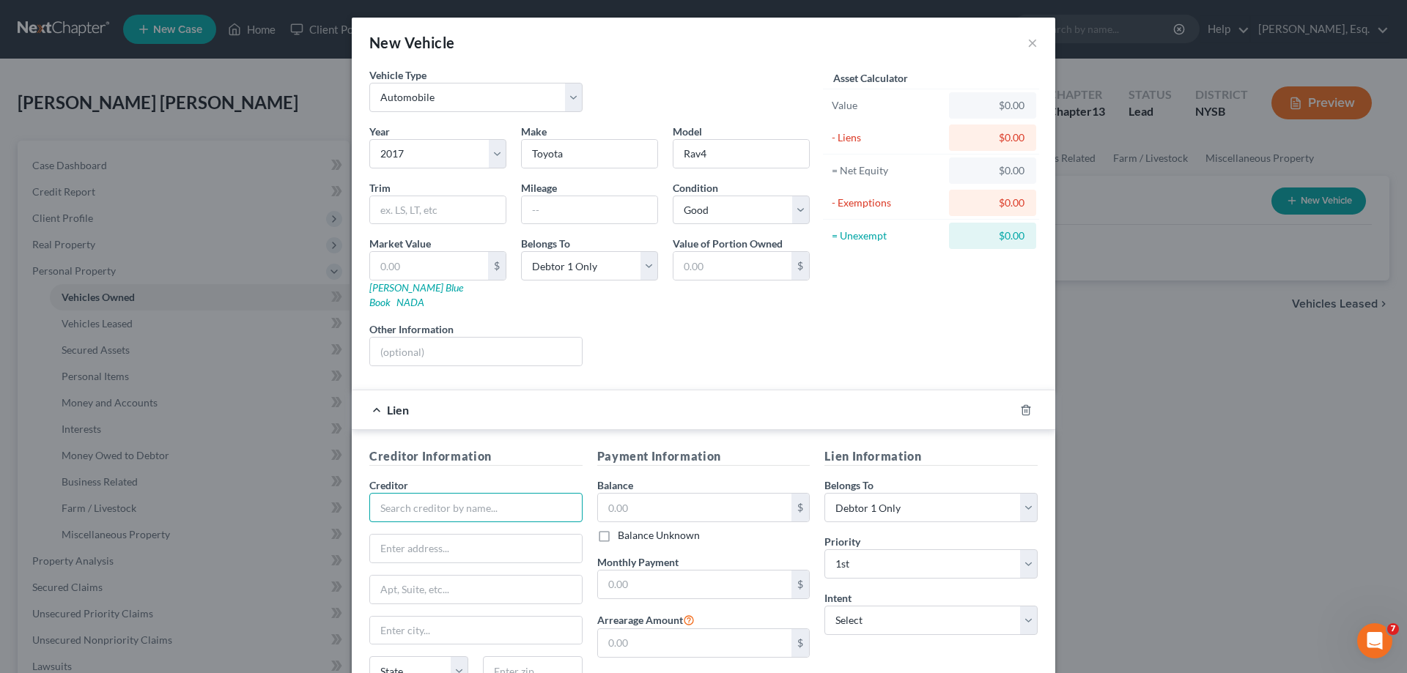
click at [508, 497] on input "text" at bounding box center [475, 507] width 213 height 29
type input "Toyota Motor Credit Corporation"
click at [477, 539] on input "text" at bounding box center [476, 549] width 212 height 28
type input "14841 Dallas Parkway"
type input "3"
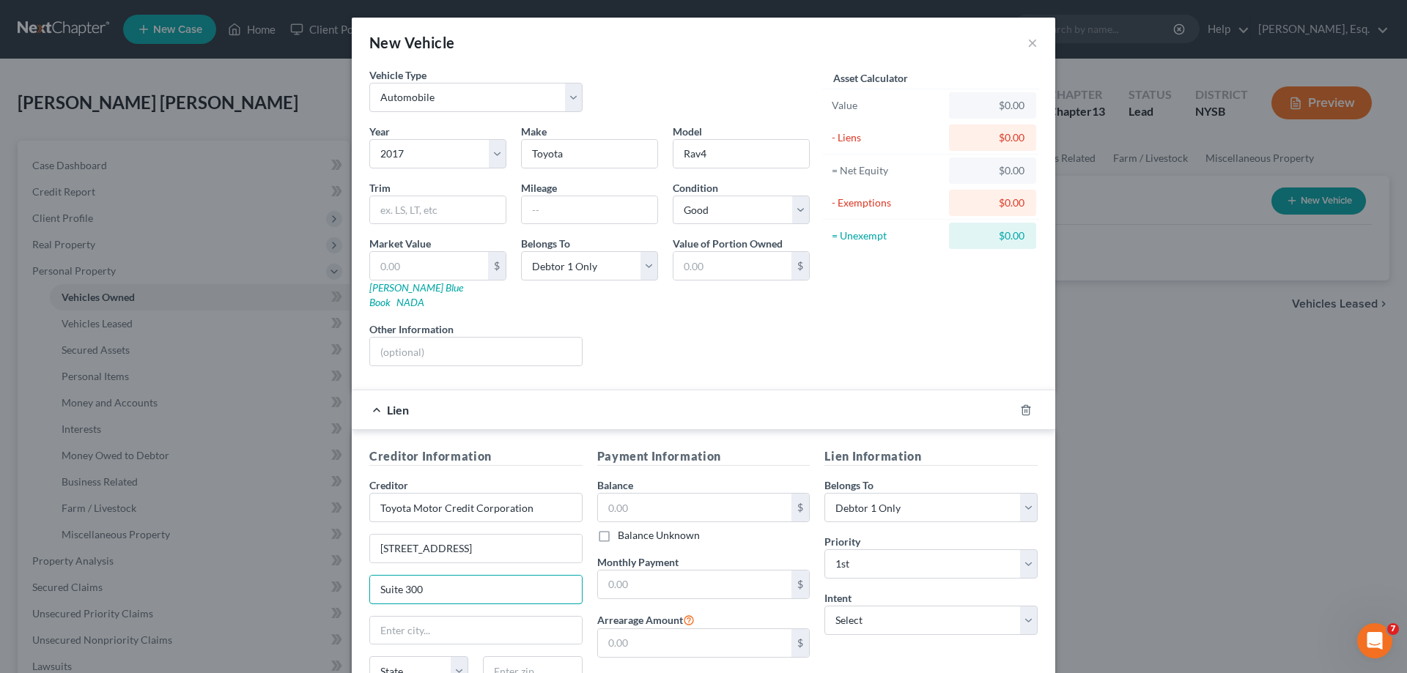
type input "Suite 300"
click at [431, 617] on input "text" at bounding box center [476, 631] width 212 height 28
type input "Dallas"
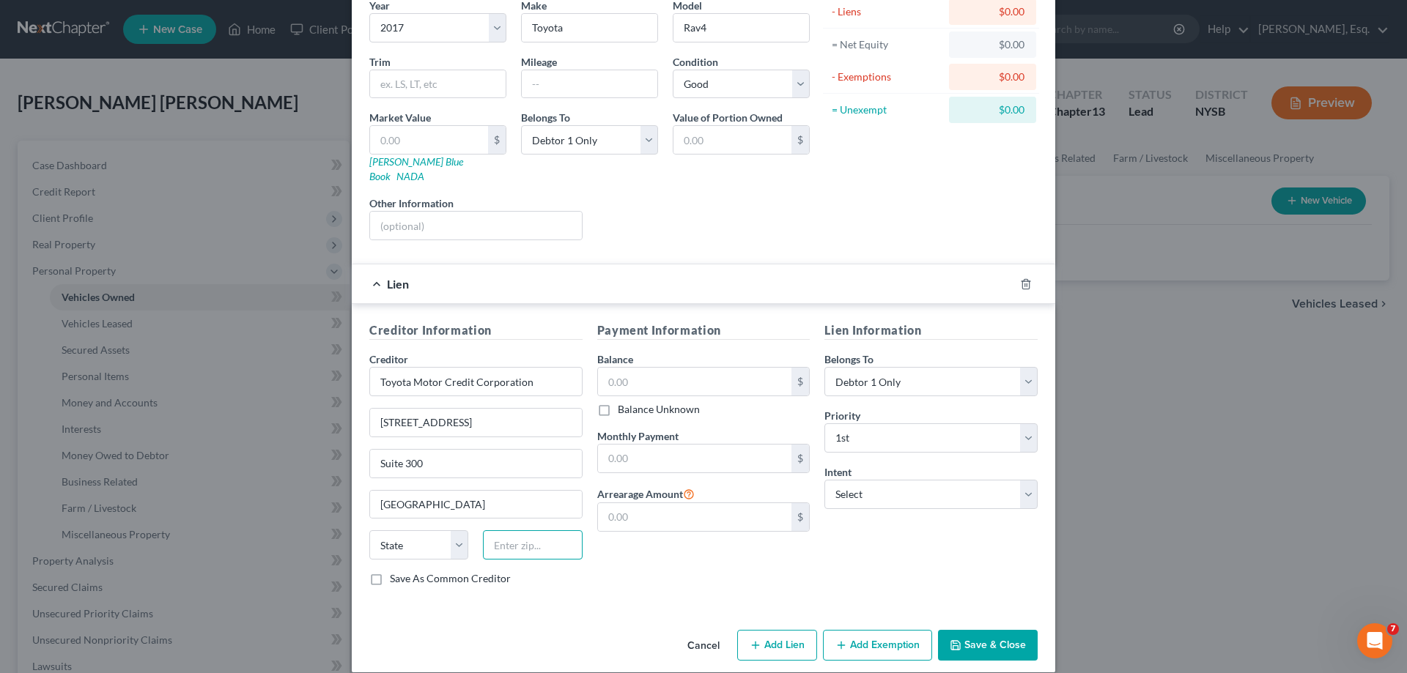
scroll to position [128, 0]
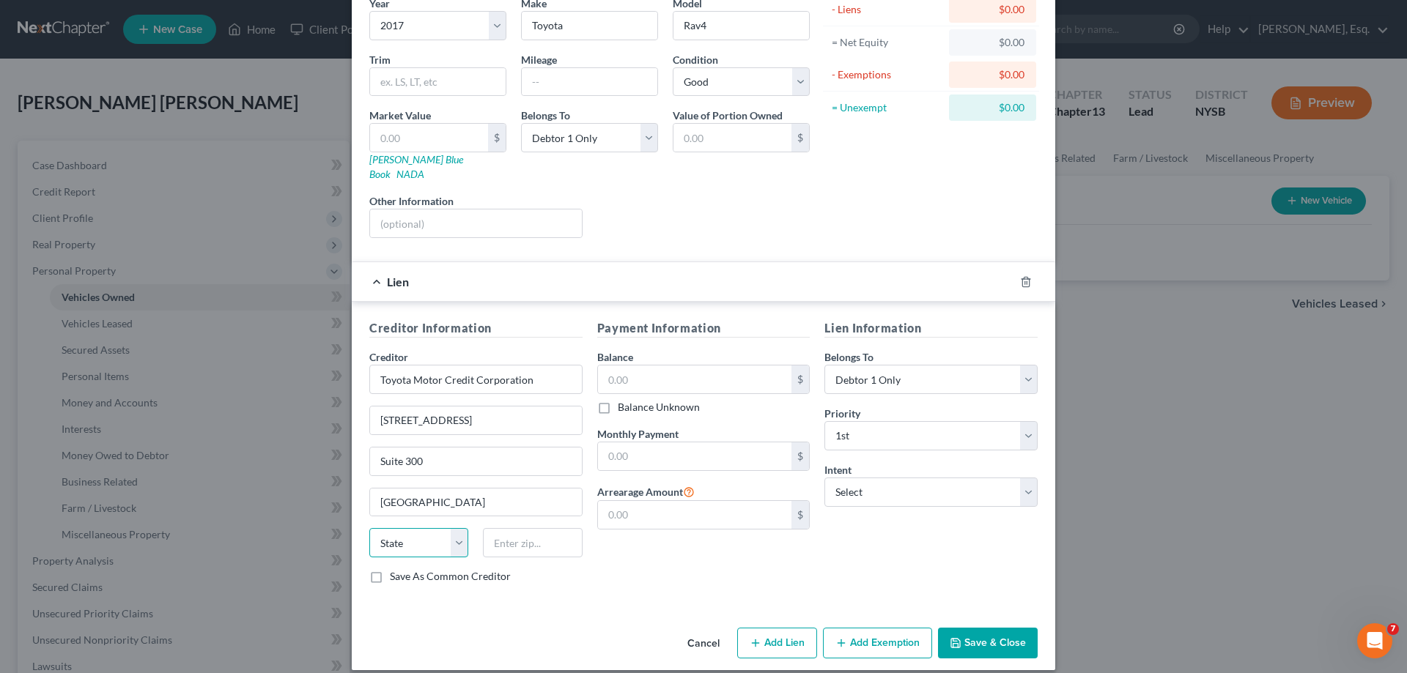
click at [451, 528] on select "State AL AK AR AZ CA CO CT DE DC FL GA GU HI ID IL IN IA KS KY LA ME MD MA MI M…" at bounding box center [418, 542] width 99 height 29
select select "45"
click at [369, 528] on select "State AL AK AR AZ CA CO CT DE DC FL GA GU HI ID IL IN IA KS KY LA ME MD MA MI M…" at bounding box center [418, 542] width 99 height 29
click at [636, 366] on input "text" at bounding box center [695, 380] width 194 height 28
type input "7,000.00"
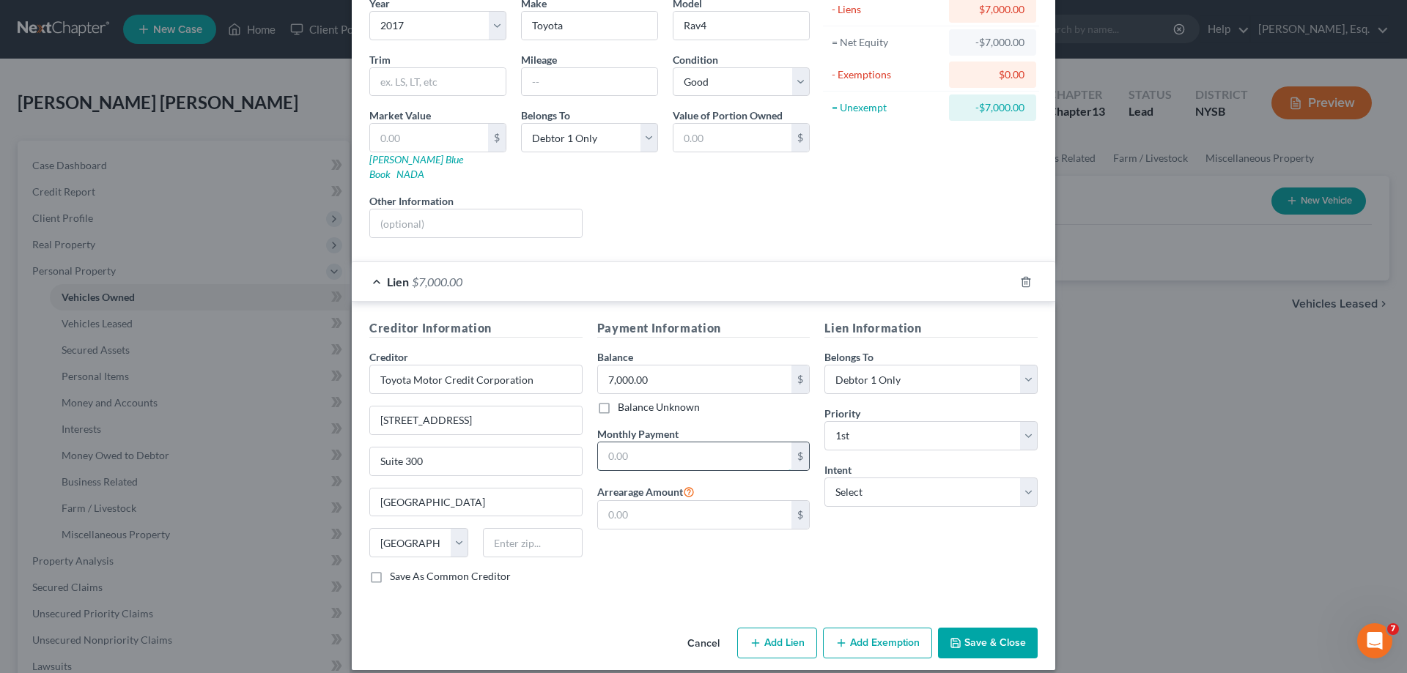
click at [704, 443] on input "text" at bounding box center [695, 457] width 194 height 28
click at [907, 478] on select "Select Surrender Redeem Reaffirm Avoid Other" at bounding box center [930, 492] width 213 height 29
select select "2"
click at [824, 478] on select "Select Surrender Redeem Reaffirm Avoid Other" at bounding box center [930, 492] width 213 height 29
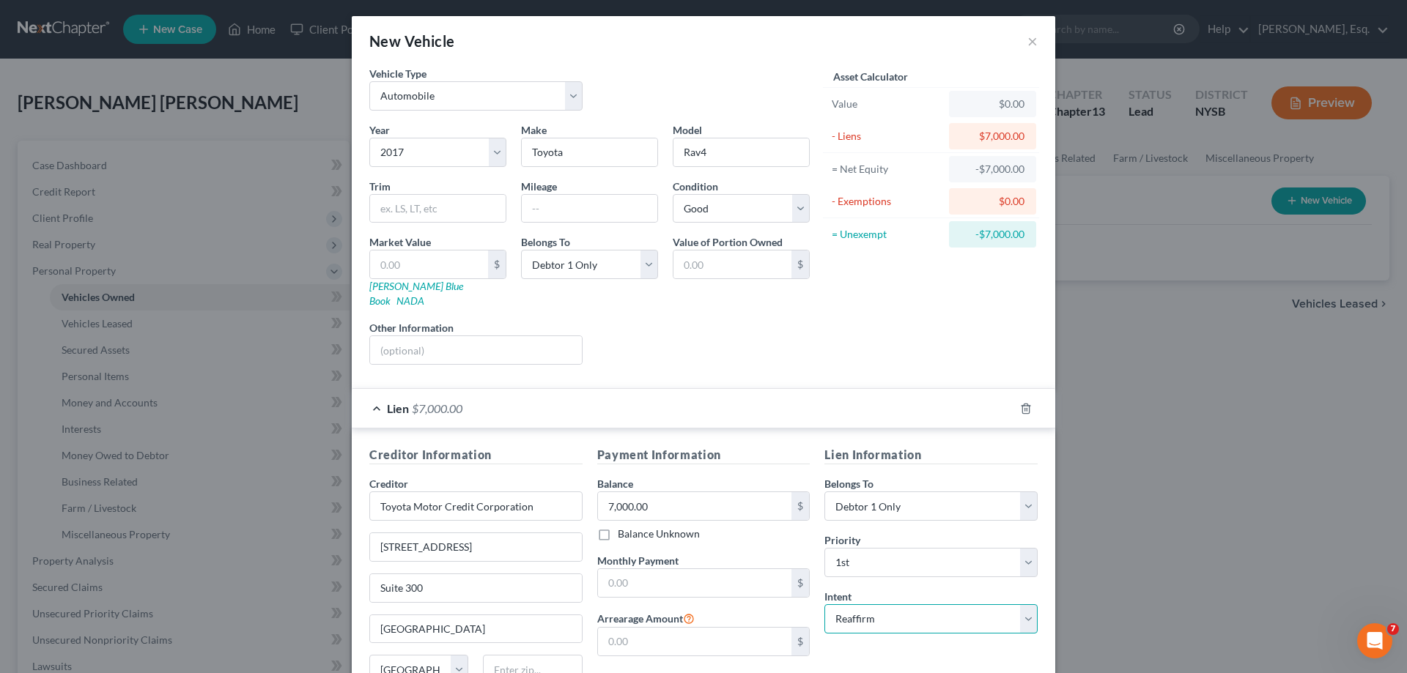
scroll to position [0, 0]
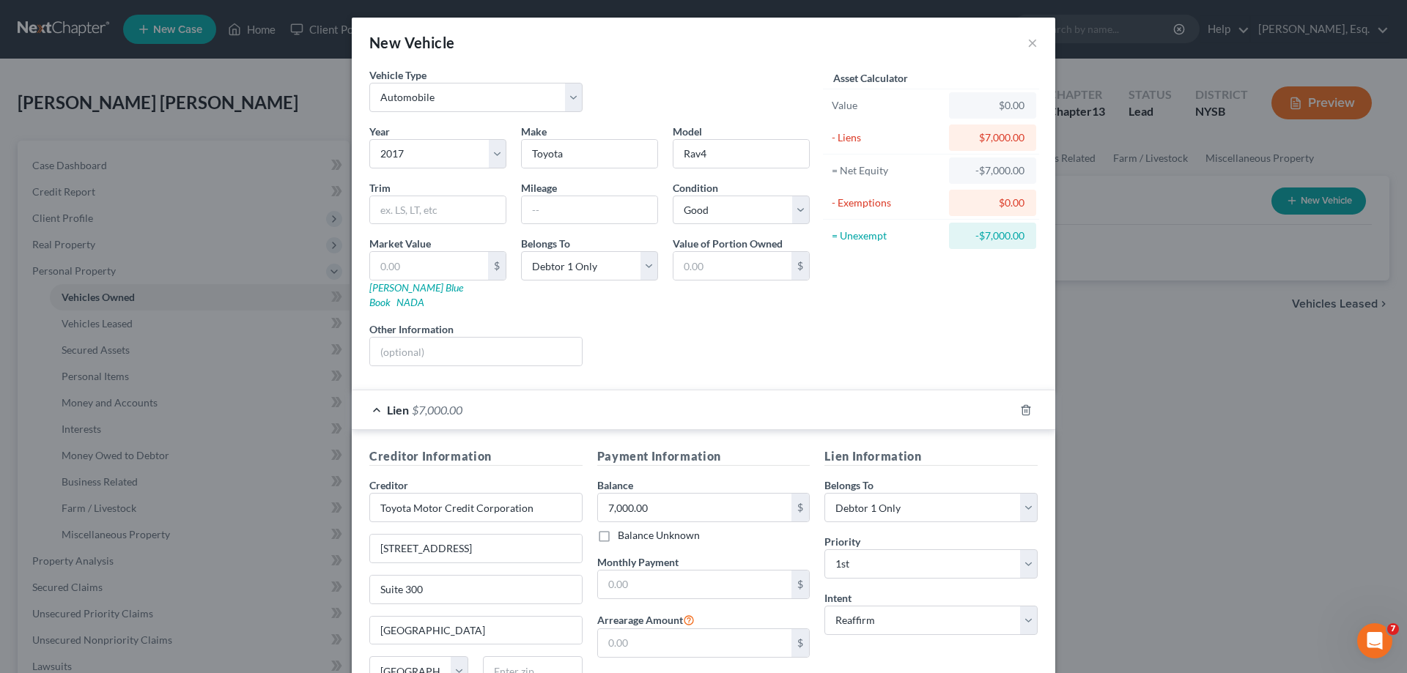
click at [399, 403] on span "Lien" at bounding box center [398, 410] width 22 height 14
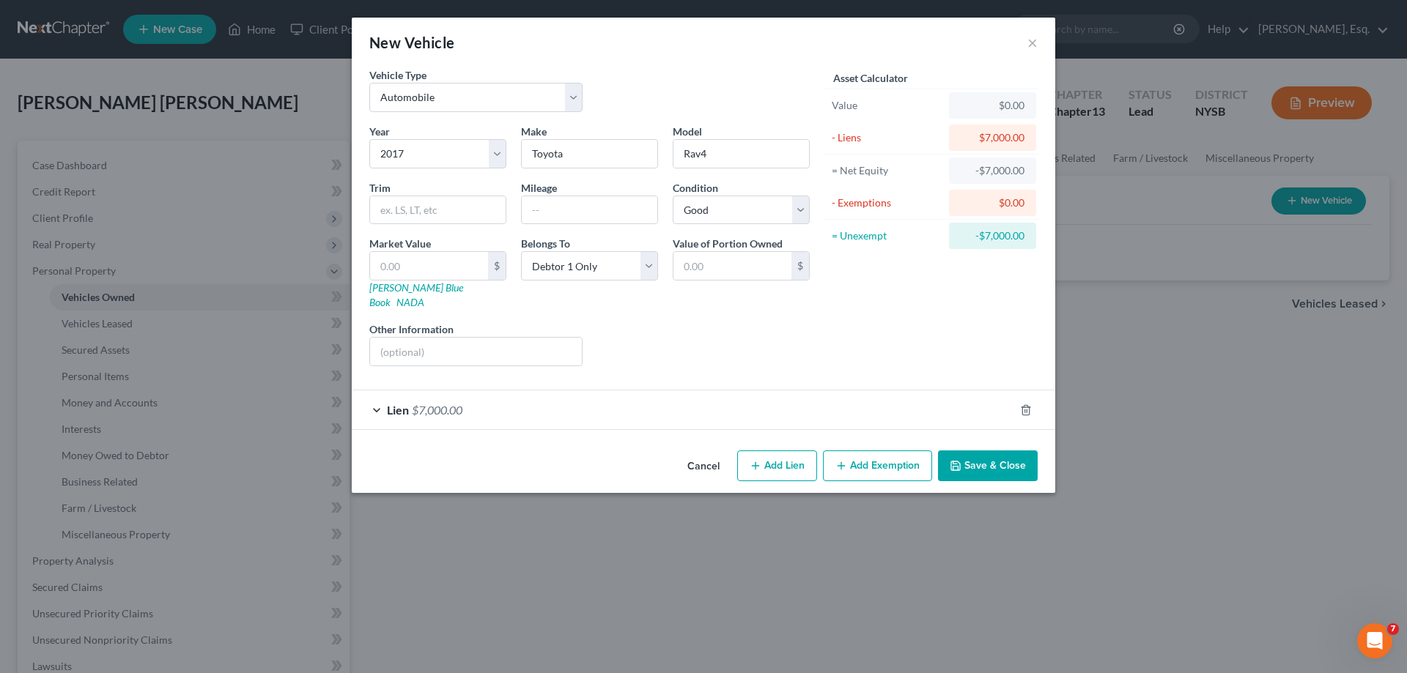
click at [399, 403] on span "Lien" at bounding box center [398, 410] width 22 height 14
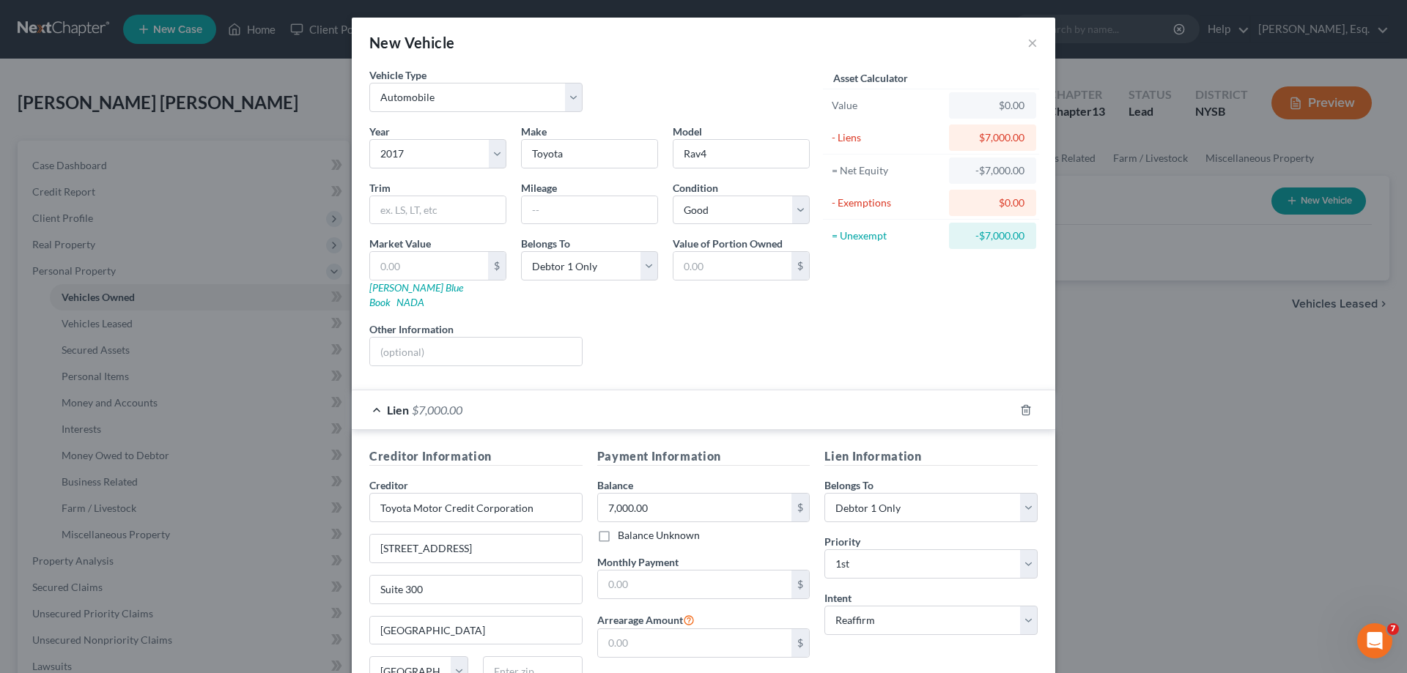
click at [989, 103] on div "$0.00" at bounding box center [993, 105] width 64 height 15
click at [456, 266] on input "text" at bounding box center [429, 266] width 118 height 28
click at [412, 269] on input "text" at bounding box center [429, 266] width 118 height 28
type input "1"
type input "1.00"
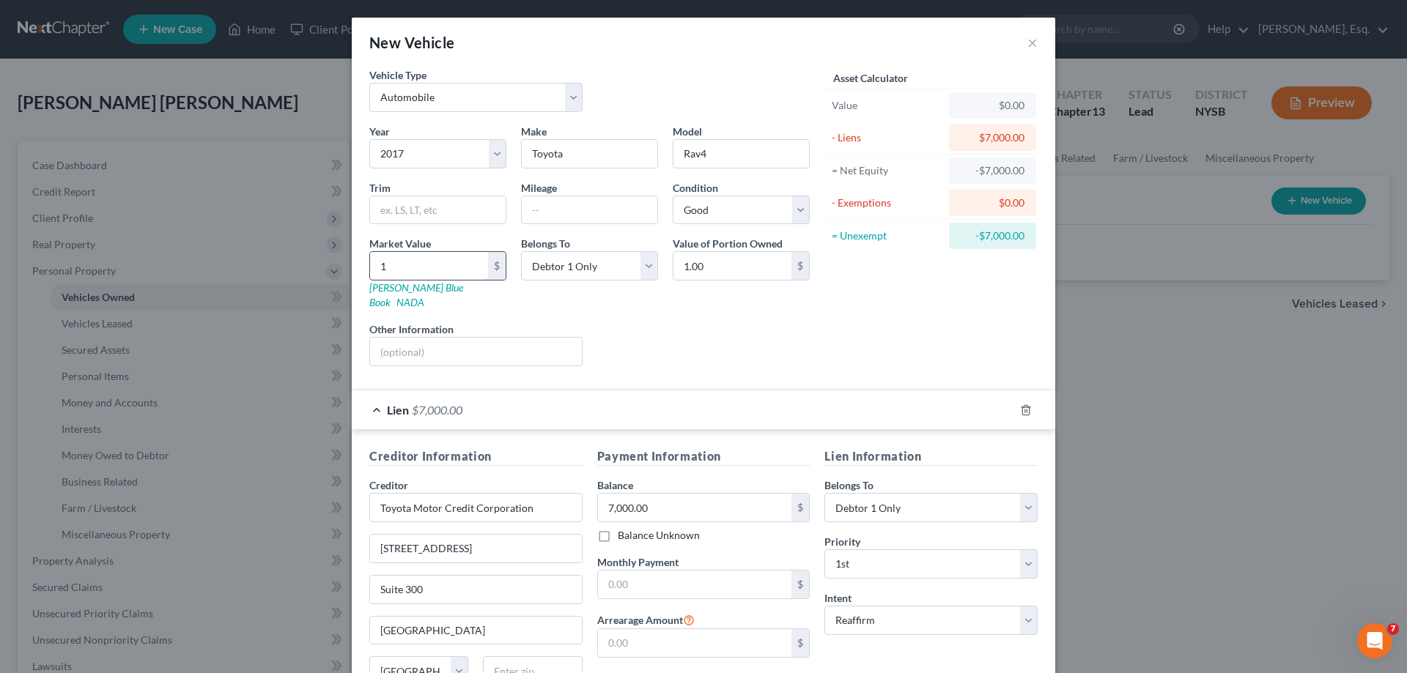
type input "10"
type input "10.00"
type input "100"
type input "100.00"
type input "1000"
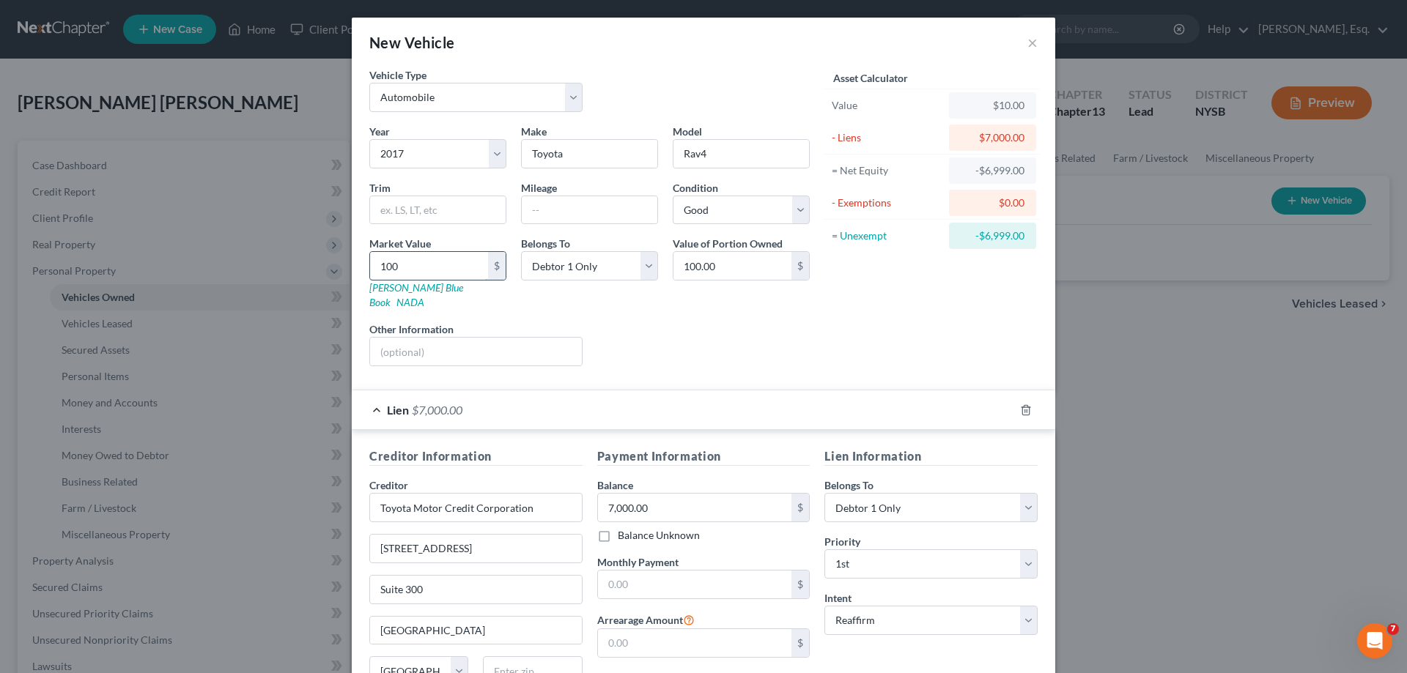
type input "1,000.00"
type input "1,0000"
type input "10,000.00"
type input "10,000"
click at [641, 270] on select "Select Debtor 1 Only Debtor 2 Only Debtor 1 And Debtor 2 Only At Least One Of T…" at bounding box center [589, 265] width 137 height 29
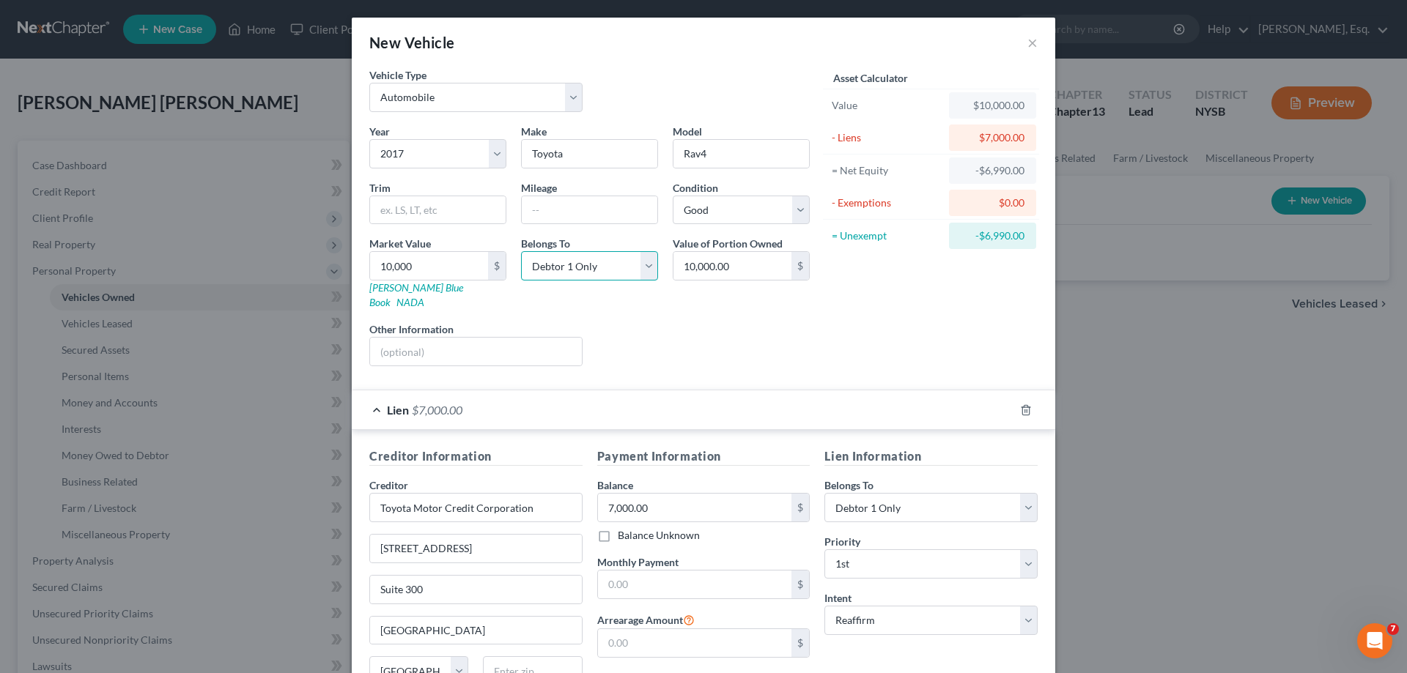
select select "3"
click at [521, 251] on select "Select Debtor 1 Only Debtor 2 Only Debtor 1 And Debtor 2 Only At Least One Of T…" at bounding box center [589, 265] width 137 height 29
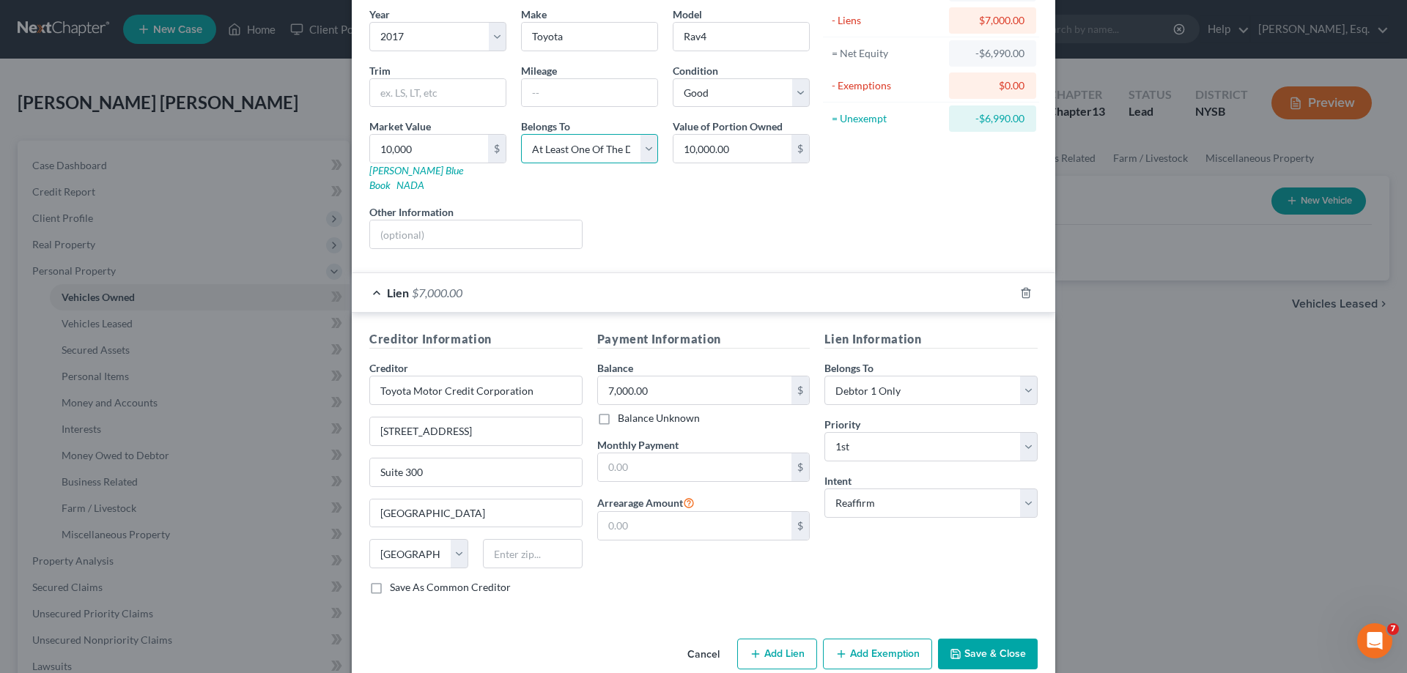
scroll to position [128, 0]
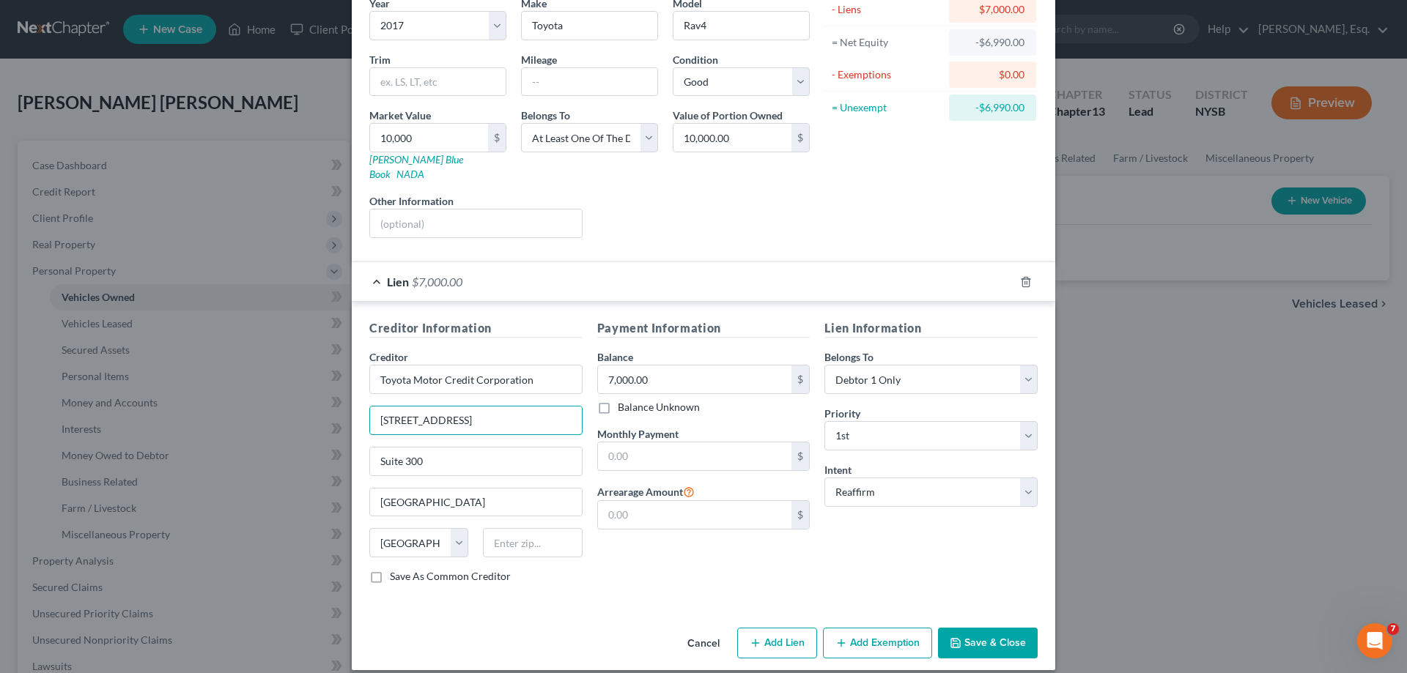
drag, startPoint x: 488, startPoint y: 409, endPoint x: 303, endPoint y: 407, distance: 184.6
click at [303, 407] on div "New Vehicle × Vehicle Type Select Automobile Truck Trailer Watercraft Aircraft …" at bounding box center [703, 336] width 1407 height 673
type input "P.O. Box 9013"
drag, startPoint x: 454, startPoint y: 441, endPoint x: 314, endPoint y: 443, distance: 139.9
click at [314, 443] on div "New Vehicle × Vehicle Type Select Automobile Truck Trailer Watercraft Aircraft …" at bounding box center [703, 336] width 1407 height 673
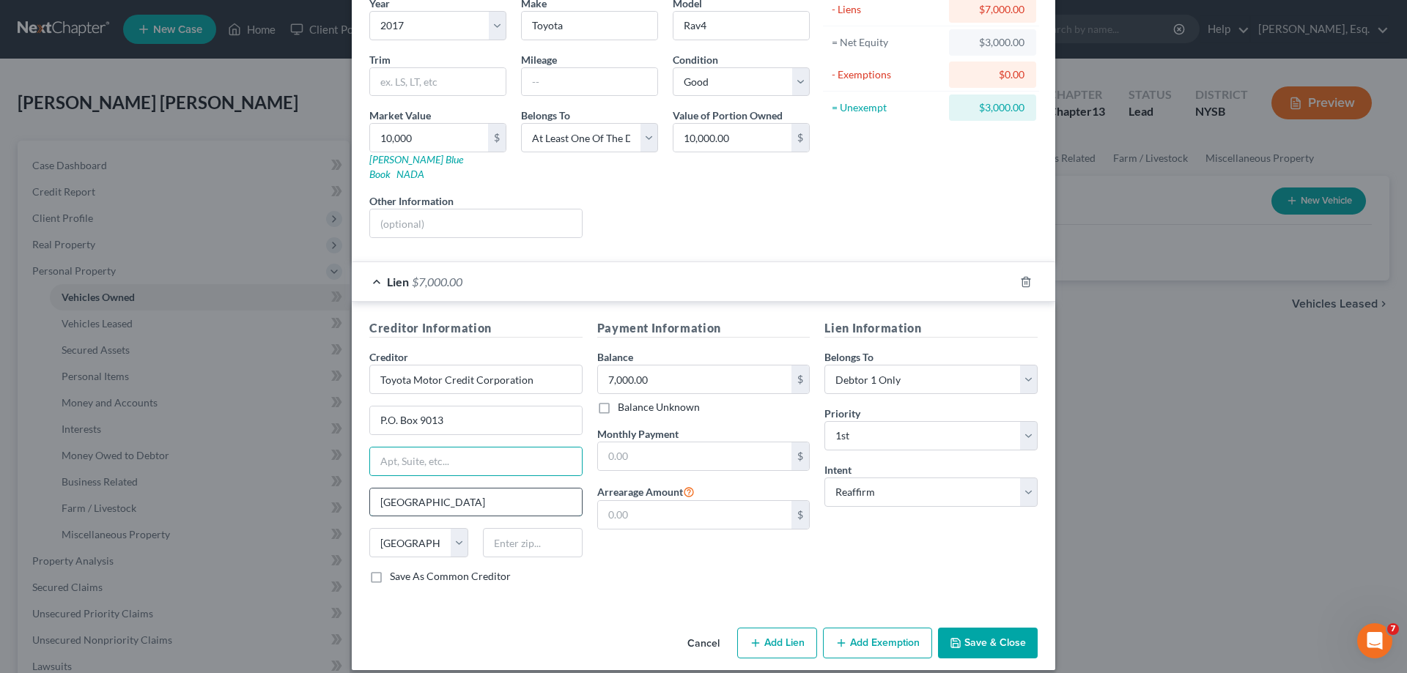
click at [437, 489] on input "Dallas" at bounding box center [476, 503] width 212 height 28
drag, startPoint x: 437, startPoint y: 486, endPoint x: 343, endPoint y: 480, distance: 94.0
click at [344, 481] on div "New Vehicle × Vehicle Type Select Automobile Truck Trailer Watercraft Aircraft …" at bounding box center [703, 336] width 1407 height 673
type input "Addison"
click at [513, 533] on input "text" at bounding box center [532, 542] width 99 height 29
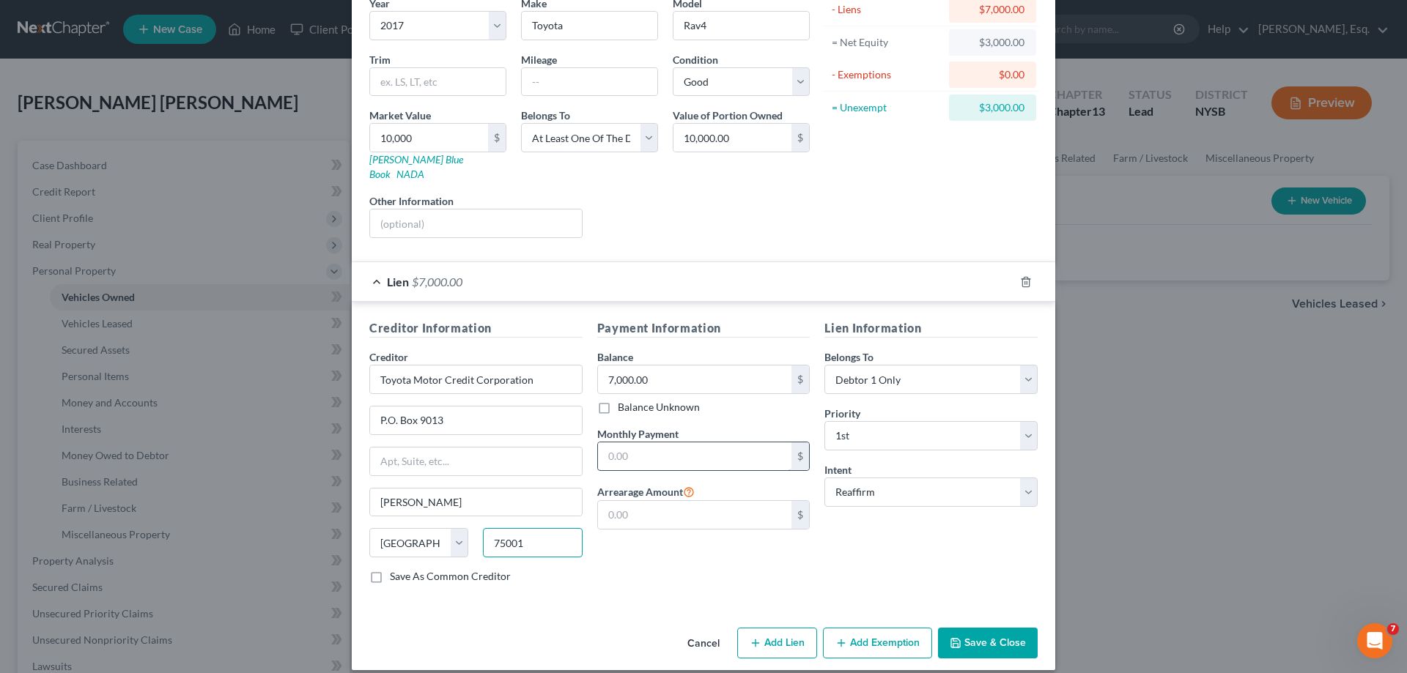
type input "75001"
click at [684, 443] on input "text" at bounding box center [695, 457] width 194 height 28
type input "381.26"
click at [915, 365] on select "Select Debtor 1 Only Debtor 2 Only Debtor 1 And Debtor 2 Only At Least One Of T…" at bounding box center [930, 379] width 213 height 29
select select "3"
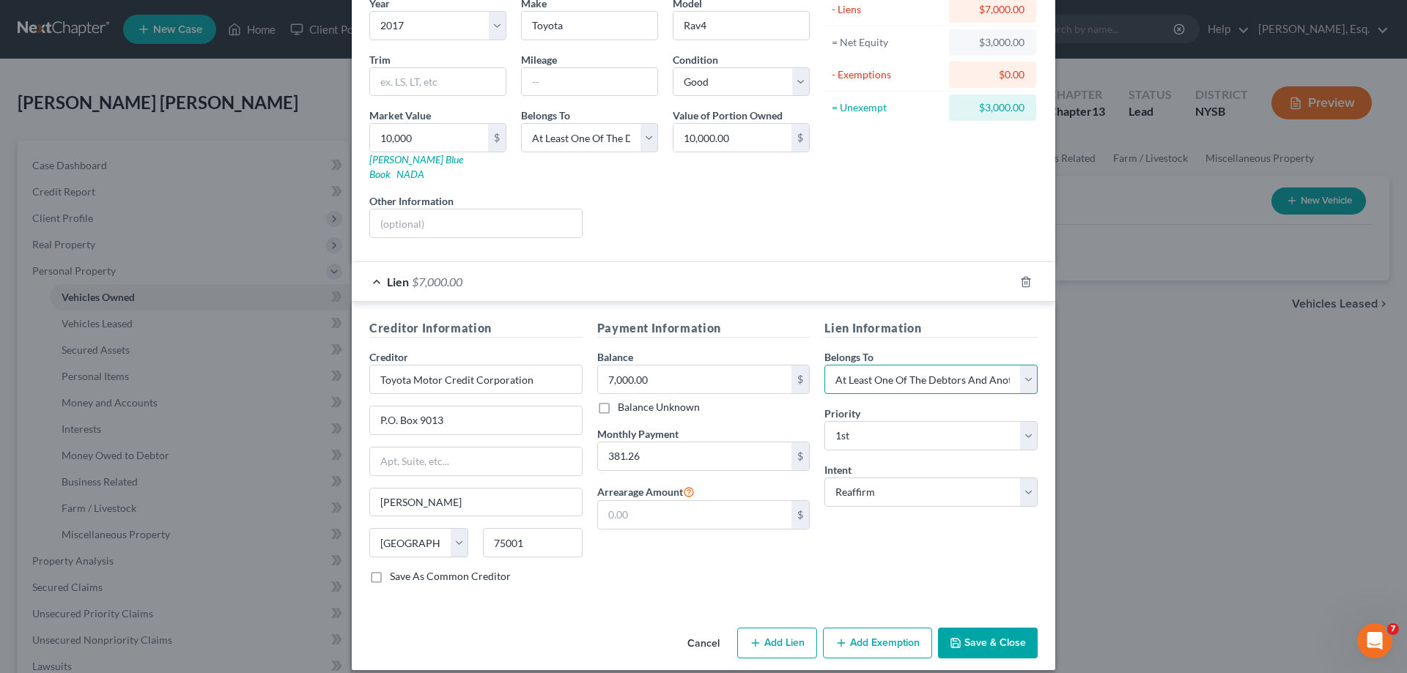
click at [824, 365] on select "Select Debtor 1 Only Debtor 2 Only Debtor 1 And Debtor 2 Only At Least One Of T…" at bounding box center [930, 379] width 213 height 29
click at [859, 631] on button "Add Exemption" at bounding box center [877, 643] width 109 height 31
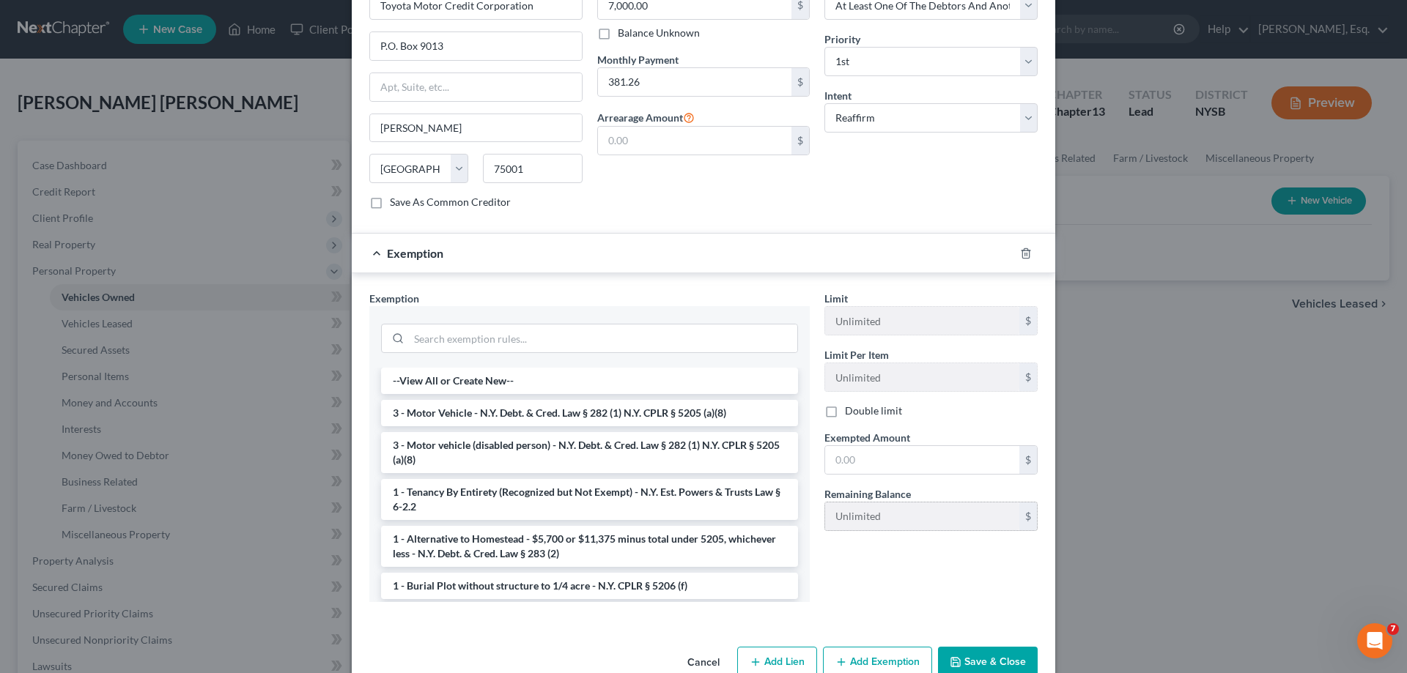
scroll to position [522, 0]
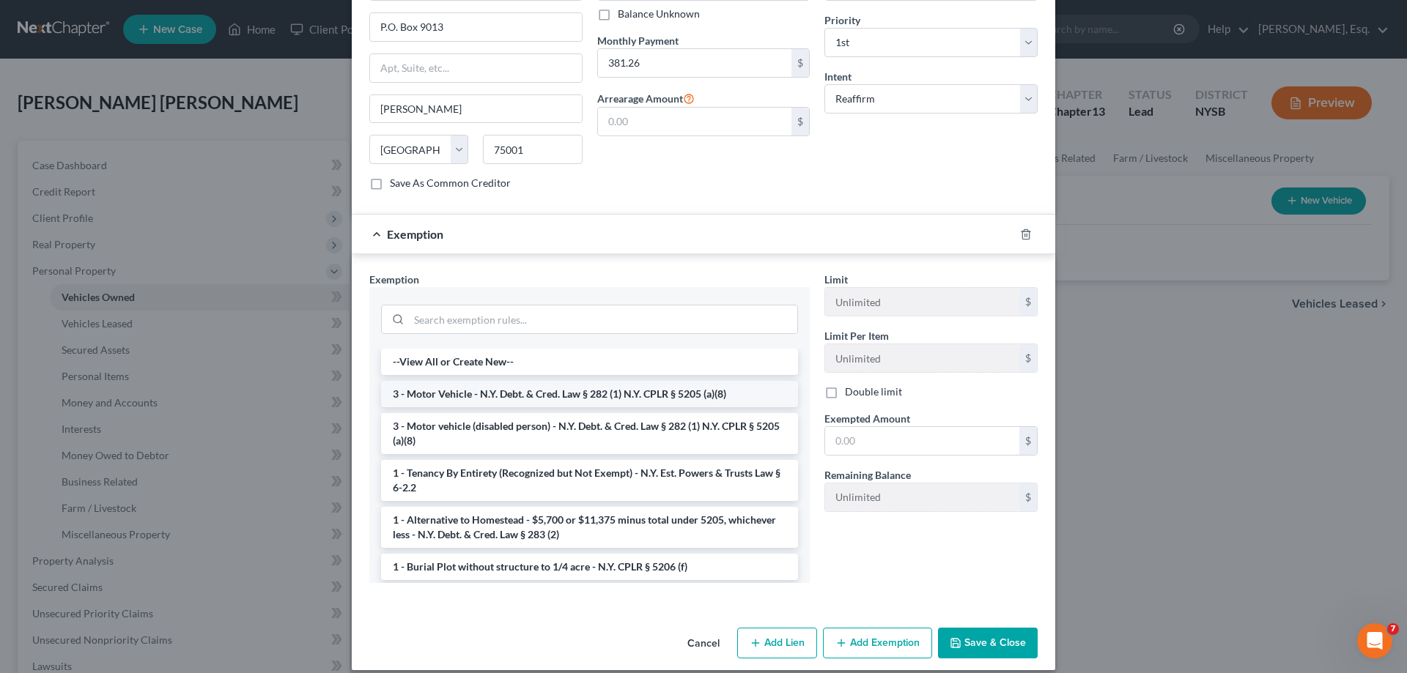
click at [612, 381] on li "3 - Motor Vehicle - N.Y. Debt. & Cred. Law § 282 (1) N.Y. CPLR § 5205 (a)(8)" at bounding box center [589, 394] width 417 height 26
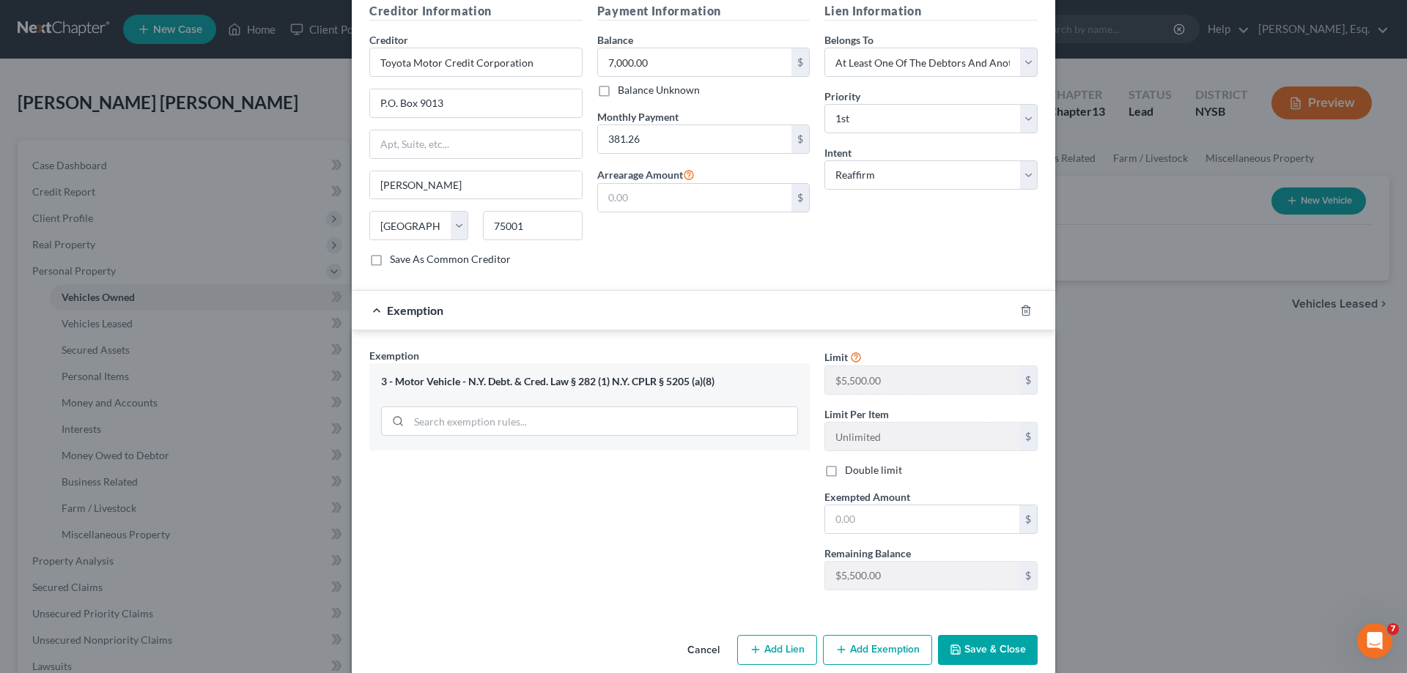
scroll to position [452, 0]
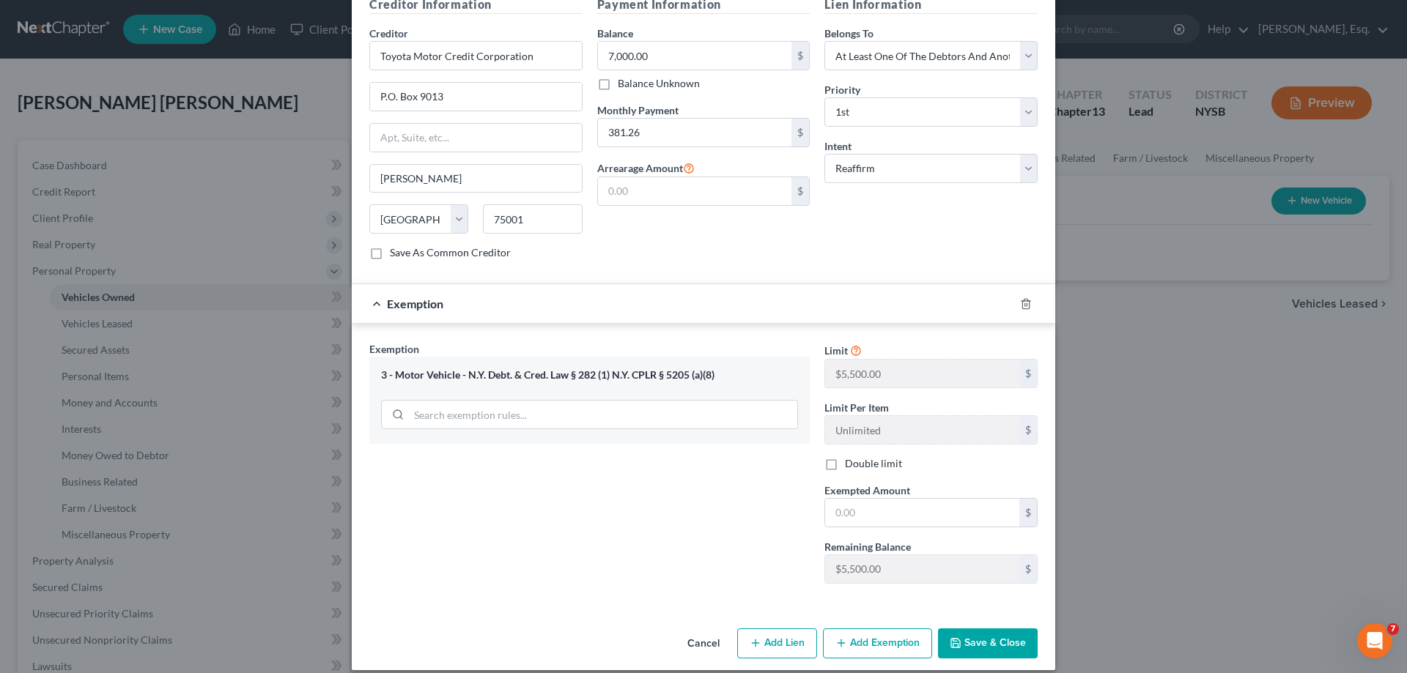
click at [876, 629] on button "Add Exemption" at bounding box center [877, 644] width 109 height 31
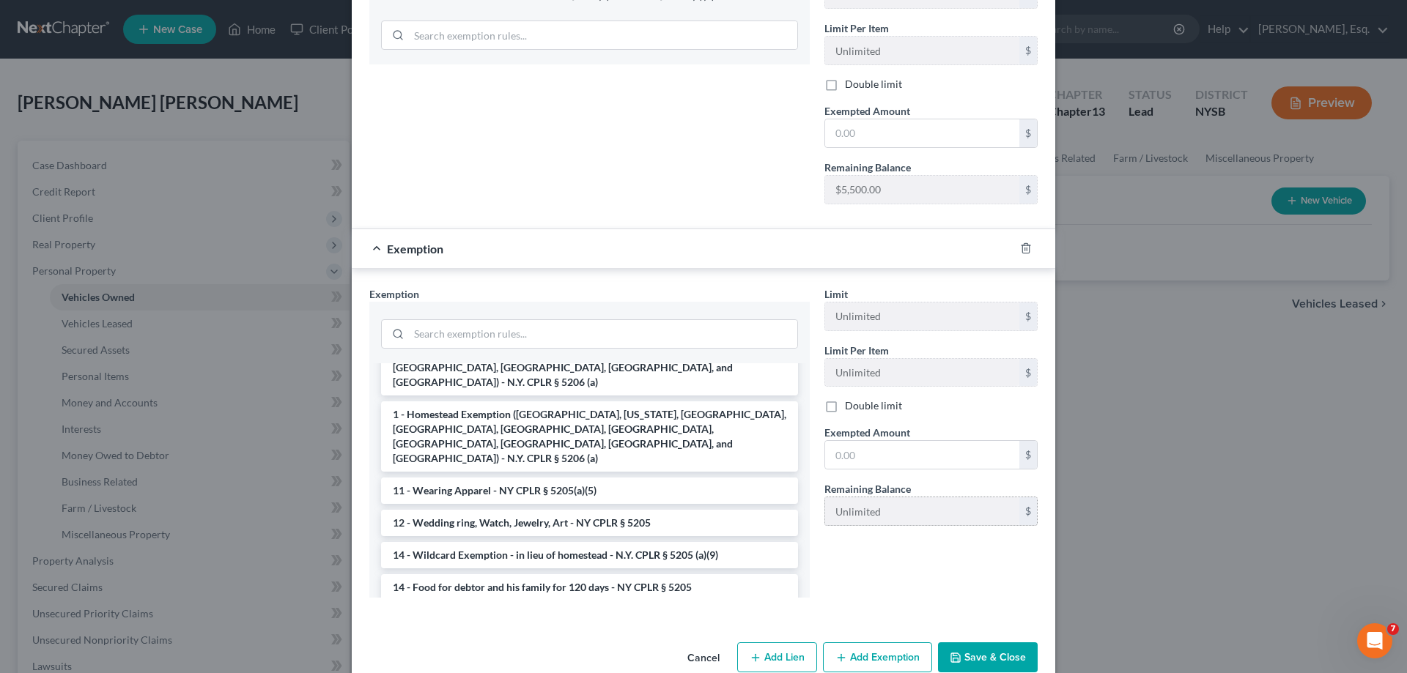
scroll to position [846, 0]
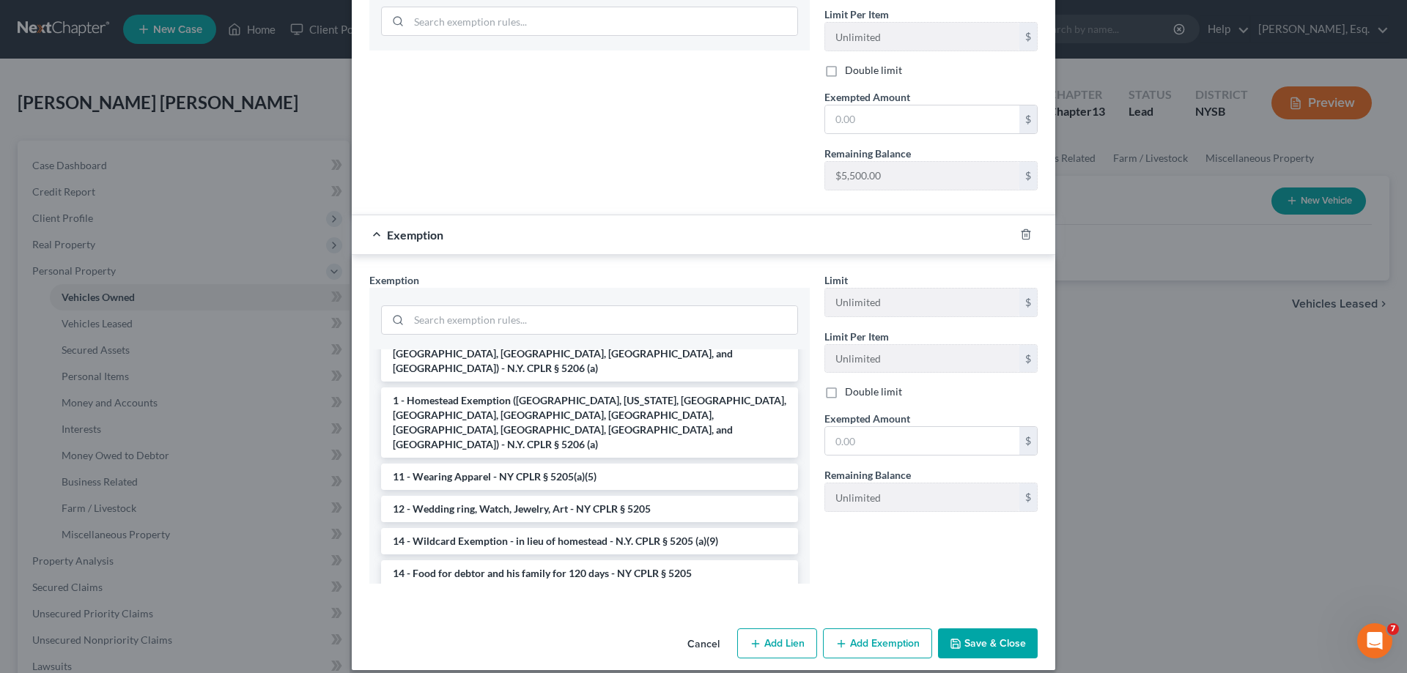
click at [697, 630] on button "Cancel" at bounding box center [704, 644] width 56 height 29
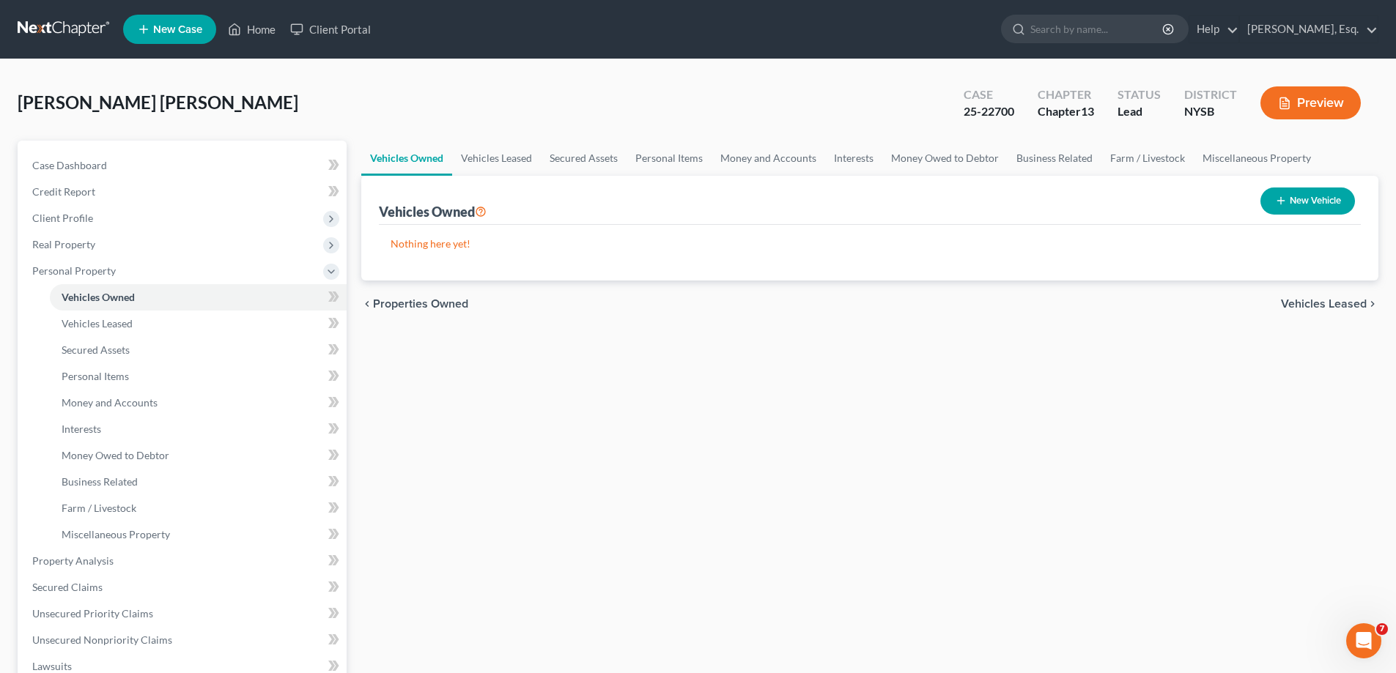
click at [1297, 198] on button "New Vehicle" at bounding box center [1307, 201] width 95 height 27
select select "0"
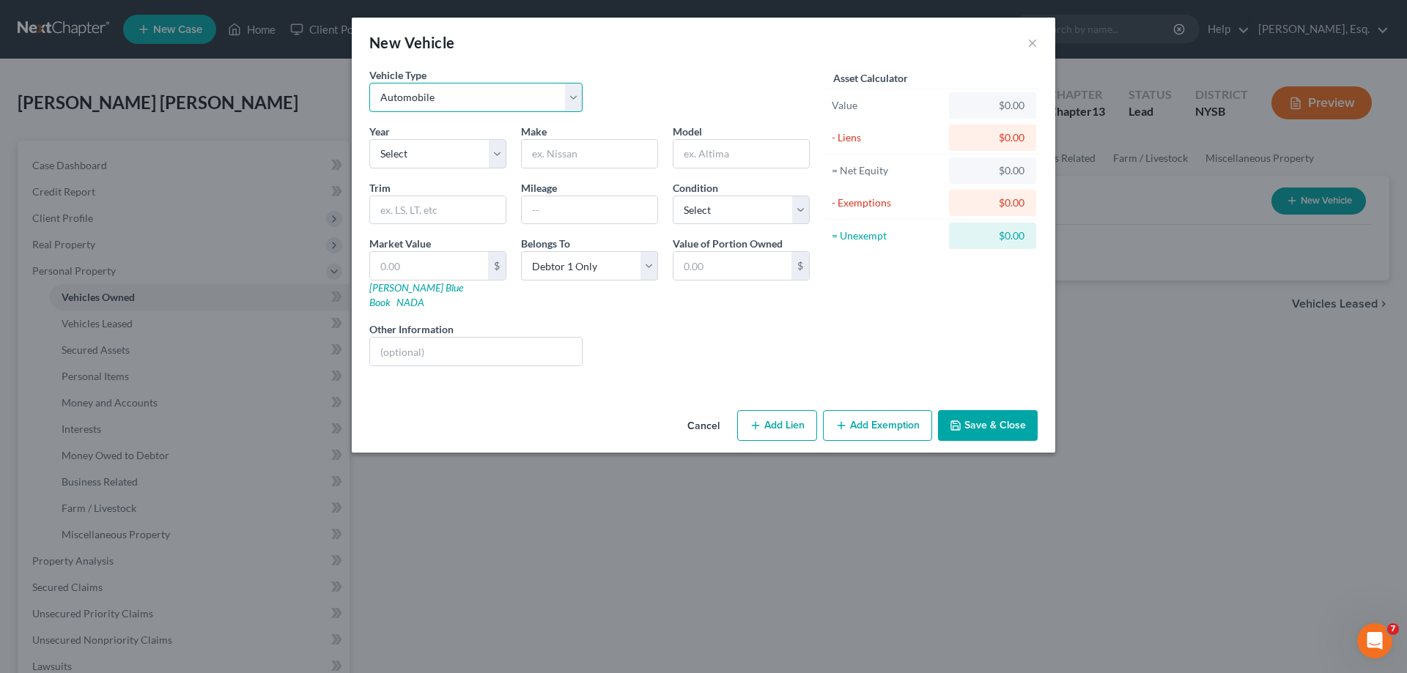
click at [510, 94] on select "Select Automobile Truck Trailer Watercraft Aircraft Motor Home Atv Other Vehicle" at bounding box center [475, 97] width 213 height 29
click at [425, 151] on select "Select 2026 2025 2024 2023 2022 2021 2020 2019 2018 2017 2016 2015 2014 2013 20…" at bounding box center [437, 153] width 137 height 29
select select "9"
click at [369, 139] on select "Select 2026 2025 2024 2023 2022 2021 2020 2019 2018 2017 2016 2015 2014 2013 20…" at bounding box center [437, 153] width 137 height 29
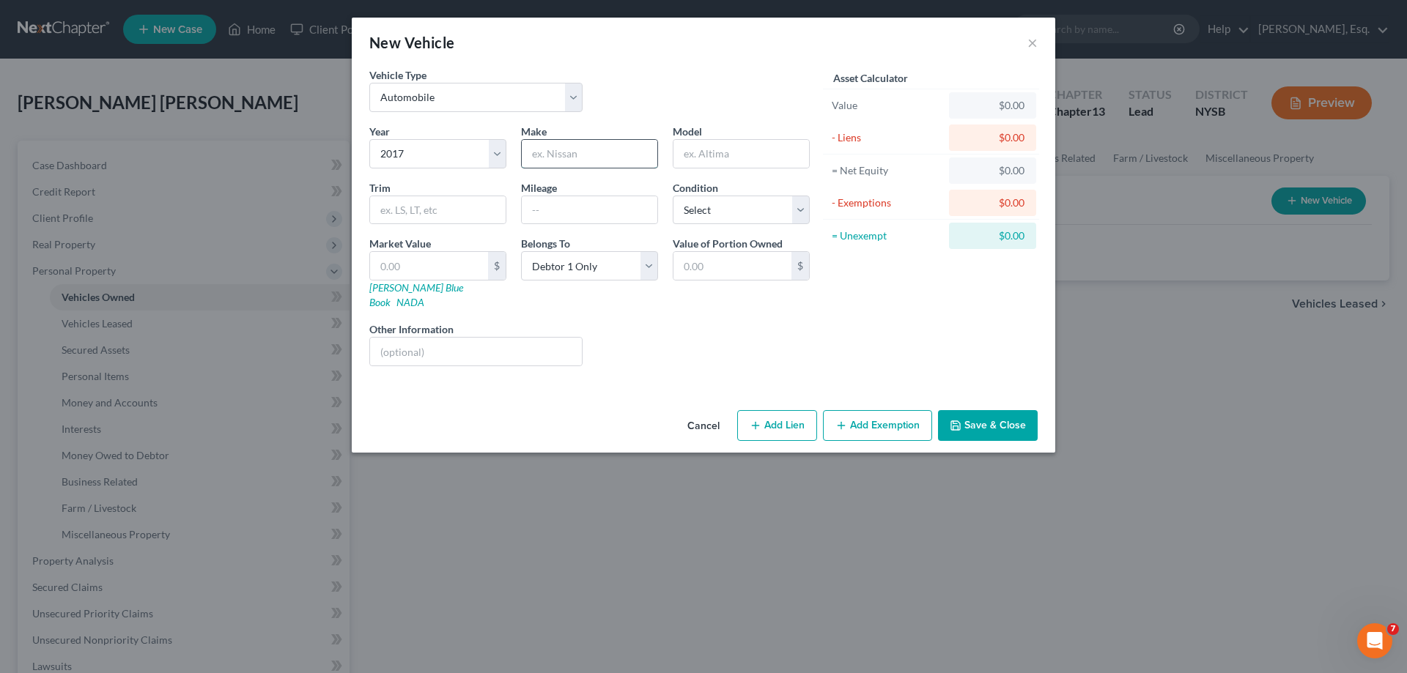
click at [553, 155] on input "text" at bounding box center [590, 154] width 136 height 28
type input "Toyota"
click at [705, 155] on input "text" at bounding box center [741, 154] width 136 height 28
type input "Rav4"
click at [727, 215] on select "Select Excellent Very Good Good Fair Poor" at bounding box center [741, 210] width 137 height 29
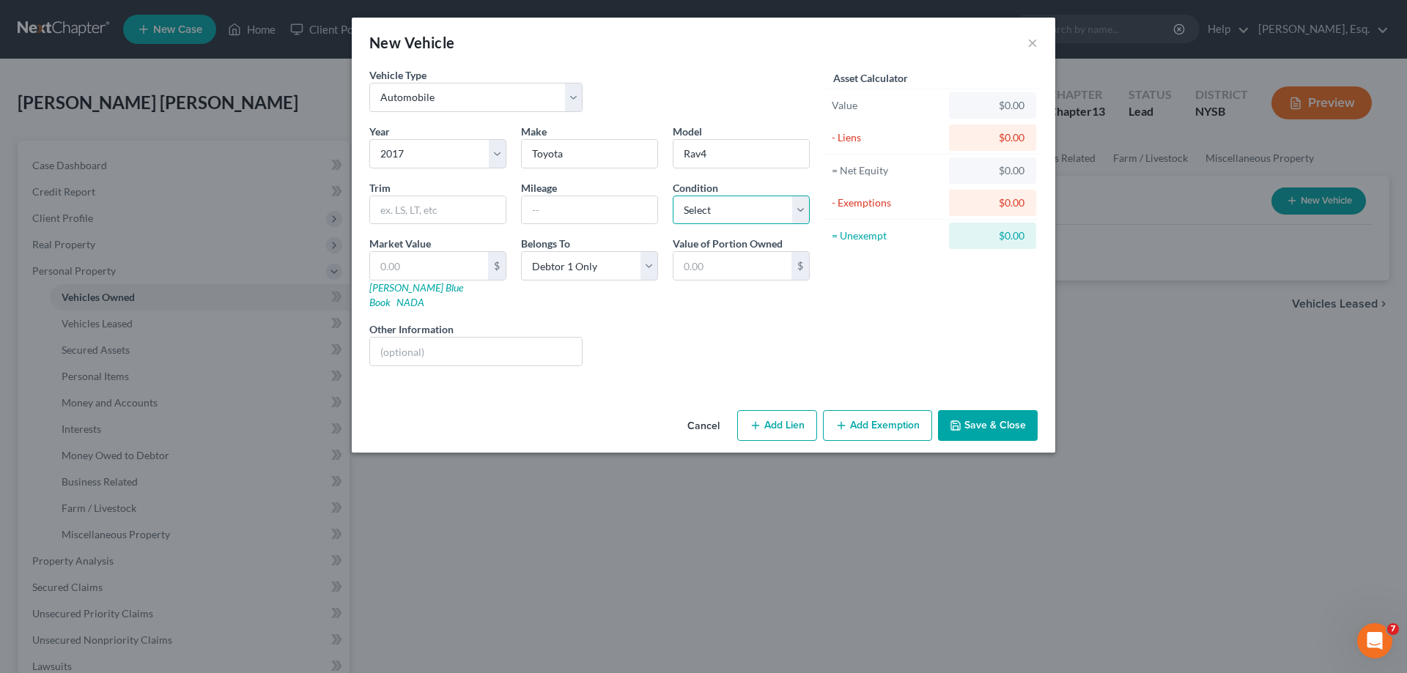
select select "2"
click at [673, 196] on select "Select Excellent Very Good Good Fair Poor" at bounding box center [741, 210] width 137 height 29
click at [446, 267] on input "text" at bounding box center [429, 266] width 118 height 28
type input "10,000"
type input "10,000.00"
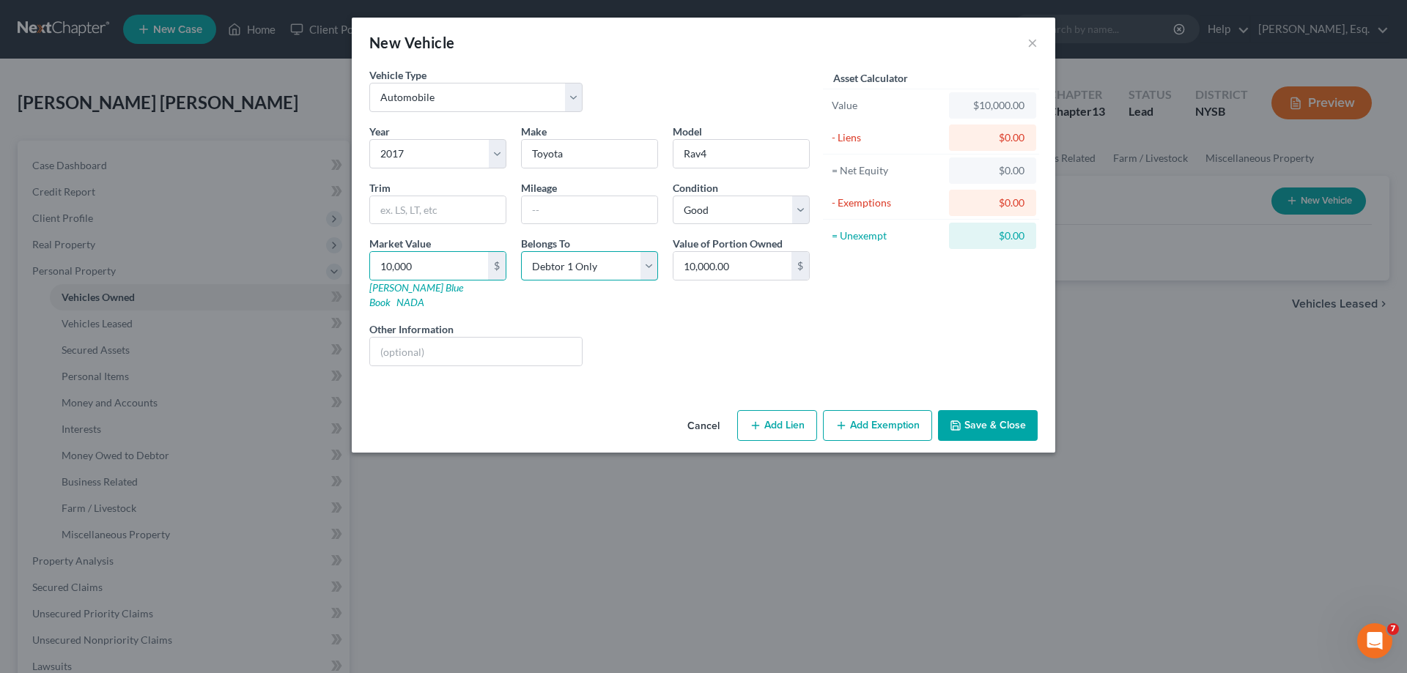
click at [647, 265] on select "Select Debtor 1 Only Debtor 2 Only Debtor 1 And Debtor 2 Only At Least One Of T…" at bounding box center [589, 265] width 137 height 29
select select "3"
click at [521, 251] on select "Select Debtor 1 Only Debtor 2 Only Debtor 1 And Debtor 2 Only At Least One Of T…" at bounding box center [589, 265] width 137 height 29
click at [782, 410] on button "Add Lien" at bounding box center [777, 425] width 80 height 31
select select "3"
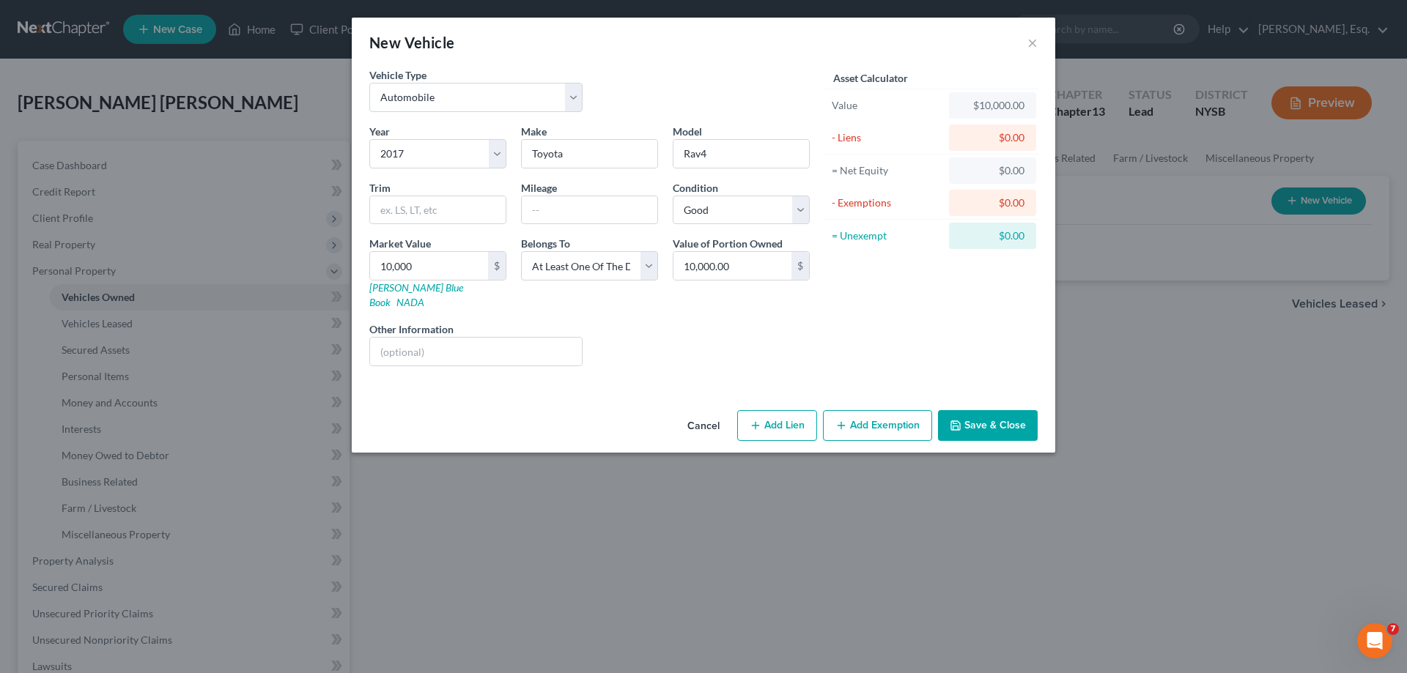
select select "0"
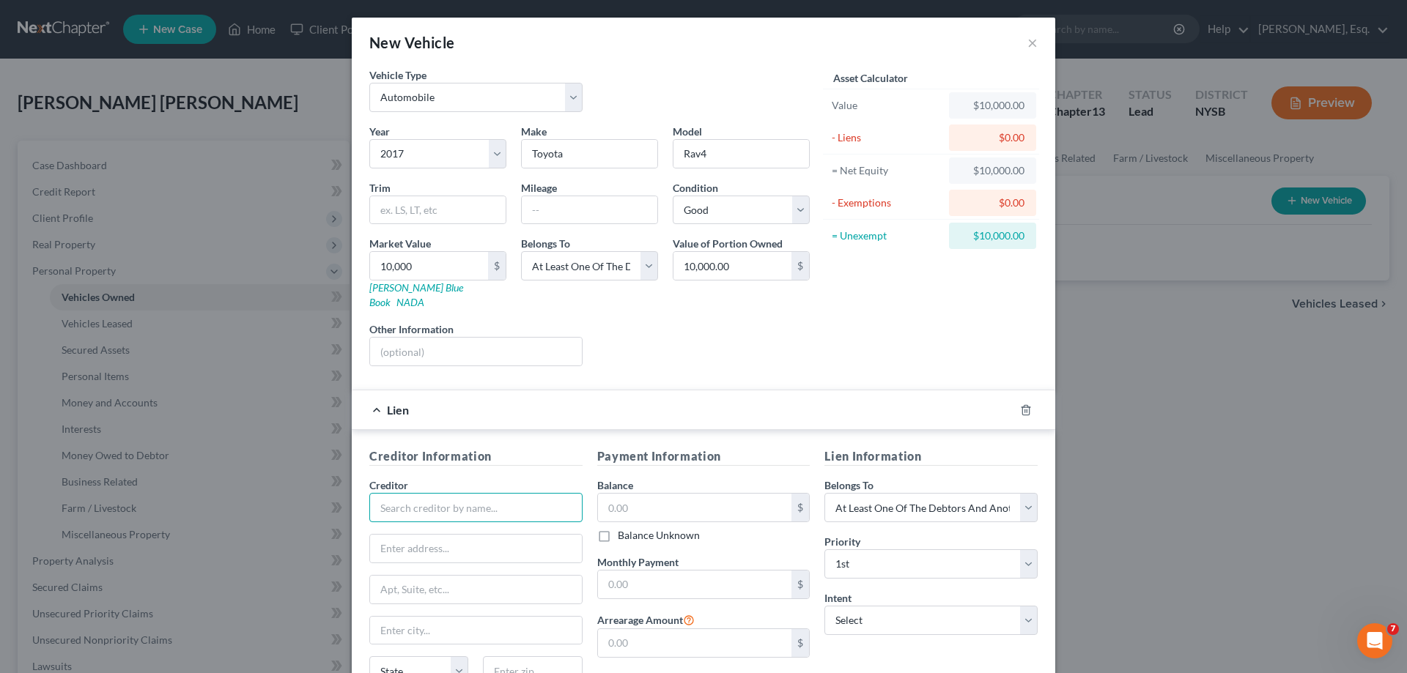
click at [470, 493] on input "text" at bounding box center [475, 507] width 213 height 29
type input "Toyota Motor Credit Corporation"
click at [427, 535] on input "text" at bounding box center [476, 549] width 212 height 28
type input "{"
type input "P.O. Box 9013"
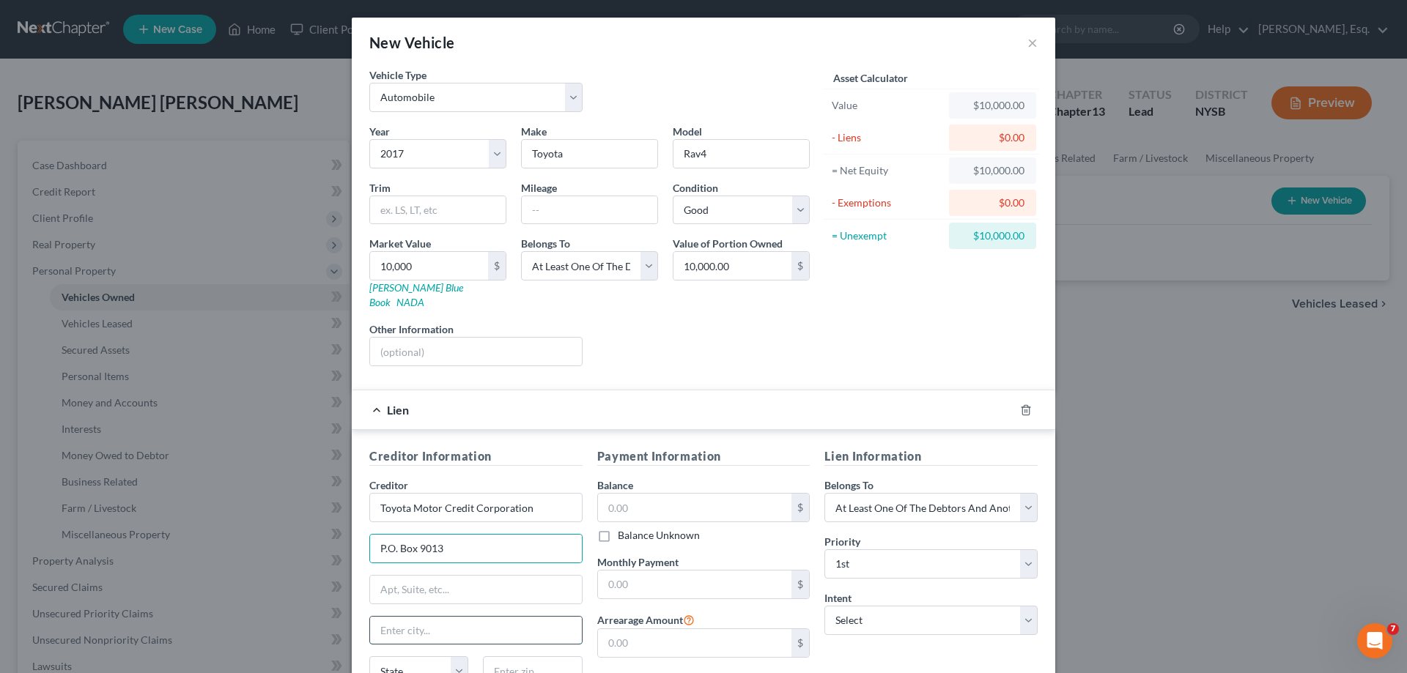
click at [409, 617] on input "text" at bounding box center [476, 631] width 212 height 28
type input "Addison"
click at [409, 659] on select "State AL AK AR AZ CA CO CT DE DC FL GA GU HI ID IL IN IA KS KY LA ME MD MA MI M…" at bounding box center [418, 670] width 99 height 29
select select "45"
click at [369, 656] on select "State AL AK AR AZ CA CO CT DE DC FL GA GU HI ID IL IN IA KS KY LA ME MD MA MI M…" at bounding box center [418, 670] width 99 height 29
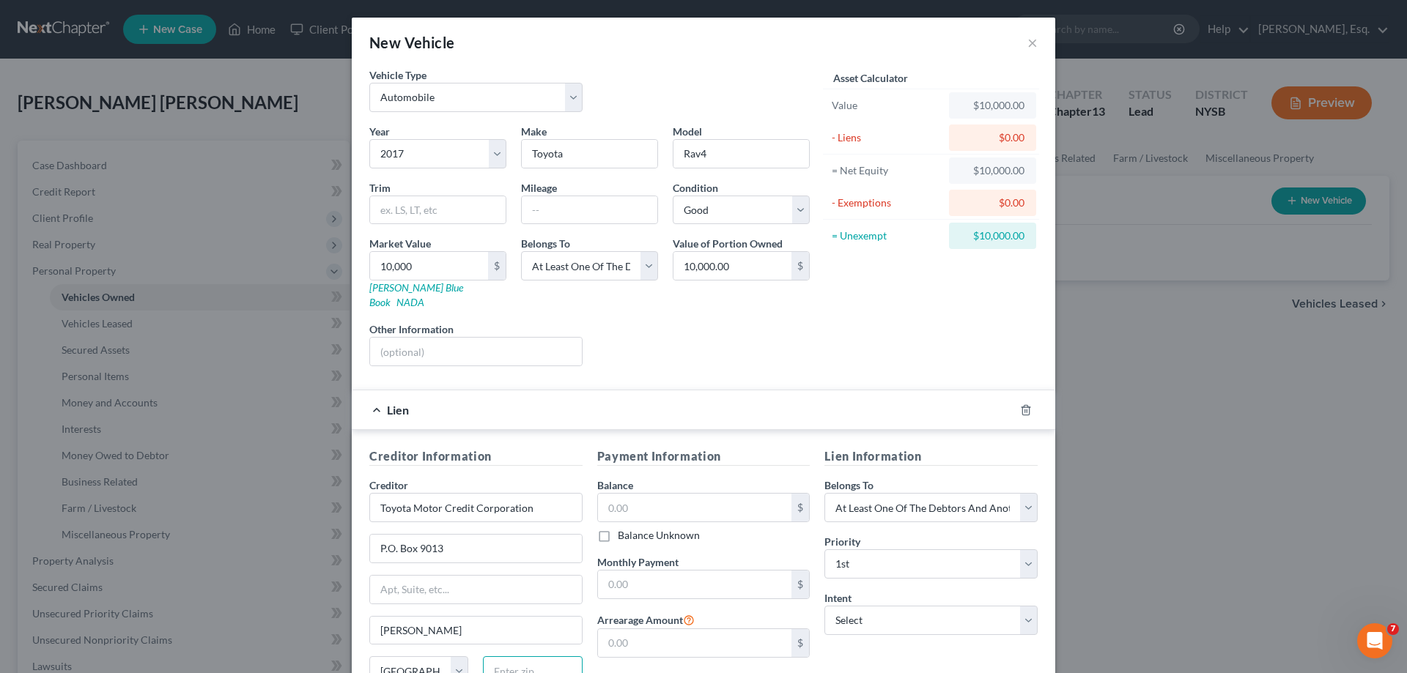
click at [516, 658] on input "text" at bounding box center [532, 670] width 99 height 29
type input "75001"
click at [725, 494] on input "text" at bounding box center [695, 508] width 194 height 28
click at [701, 494] on input "7,000" at bounding box center [695, 508] width 194 height 28
click at [670, 494] on input "7,000" at bounding box center [695, 508] width 194 height 28
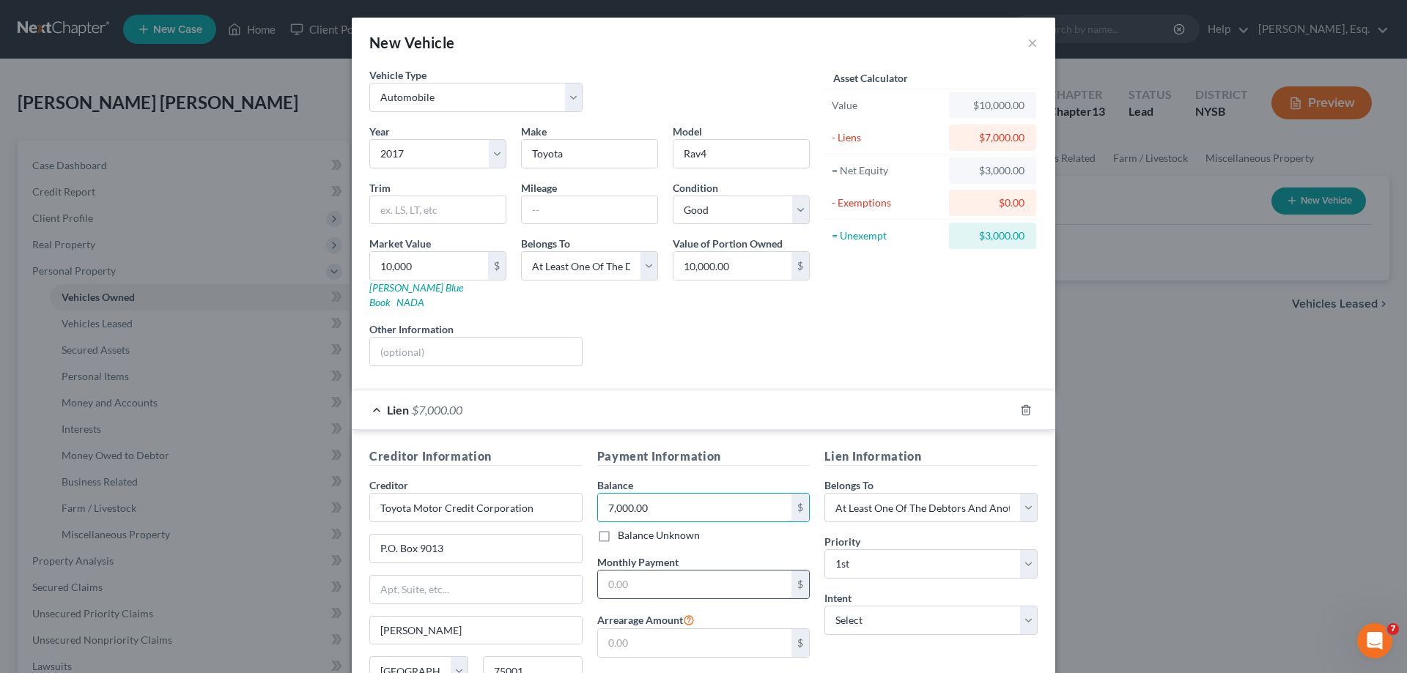
type input "7,000.00"
click at [643, 571] on input "text" at bounding box center [695, 585] width 194 height 28
type input "381.26"
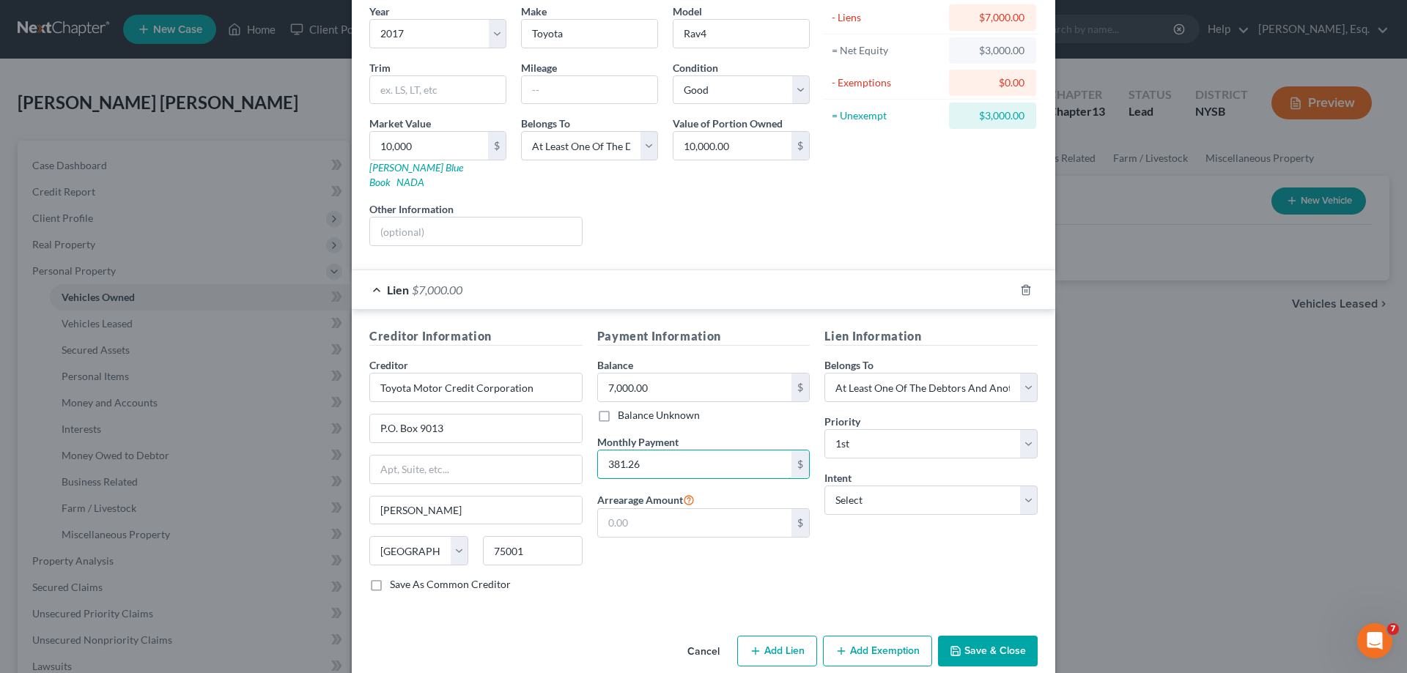
scroll to position [128, 0]
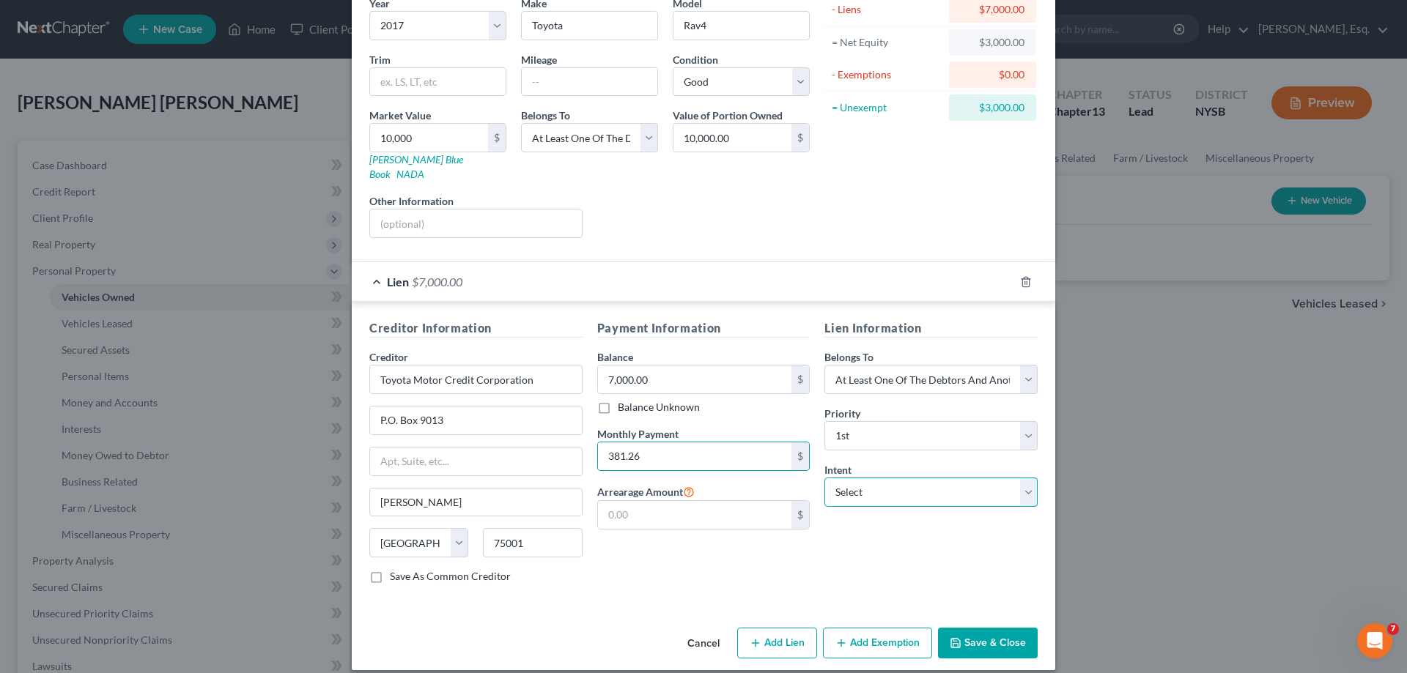
click at [883, 484] on select "Select Surrender Redeem Reaffirm Avoid Other" at bounding box center [930, 492] width 213 height 29
select select "2"
click at [824, 478] on select "Select Surrender Redeem Reaffirm Avoid Other" at bounding box center [930, 492] width 213 height 29
click at [858, 636] on button "Add Exemption" at bounding box center [877, 643] width 109 height 31
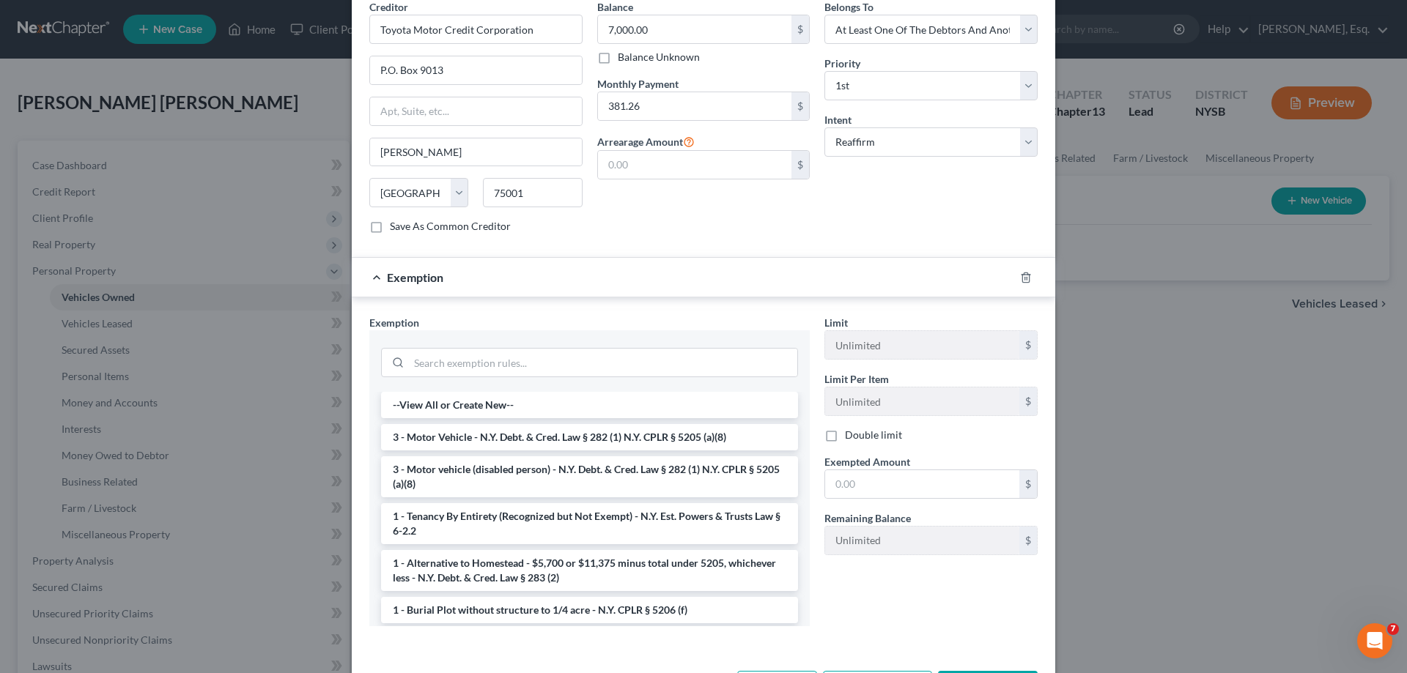
scroll to position [495, 0]
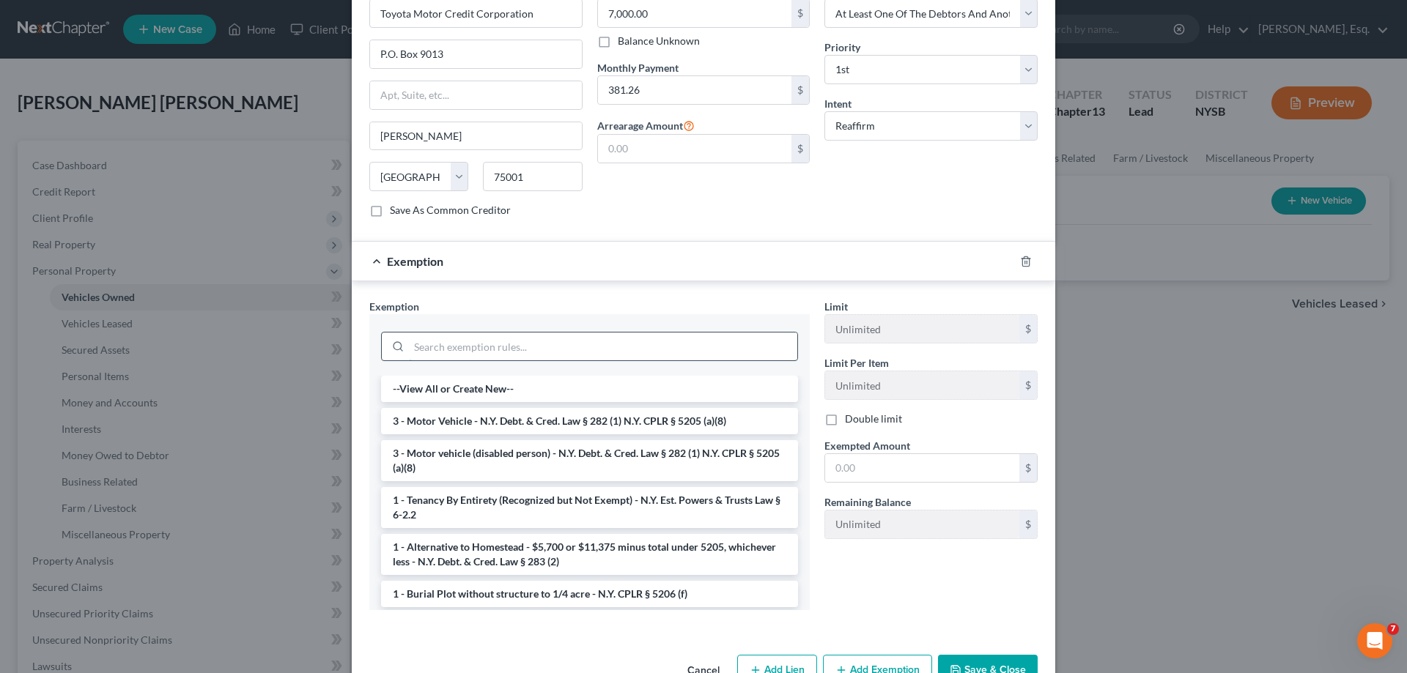
click at [448, 336] on input "search" at bounding box center [603, 347] width 388 height 28
click at [526, 408] on li "3 - Motor Vehicle - N.Y. Debt. & Cred. Law § 282 (1) N.Y. CPLR § 5205 (a)(8)" at bounding box center [589, 421] width 417 height 26
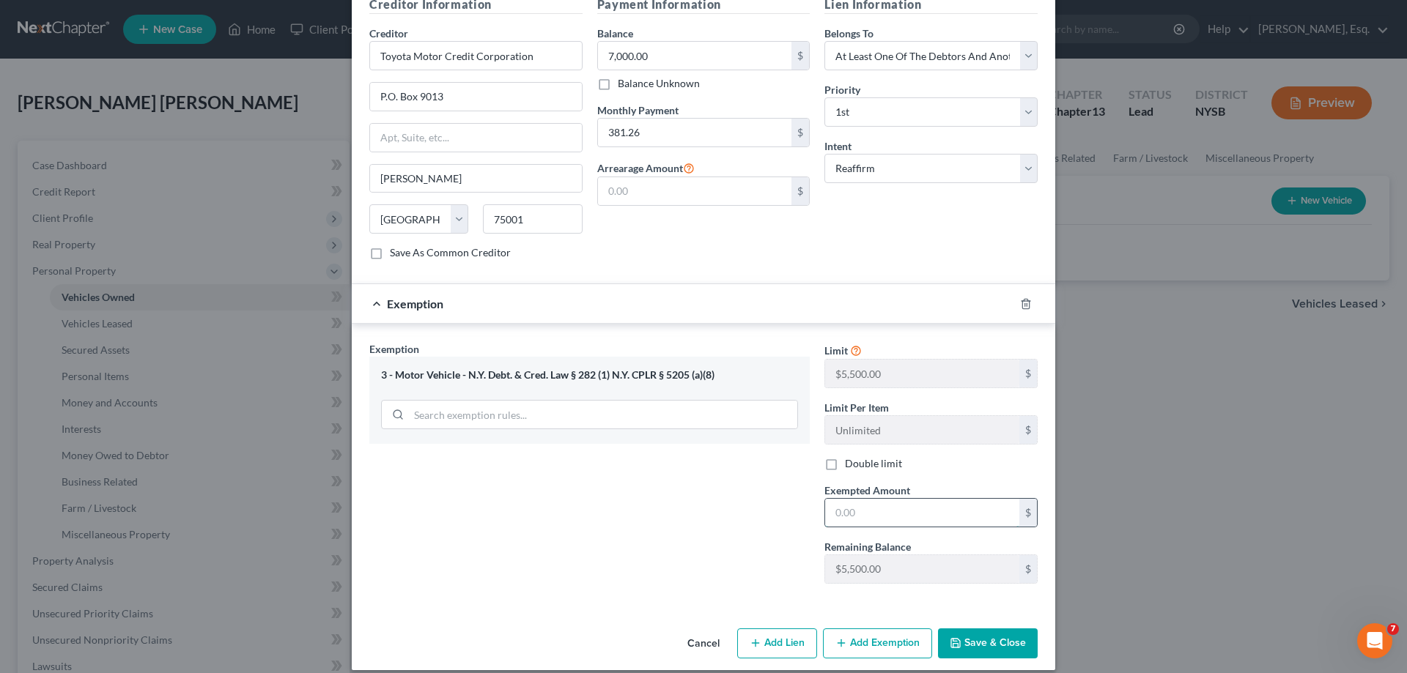
click at [874, 507] on input "text" at bounding box center [922, 513] width 194 height 28
type input "3,000"
click at [985, 629] on button "Save & Close" at bounding box center [988, 644] width 100 height 31
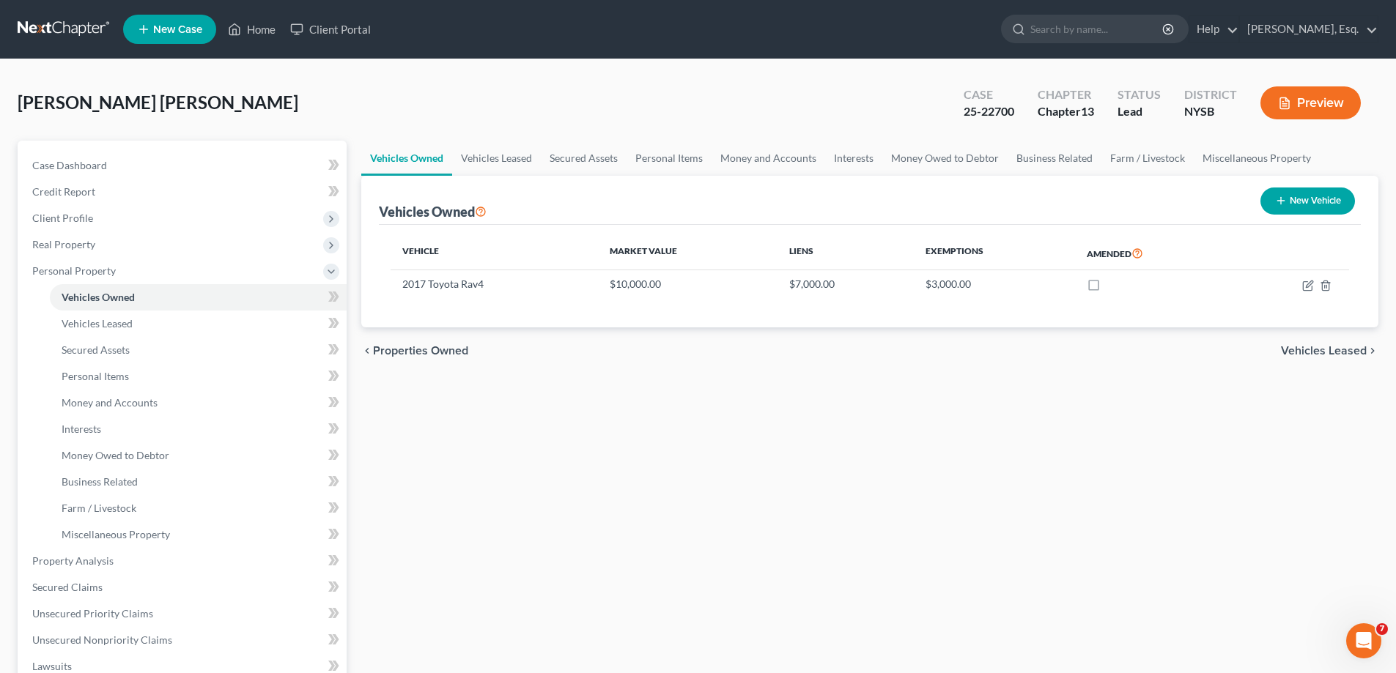
click at [1301, 207] on button "New Vehicle" at bounding box center [1307, 201] width 95 height 27
select select "0"
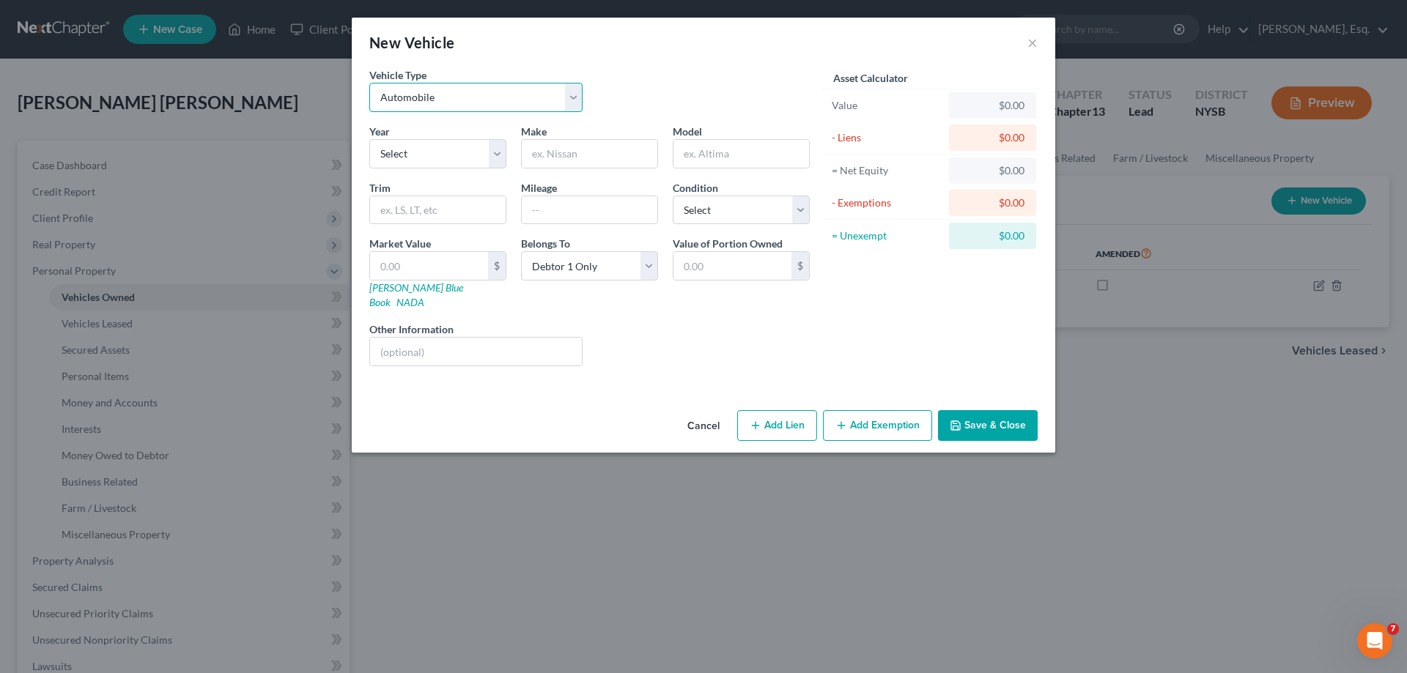
click at [573, 93] on select "Select Automobile Truck Trailer Watercraft Aircraft Motor Home Atv Other Vehicle" at bounding box center [475, 97] width 213 height 29
select select "1"
click at [369, 83] on select "Select Automobile Truck Trailer Watercraft Aircraft Motor Home Atv Other Vehicle" at bounding box center [475, 97] width 213 height 29
click at [496, 151] on select "Select 2026 2025 2024 2023 2022 2021 2020 2019 2018 2017 2016 2015 2014 2013 20…" at bounding box center [437, 153] width 137 height 29
select select "8"
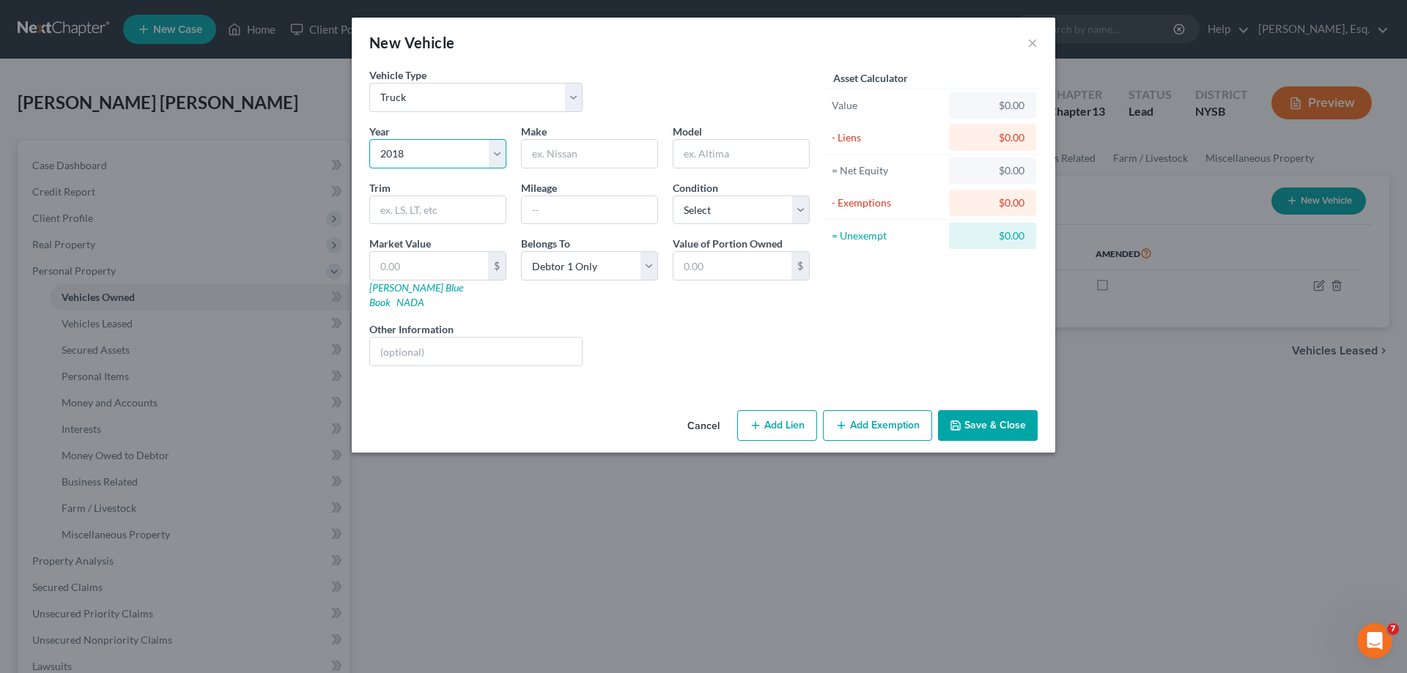
click at [369, 139] on select "Select 2026 2025 2024 2023 2022 2021 2020 2019 2018 2017 2016 2015 2014 2013 20…" at bounding box center [437, 153] width 137 height 29
click at [618, 154] on input "text" at bounding box center [590, 154] width 136 height 28
type input "Toyota"
click at [701, 152] on input "text" at bounding box center [741, 154] width 136 height 28
type input "Tundra"
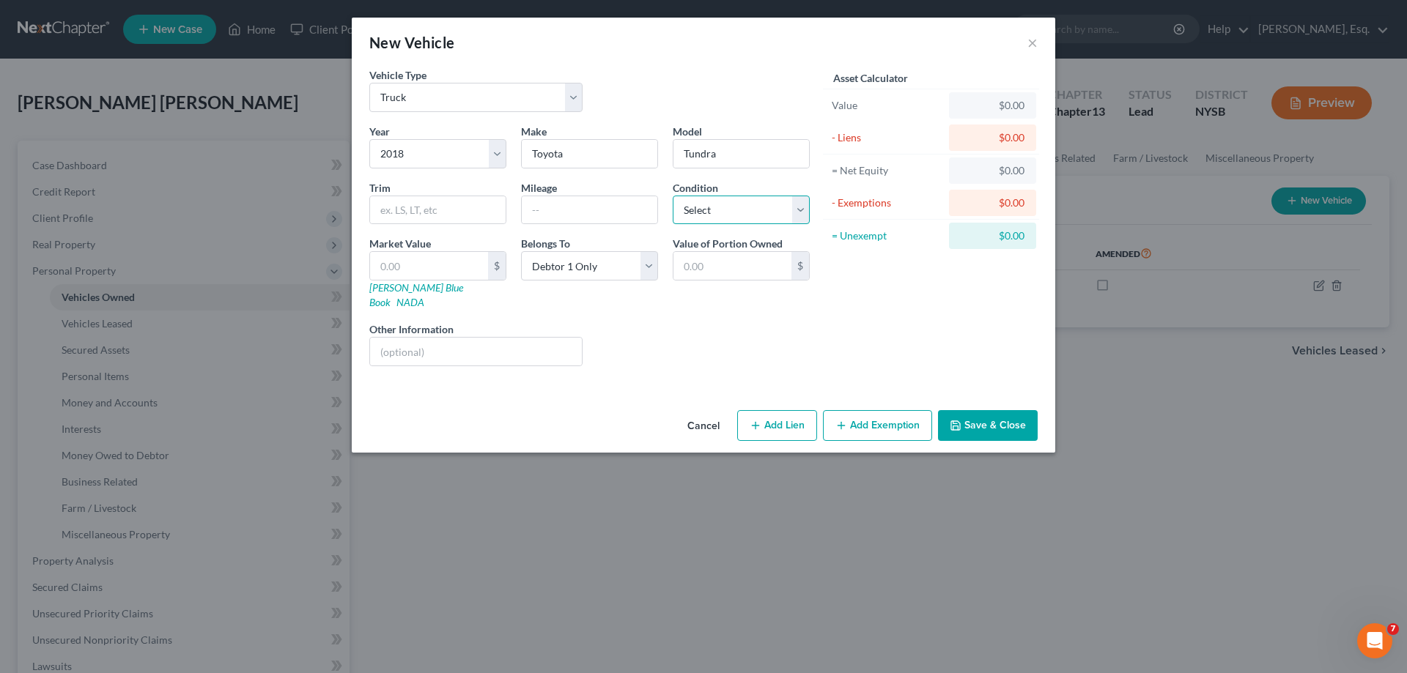
click at [722, 218] on select "Select Excellent Very Good Good Fair Poor" at bounding box center [741, 210] width 137 height 29
select select "2"
click at [673, 196] on select "Select Excellent Very Good Good Fair Poor" at bounding box center [741, 210] width 137 height 29
click at [462, 265] on input "text" at bounding box center [429, 266] width 118 height 28
click at [428, 269] on input "text" at bounding box center [429, 266] width 118 height 28
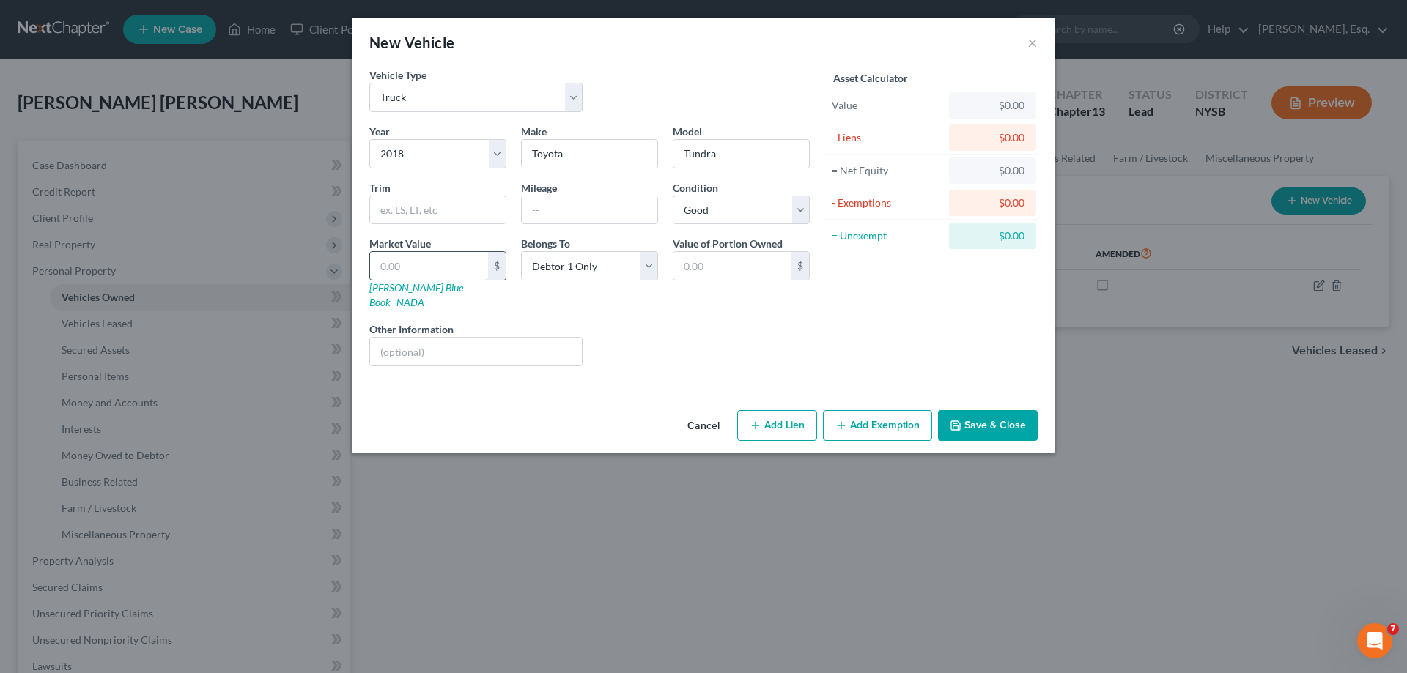
type input "1"
type input "1.00"
type input "17"
type input "17.00"
type input "170"
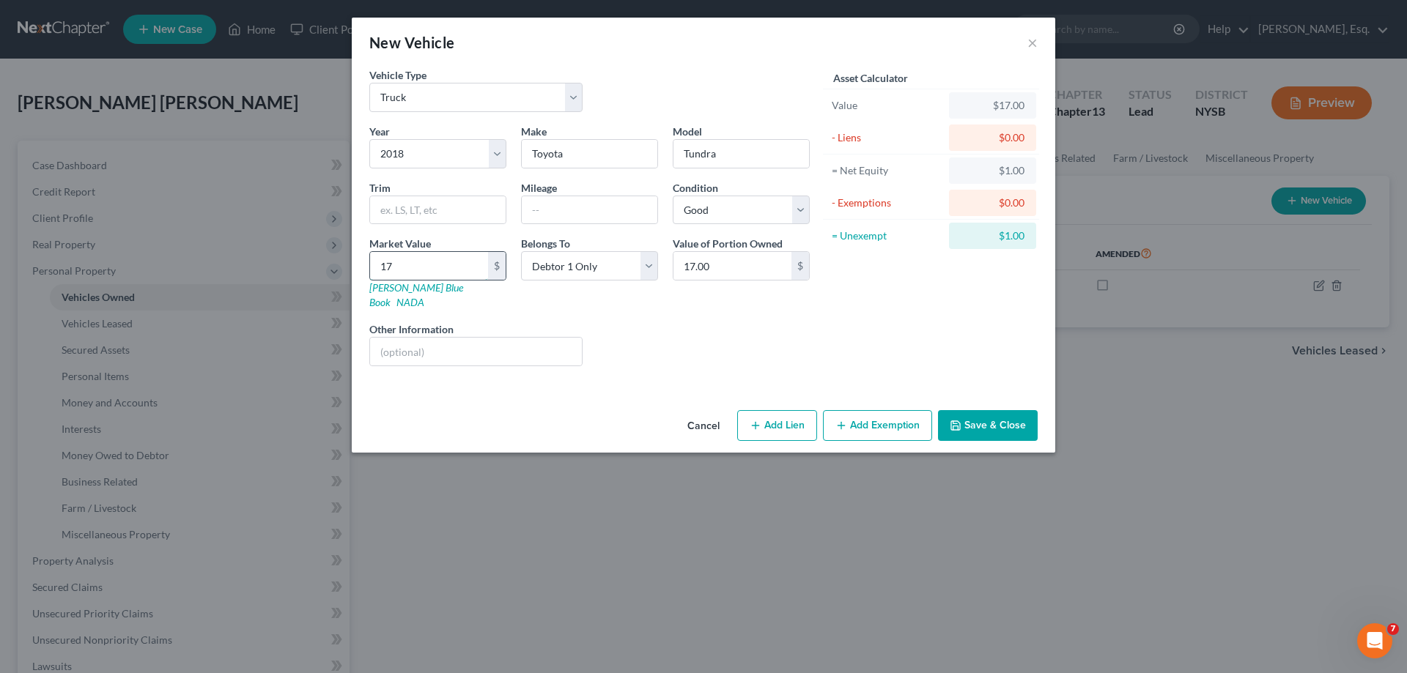
type input "170.00"
type input "1700"
type input "1,700.00"
type input "1,7000"
type input "17,000.00"
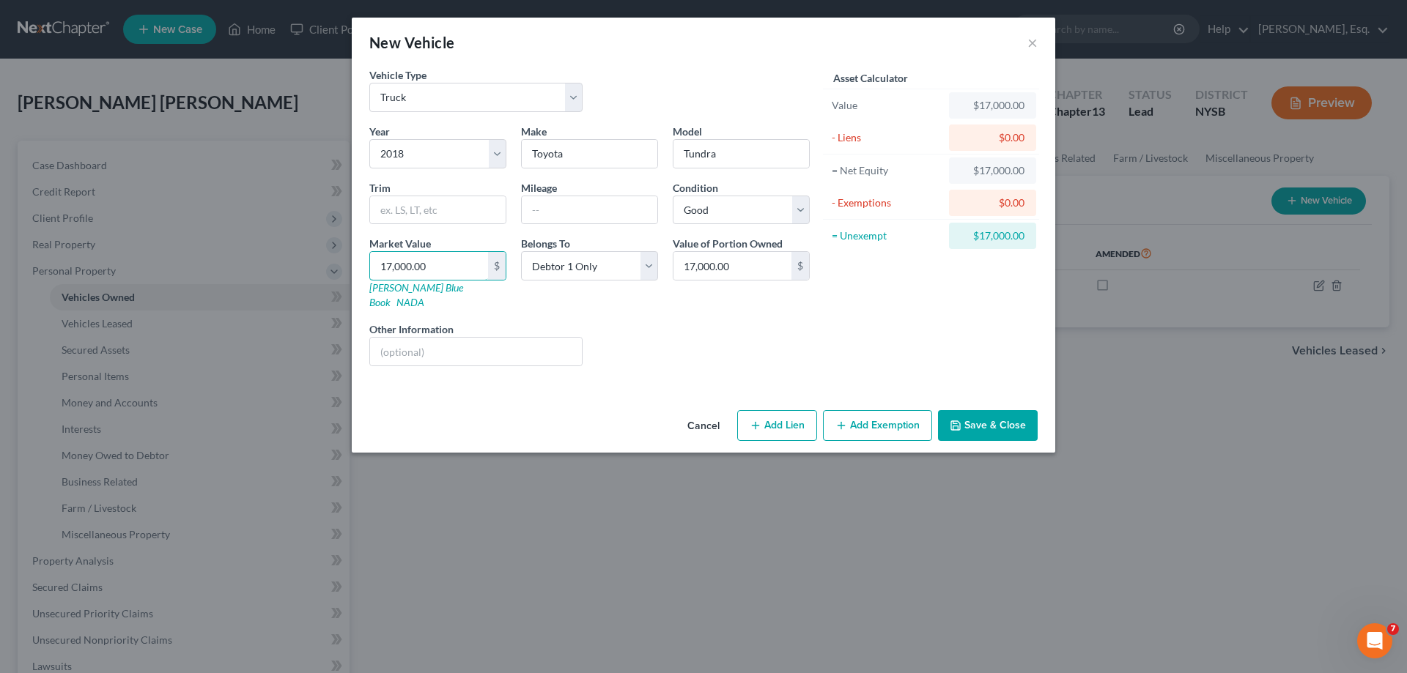
type input "17,000.00"
click at [785, 411] on button "Add Lien" at bounding box center [777, 425] width 80 height 31
select select "0"
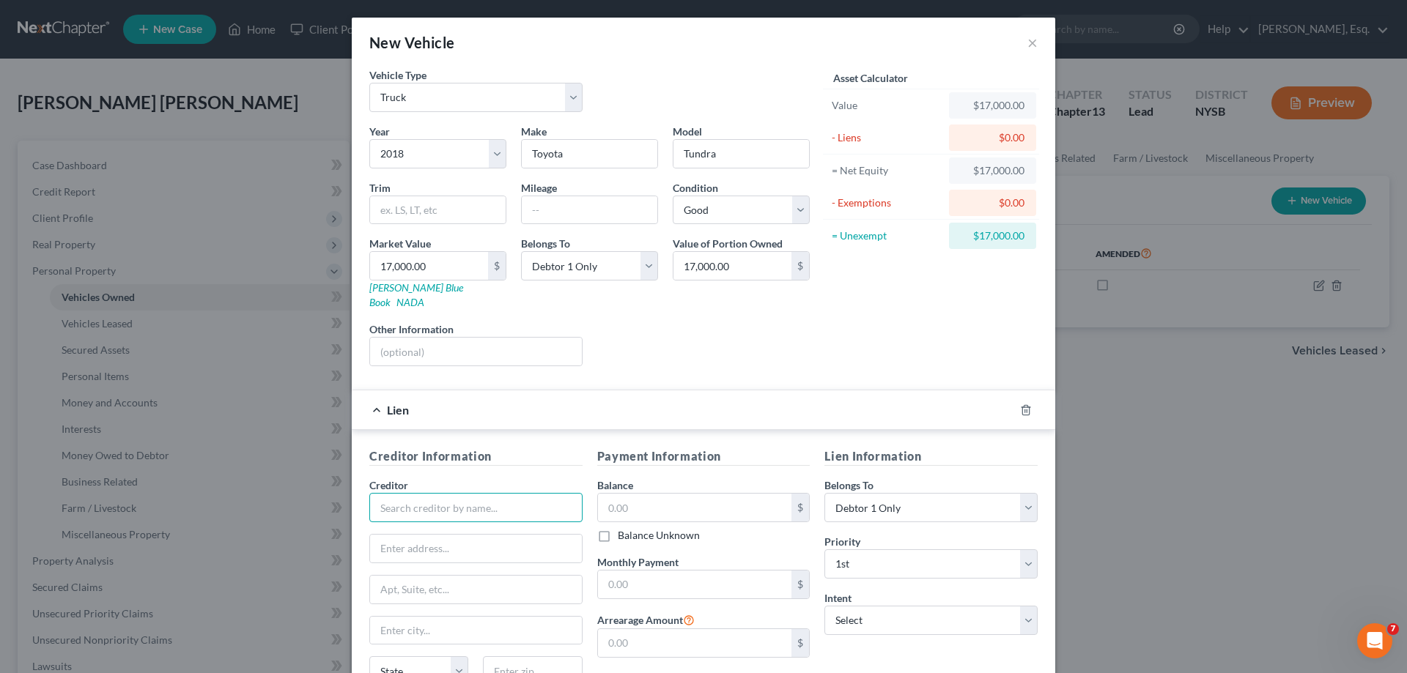
click at [457, 495] on input "text" at bounding box center [475, 507] width 213 height 29
type input "Toyota Motor Credit Corporation"
click at [409, 535] on input "text" at bounding box center [476, 549] width 212 height 28
type input "P.O. Box 9013"
click at [407, 618] on input "text" at bounding box center [476, 631] width 212 height 28
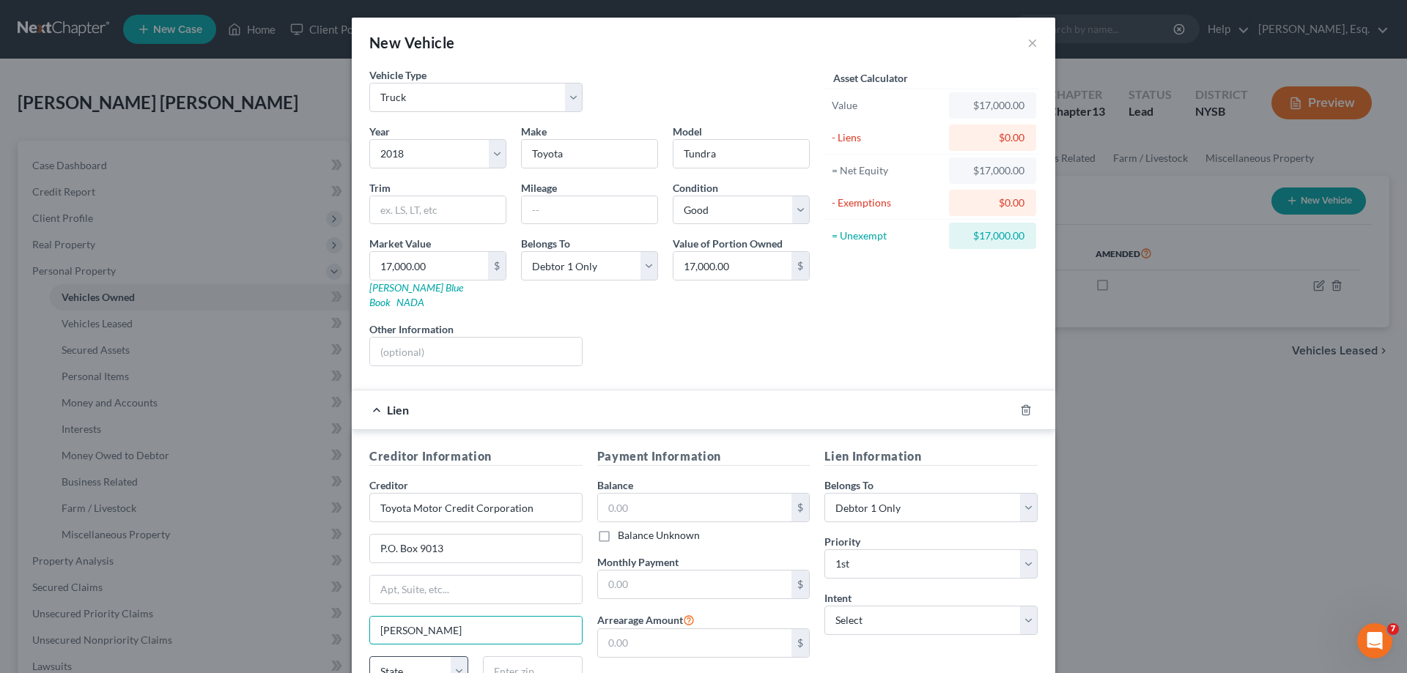
type input "Addison"
click at [397, 656] on select "State AL AK AR AZ CA CO CT DE DC FL GA GU HI ID IL IN IA KS KY LA ME MD MA MI M…" at bounding box center [418, 670] width 99 height 29
select select "45"
click at [369, 656] on select "State AL AK AR AZ CA CO CT DE DC FL GA GU HI ID IL IN IA KS KY LA ME MD MA MI M…" at bounding box center [418, 670] width 99 height 29
click at [535, 663] on input "text" at bounding box center [532, 670] width 99 height 29
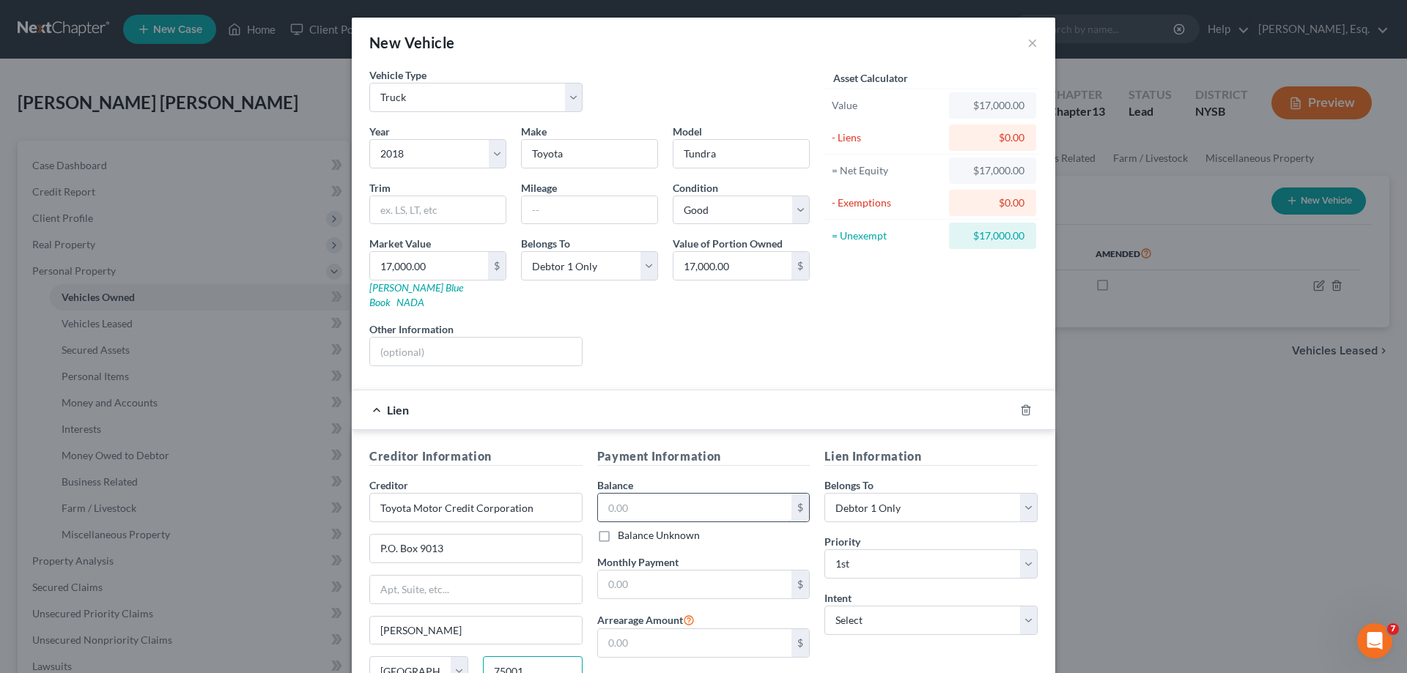
type input "75001"
click at [709, 495] on input "text" at bounding box center [695, 508] width 194 height 28
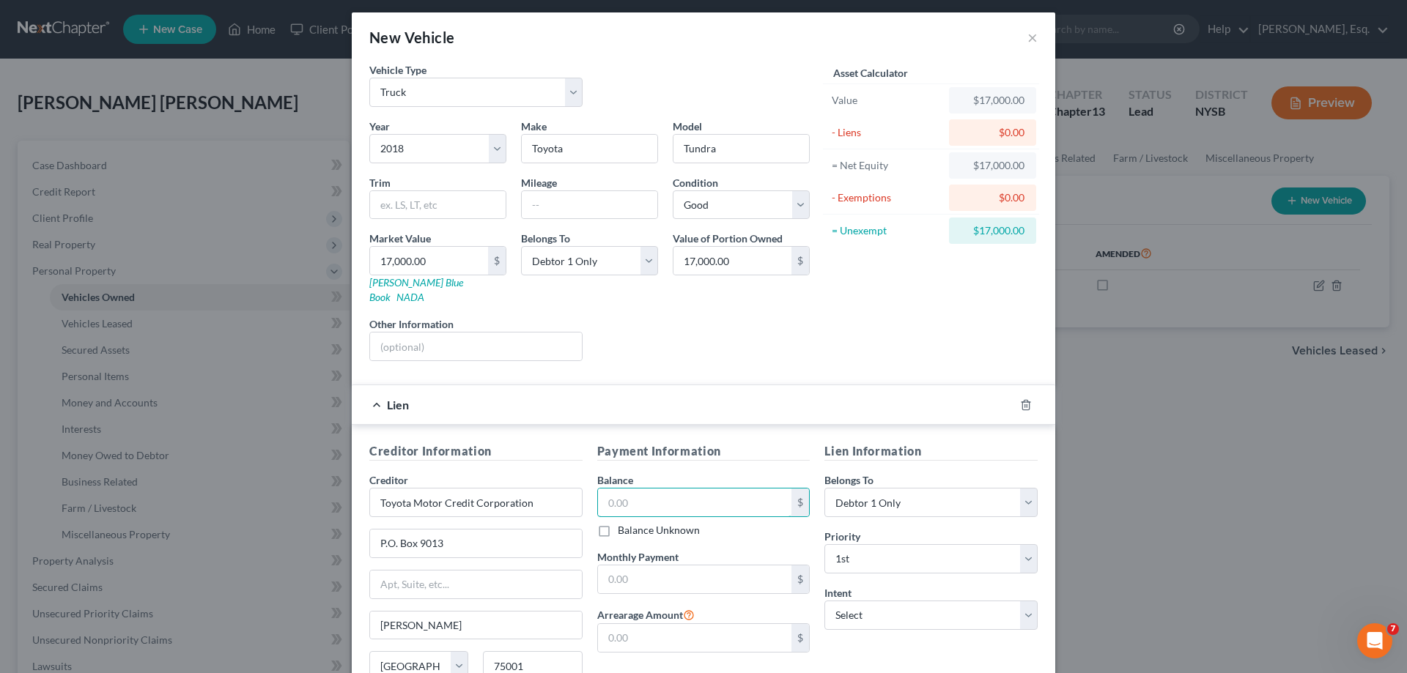
scroll to position [0, 0]
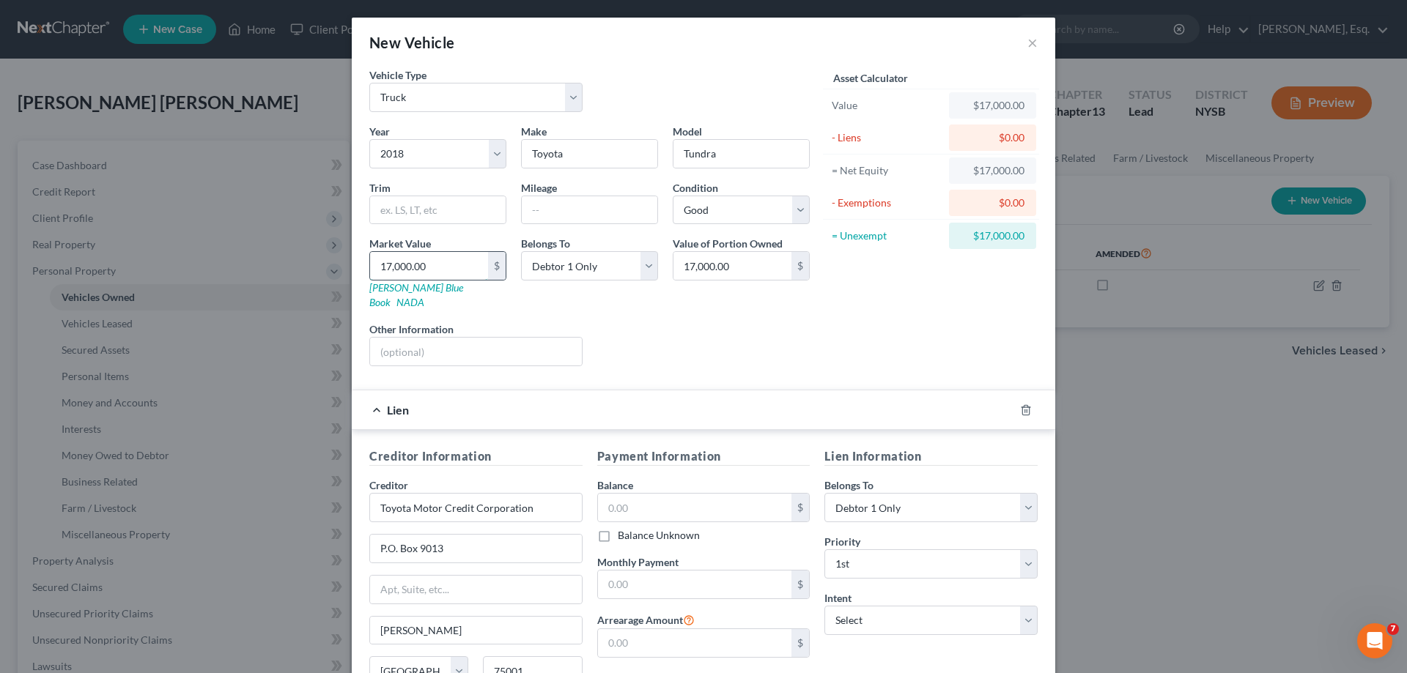
type input "3"
type input "3.00"
type input "36"
type input "36.00"
type input "365"
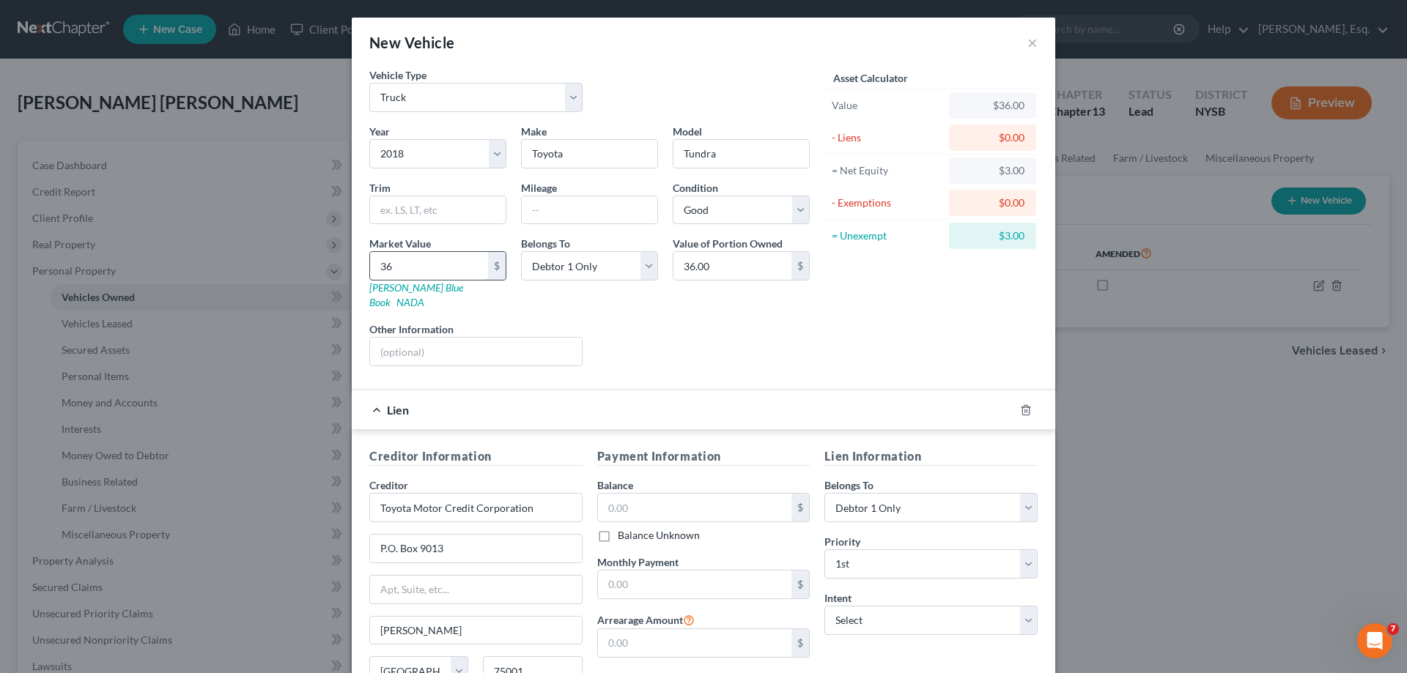
type input "365.00"
type input "3655"
type input "3,655.00"
type input "3,6550"
type input "36,550.00"
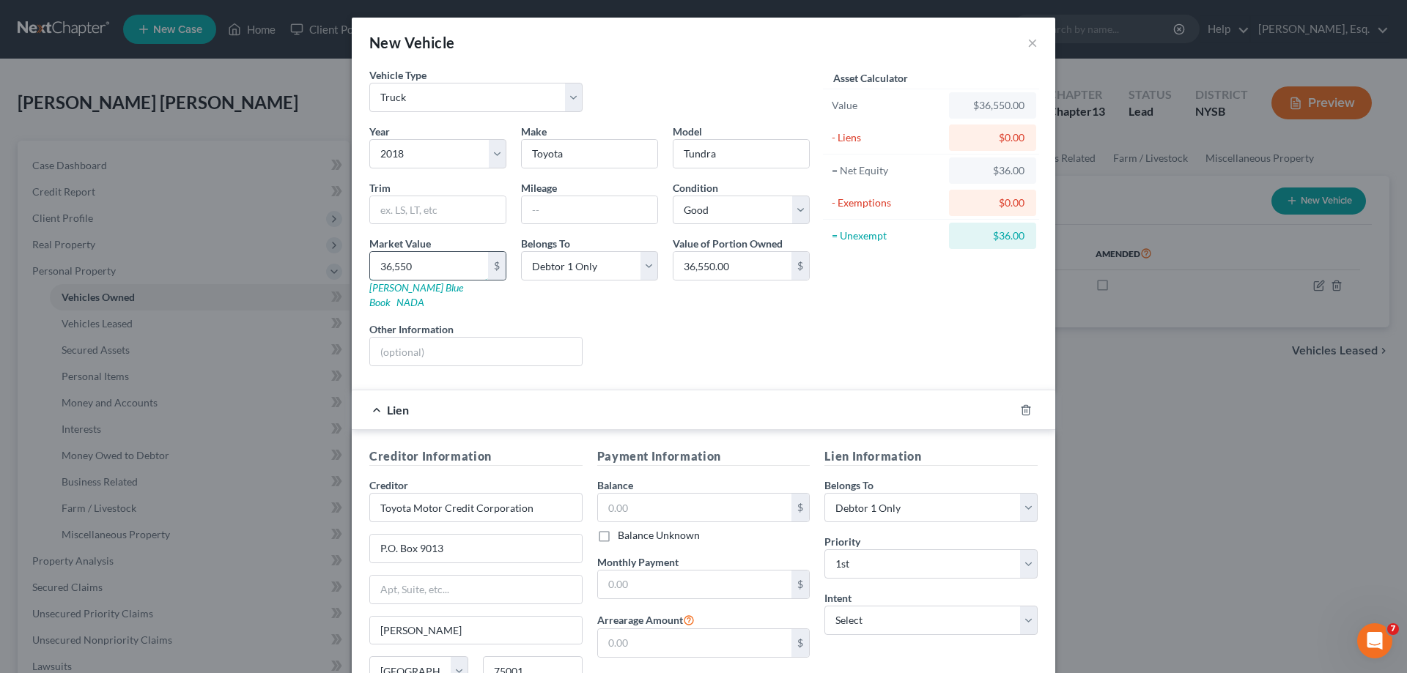
type input "36,550"
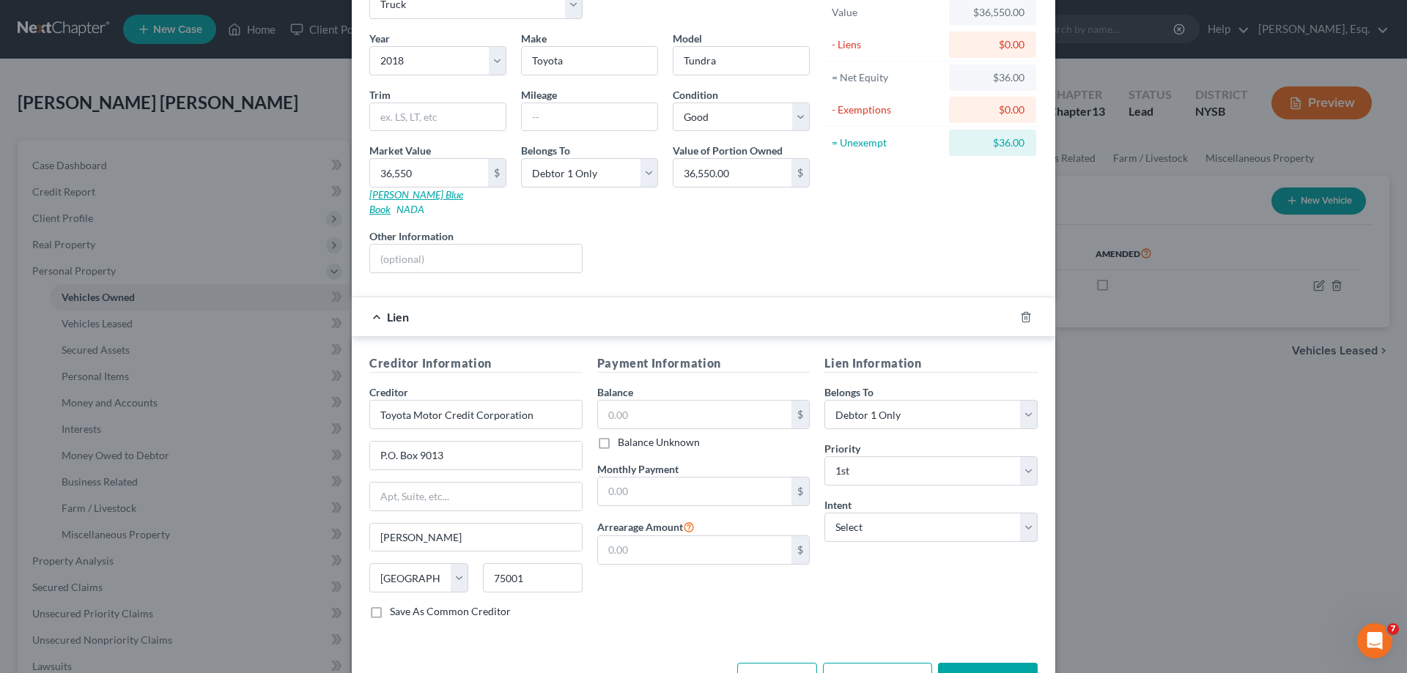
scroll to position [128, 0]
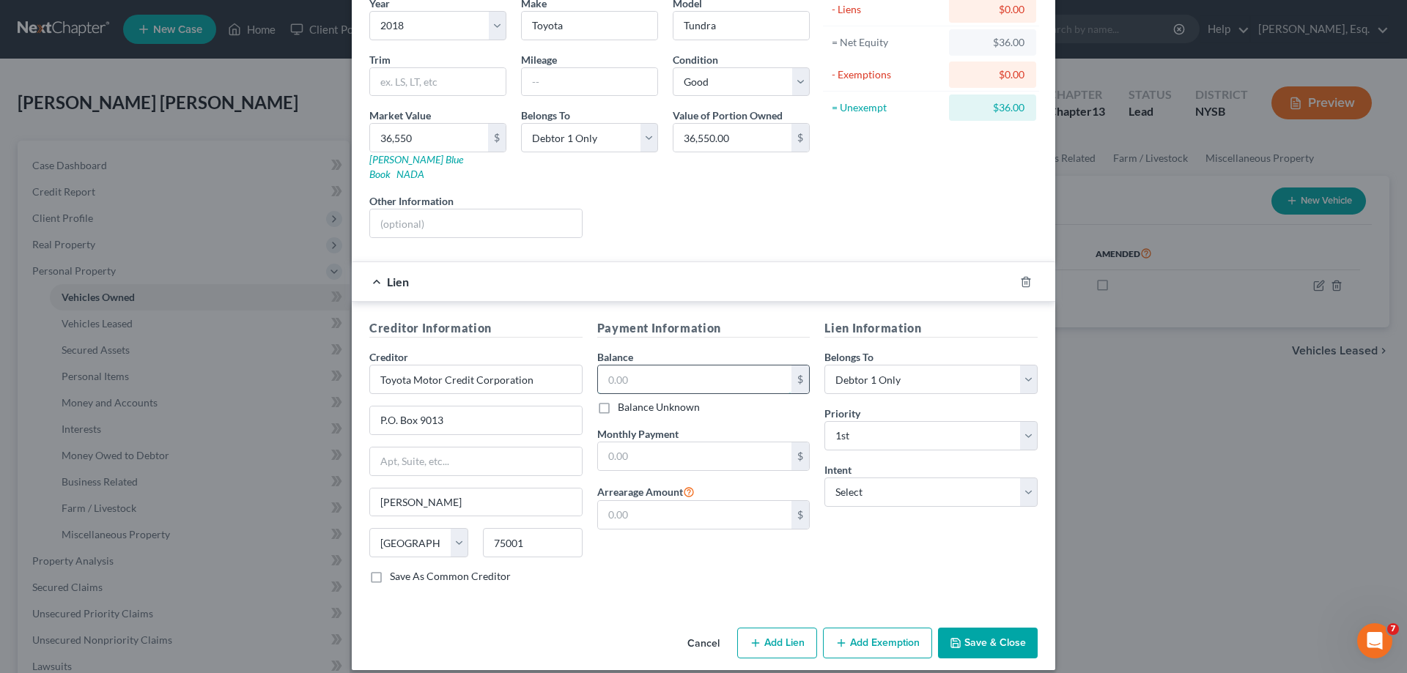
click at [633, 366] on input "text" at bounding box center [695, 380] width 194 height 28
type input "20,000.00"
click at [650, 445] on input "text" at bounding box center [695, 457] width 194 height 28
type input "571.78"
click at [862, 478] on select "Select Surrender Redeem Reaffirm Avoid Other" at bounding box center [930, 492] width 213 height 29
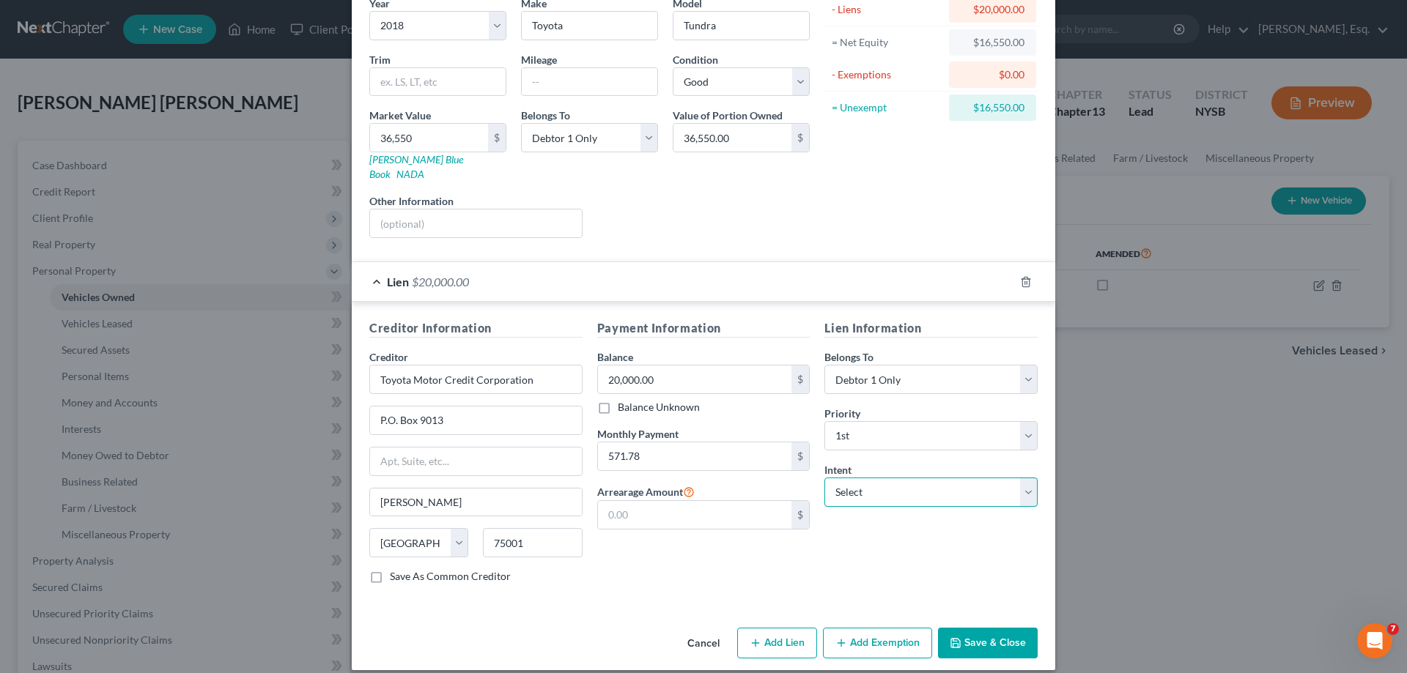
select select "2"
click at [824, 478] on select "Select Surrender Redeem Reaffirm Avoid Other" at bounding box center [930, 492] width 213 height 29
click at [758, 629] on button "Add Lien" at bounding box center [777, 643] width 80 height 31
select select "0"
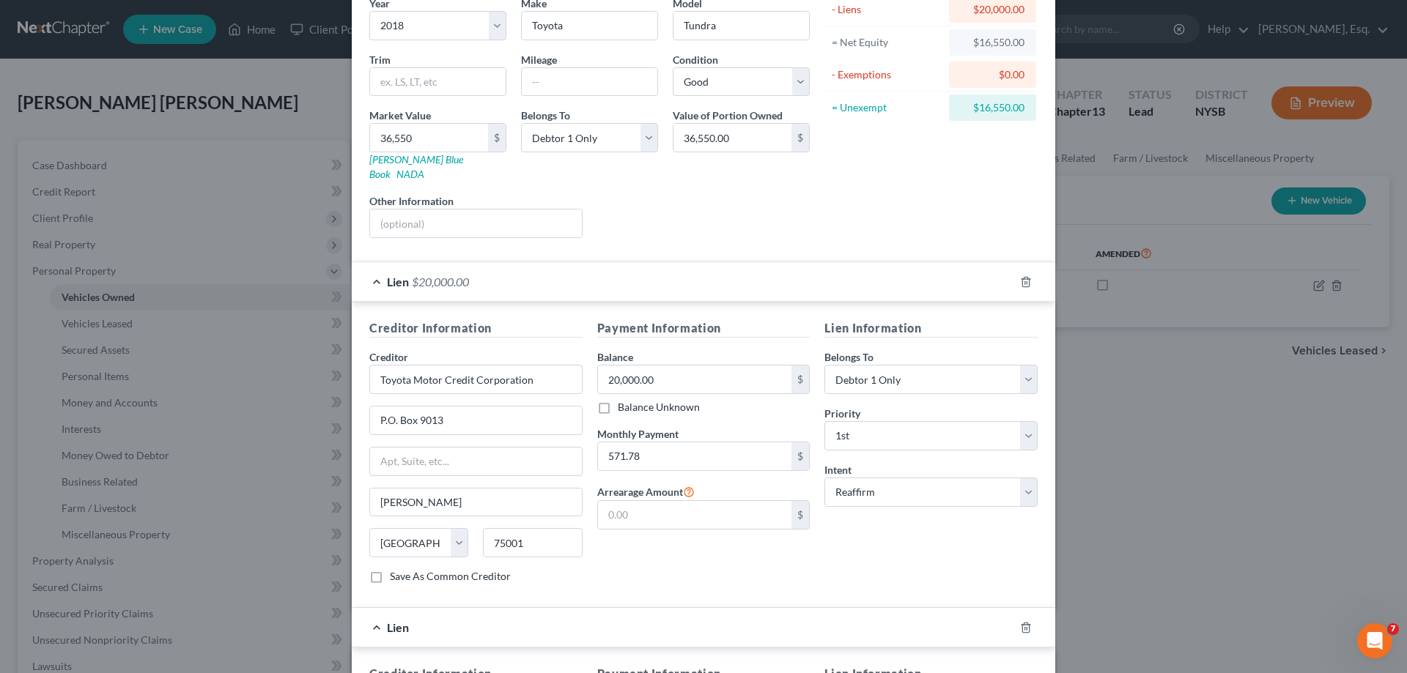
click at [391, 621] on span "Lien" at bounding box center [398, 628] width 22 height 14
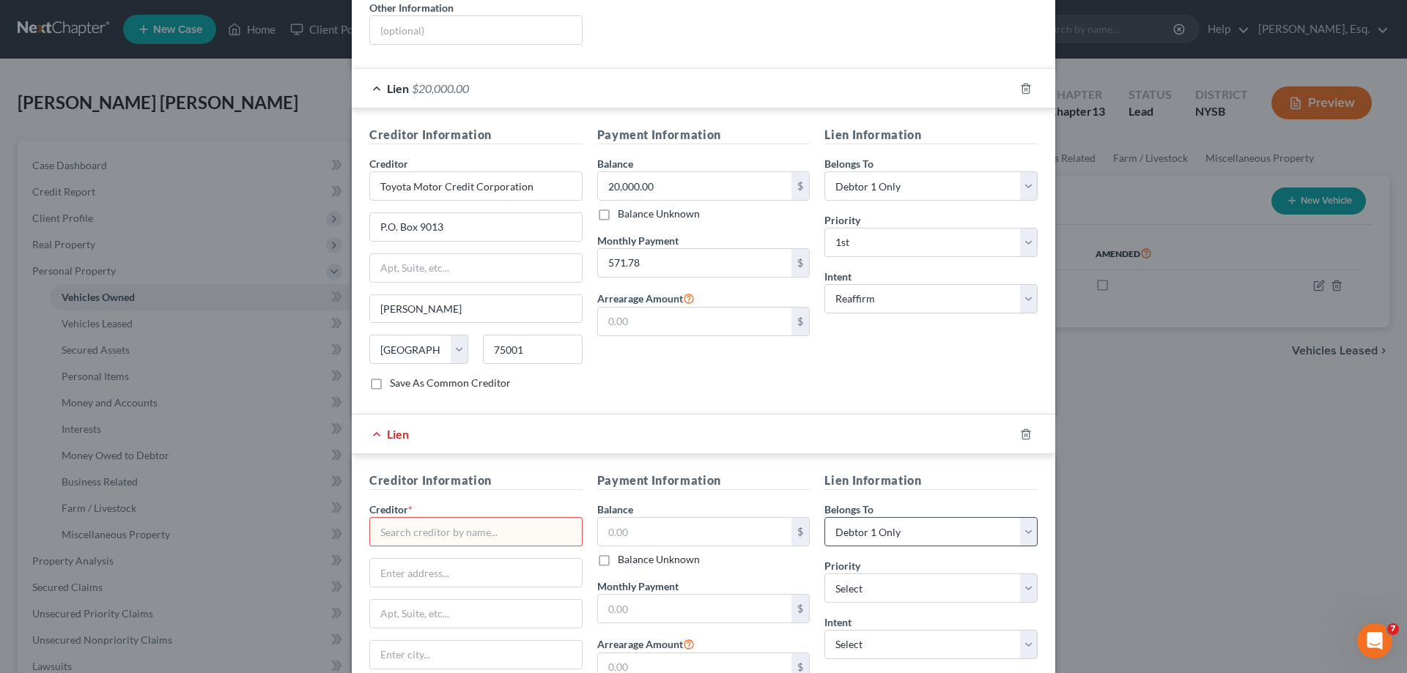
scroll to position [328, 0]
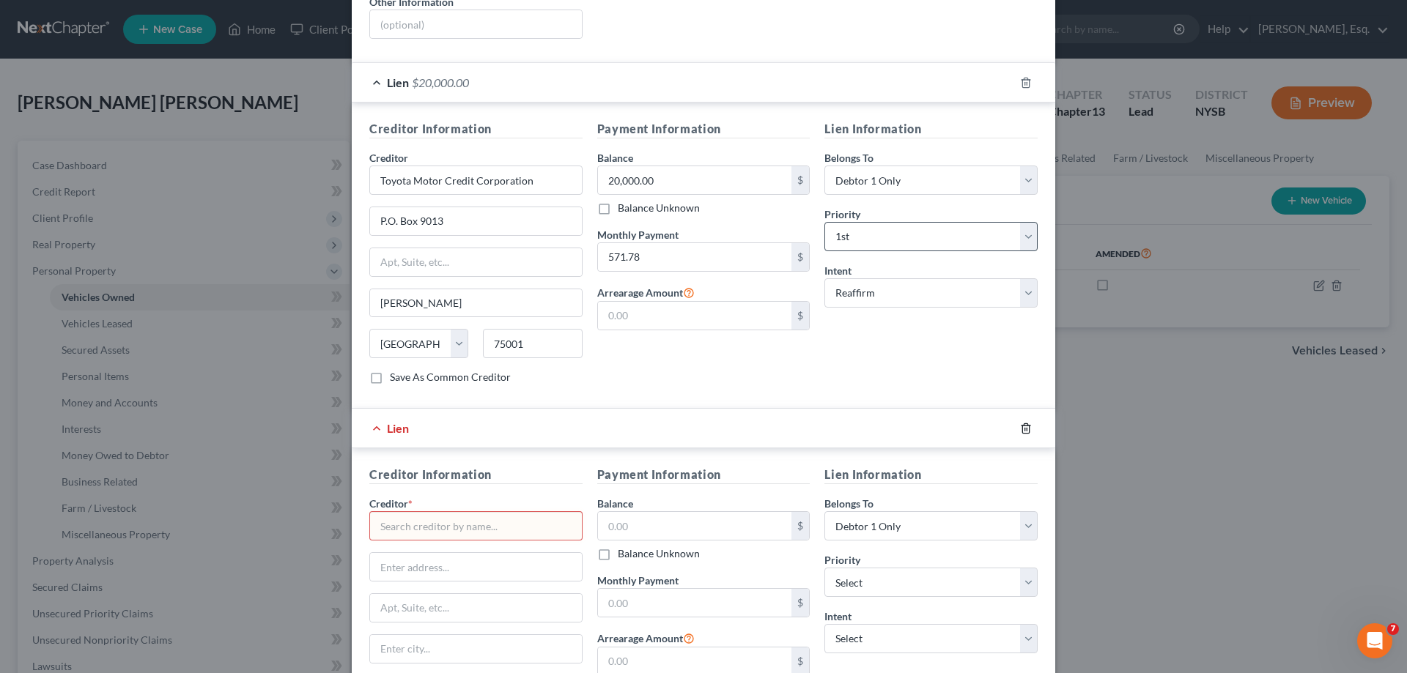
click at [1021, 423] on icon "button" at bounding box center [1026, 429] width 12 height 12
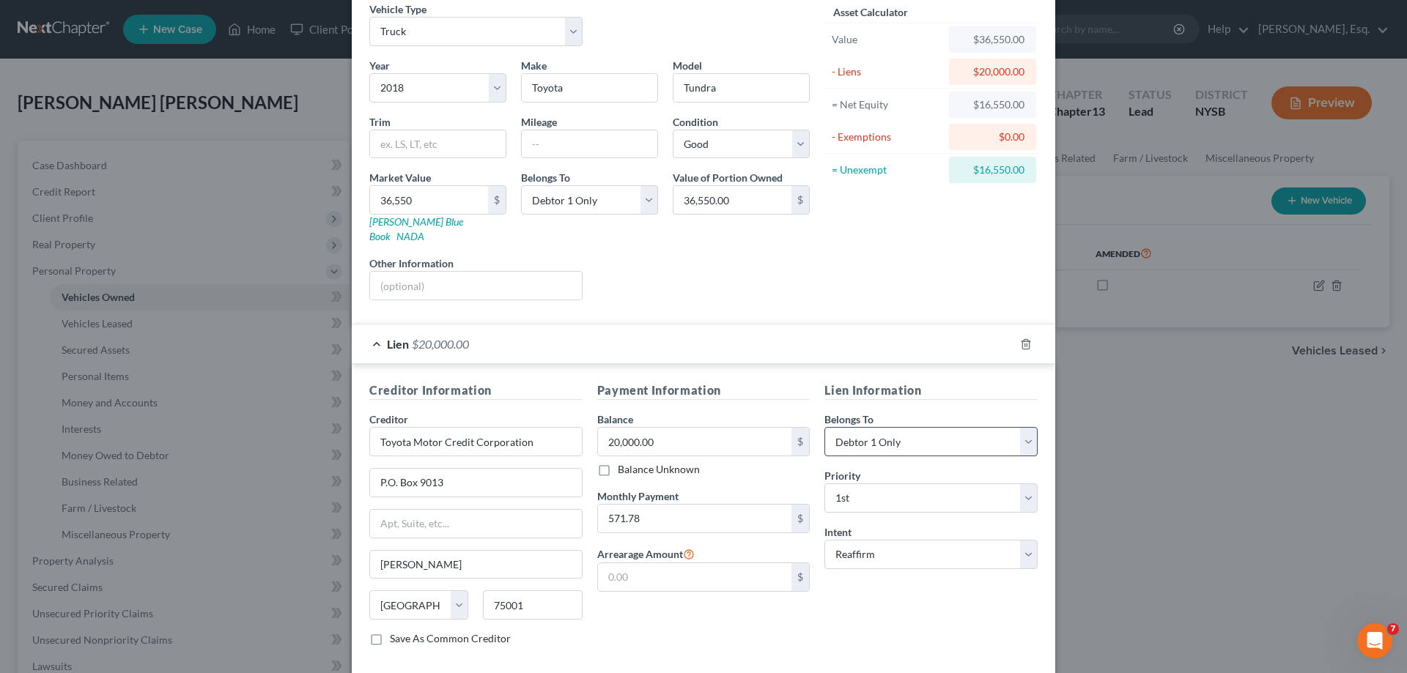
scroll to position [128, 0]
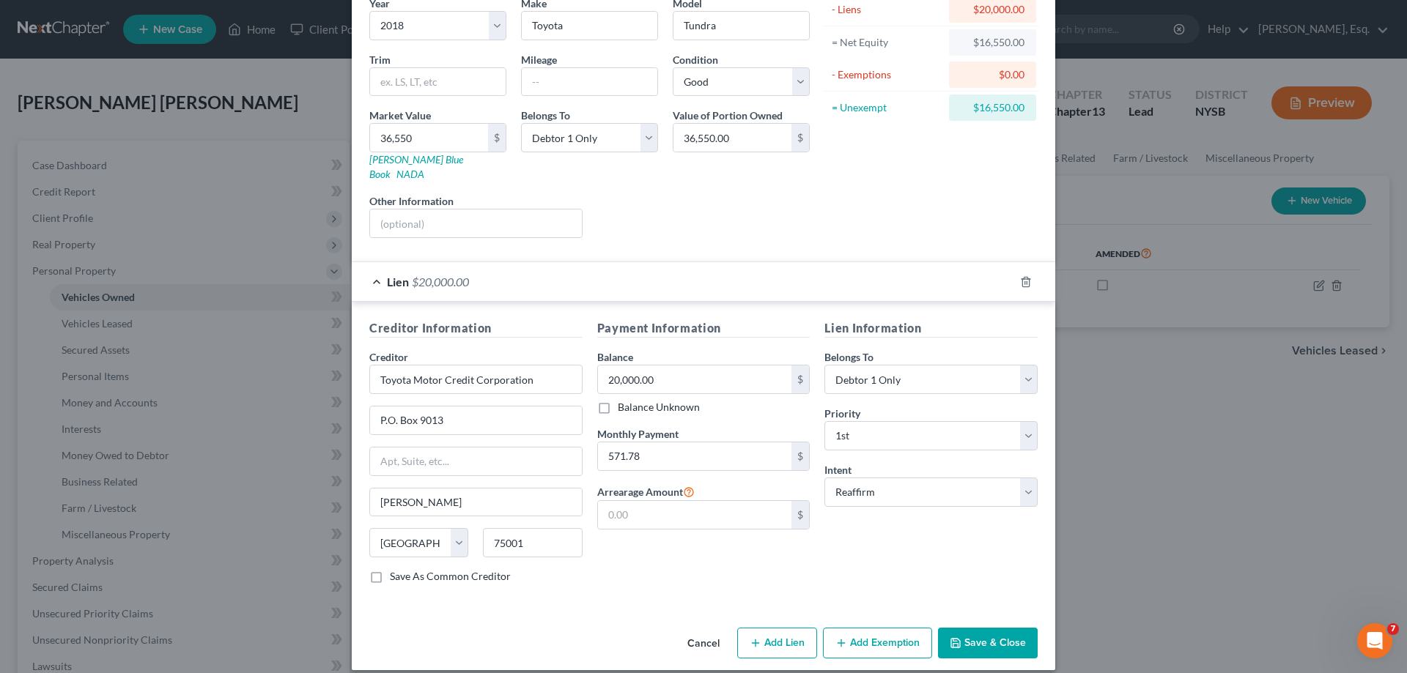
click at [859, 630] on button "Add Exemption" at bounding box center [877, 643] width 109 height 31
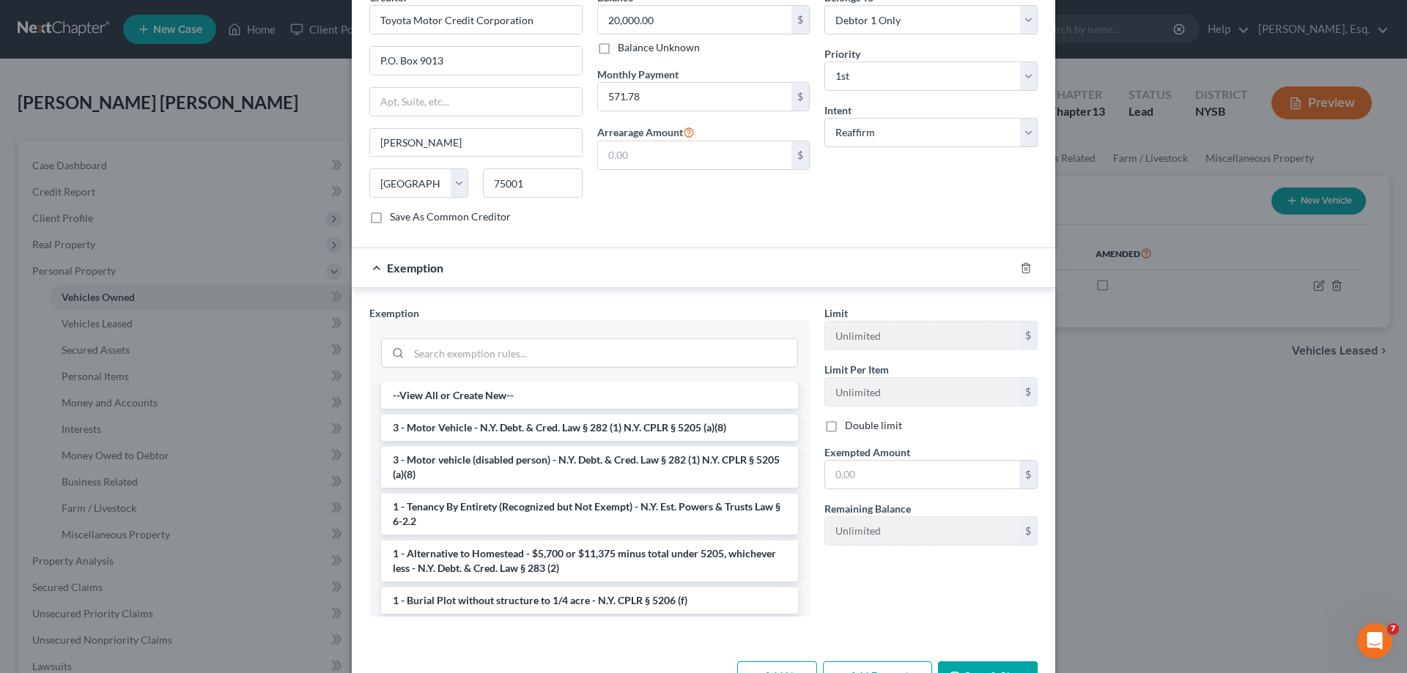
scroll to position [495, 0]
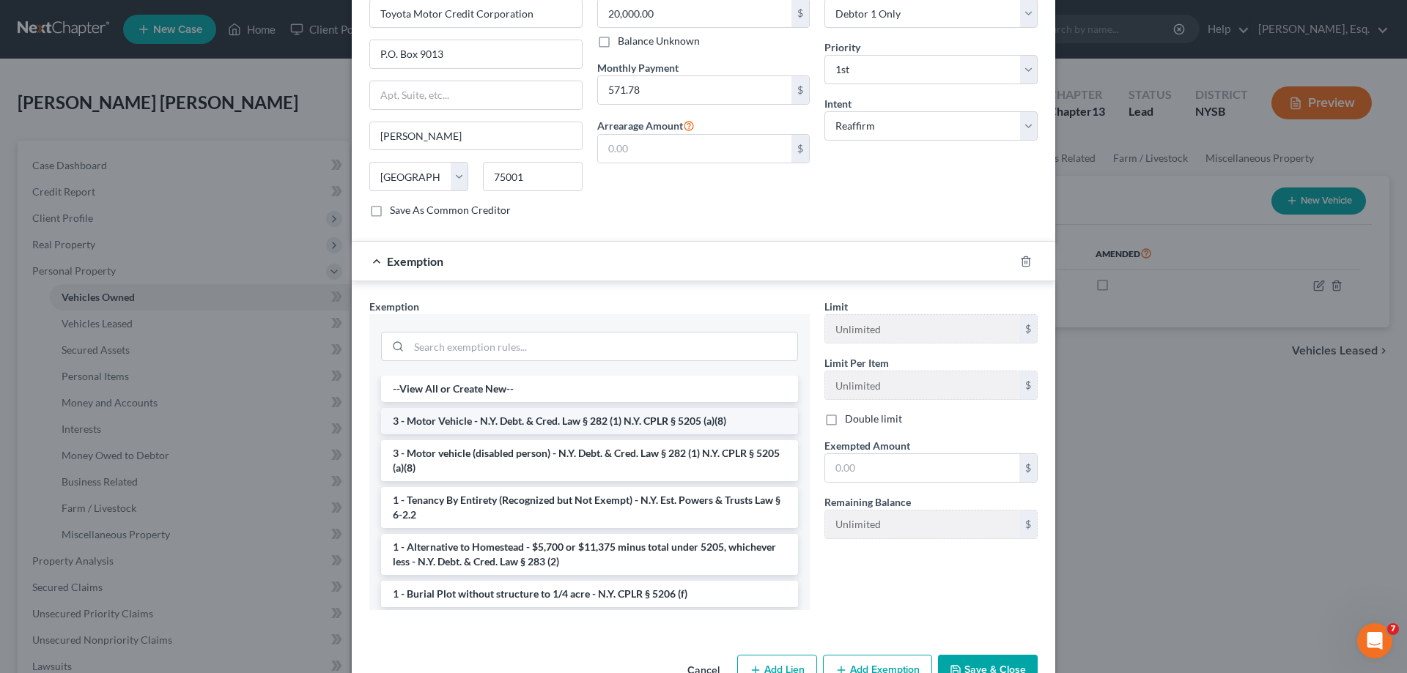
click at [642, 408] on li "3 - Motor Vehicle - N.Y. Debt. & Cred. Law § 282 (1) N.Y. CPLR § 5205 (a)(8)" at bounding box center [589, 421] width 417 height 26
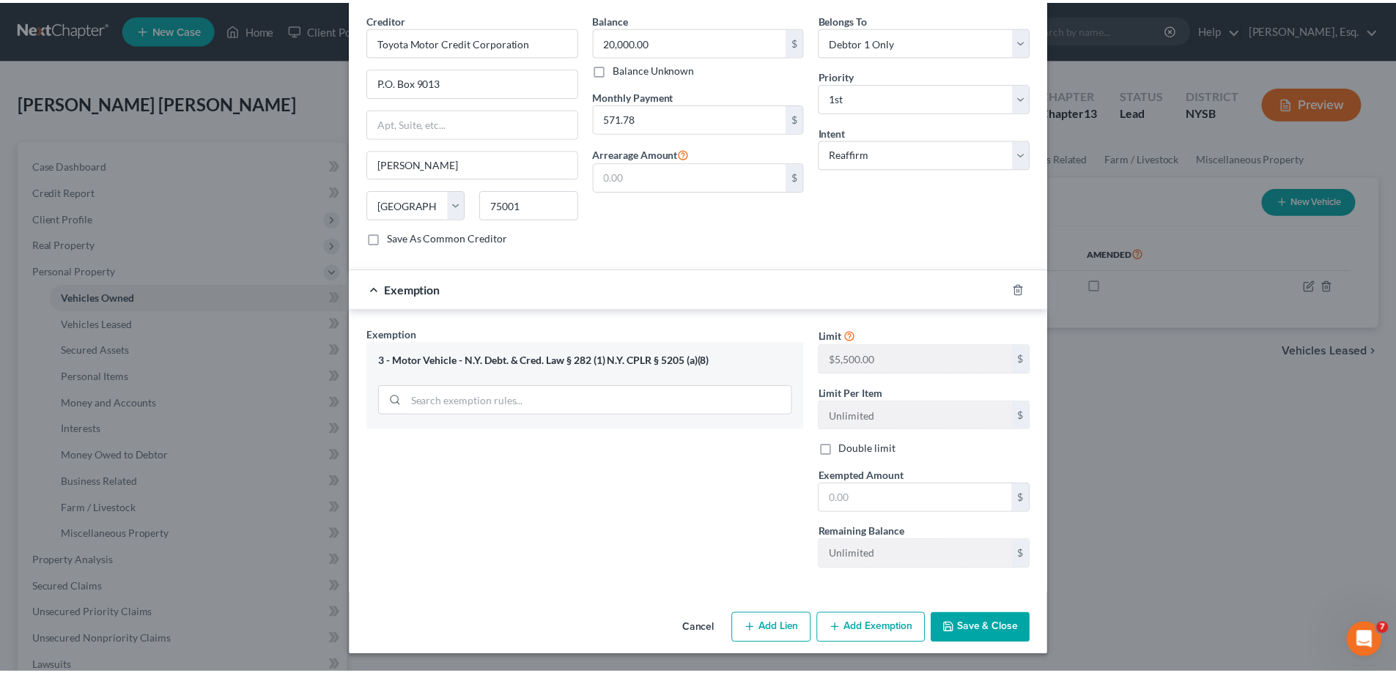
scroll to position [452, 0]
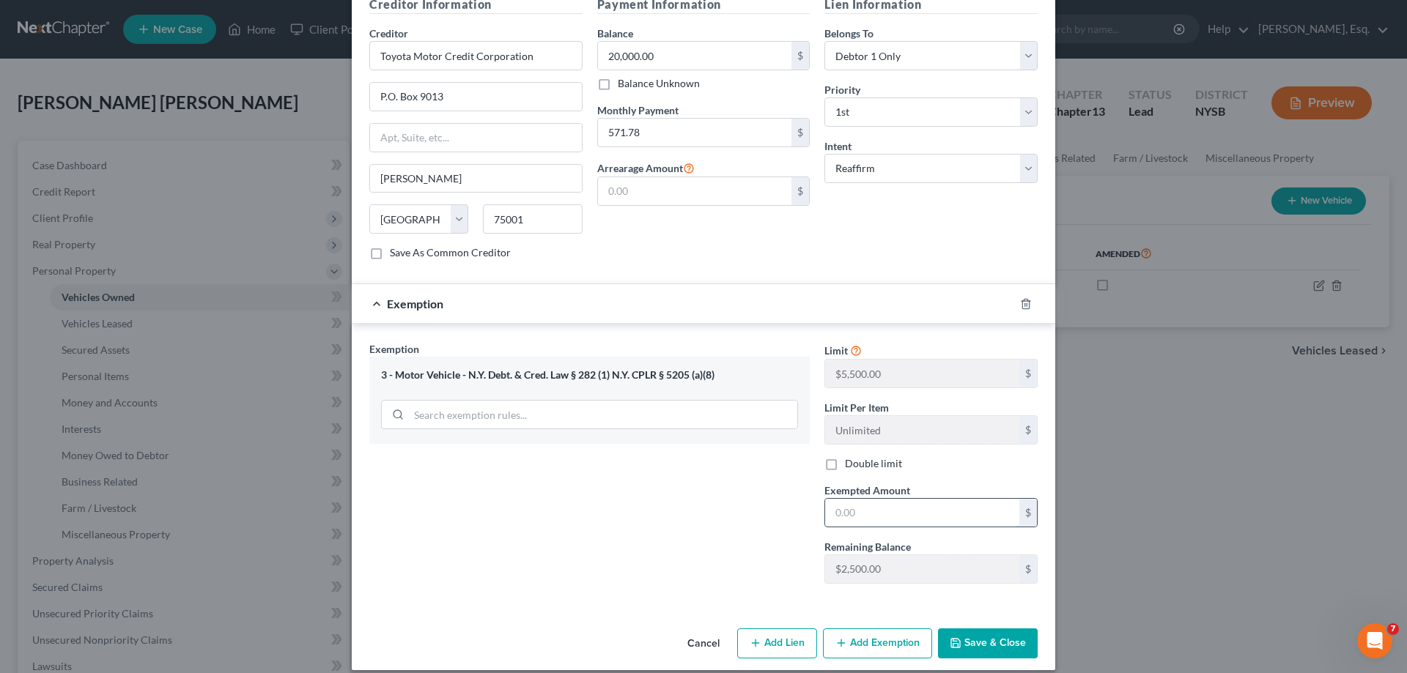
click at [915, 502] on input "text" at bounding box center [922, 513] width 194 height 28
type input "2,500"
click at [867, 500] on input "2,500" at bounding box center [922, 513] width 194 height 28
click at [876, 503] on input "2,500" at bounding box center [922, 513] width 194 height 28
type input "2,500.00"
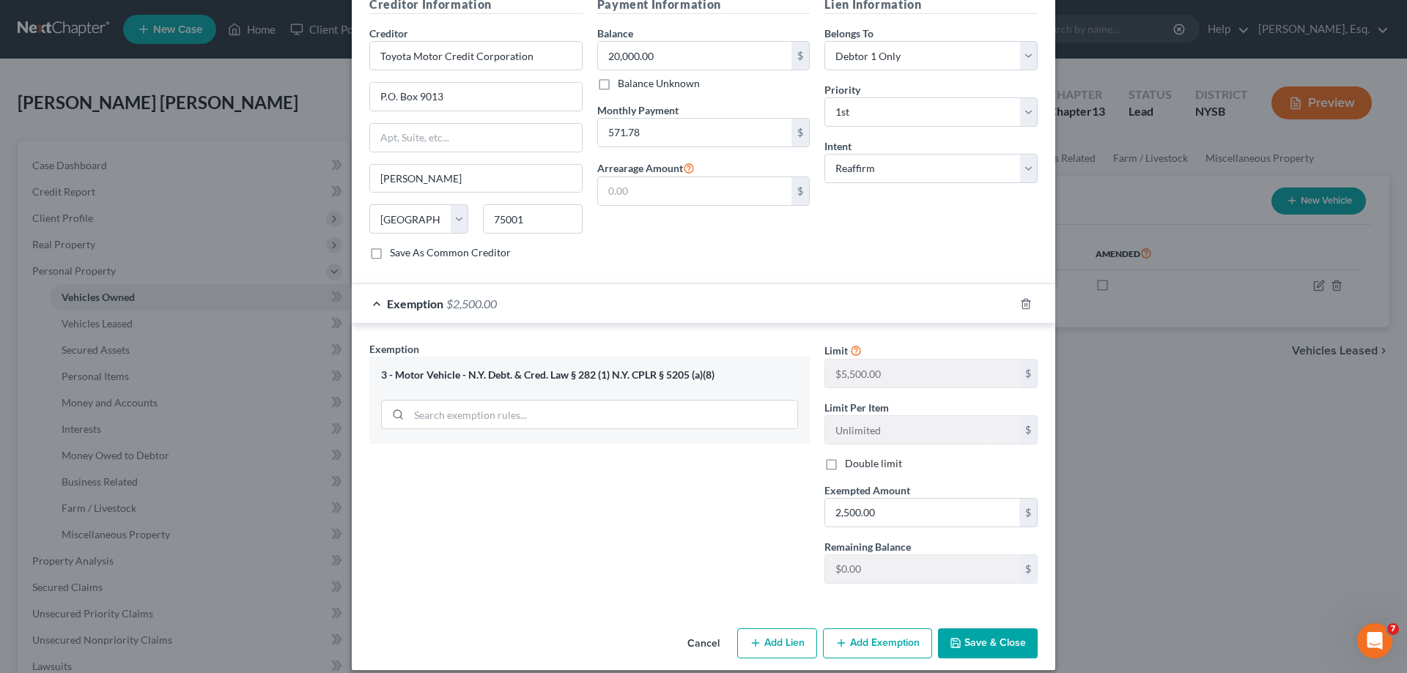
click at [969, 630] on button "Save & Close" at bounding box center [988, 644] width 100 height 31
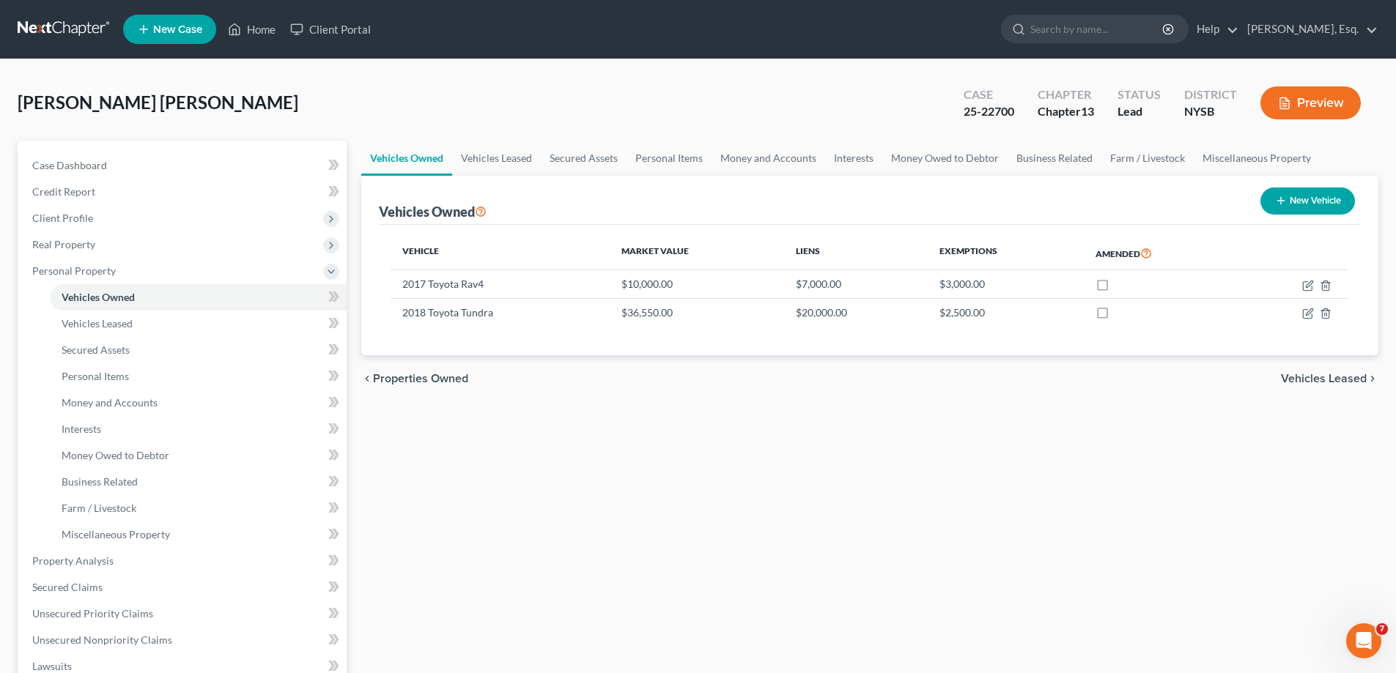
click at [1330, 375] on span "Vehicles Leased" at bounding box center [1324, 379] width 86 height 12
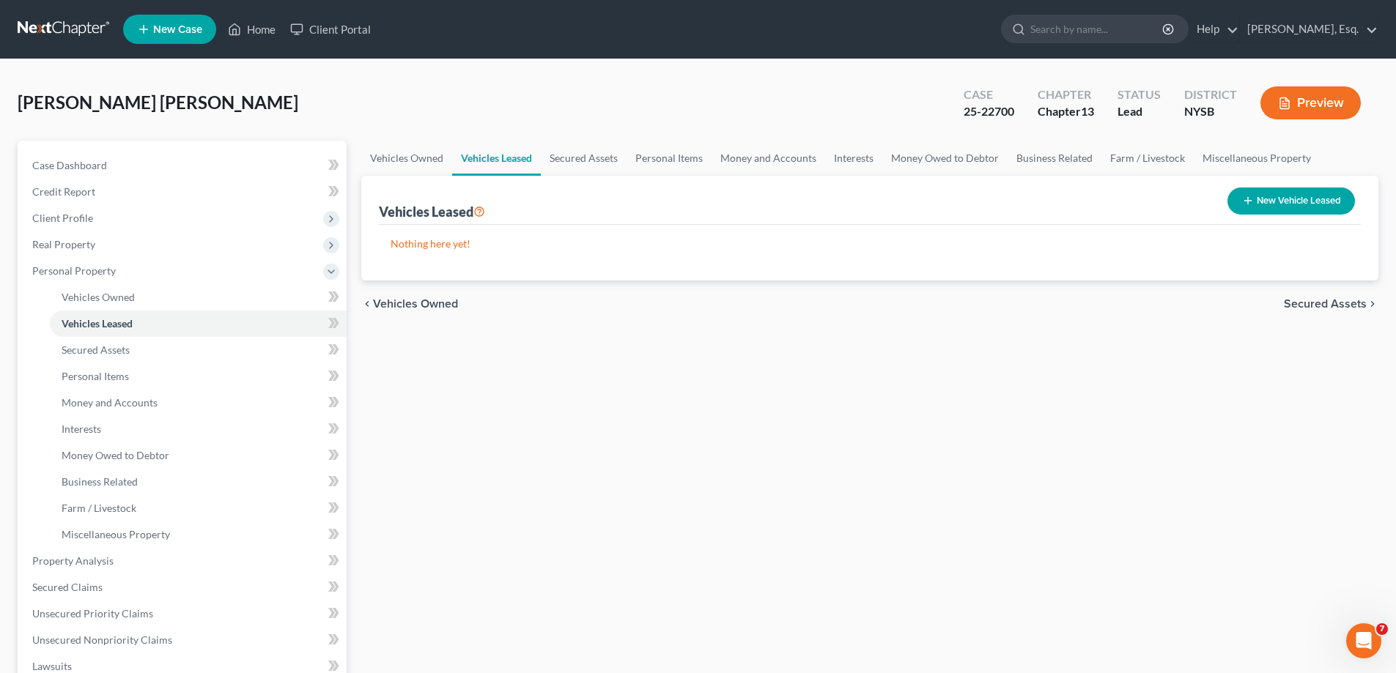
click at [1310, 300] on span "Secured Assets" at bounding box center [1325, 304] width 83 height 12
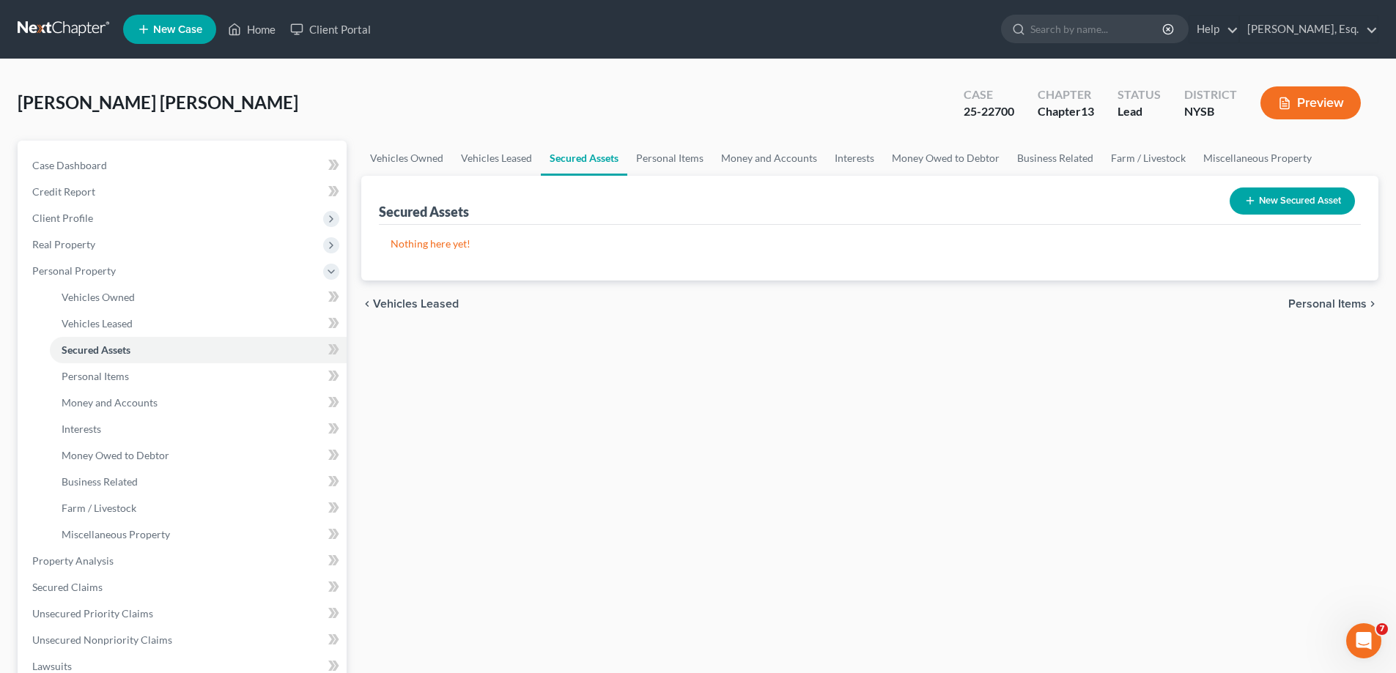
click at [1315, 301] on span "Personal Items" at bounding box center [1327, 304] width 78 height 12
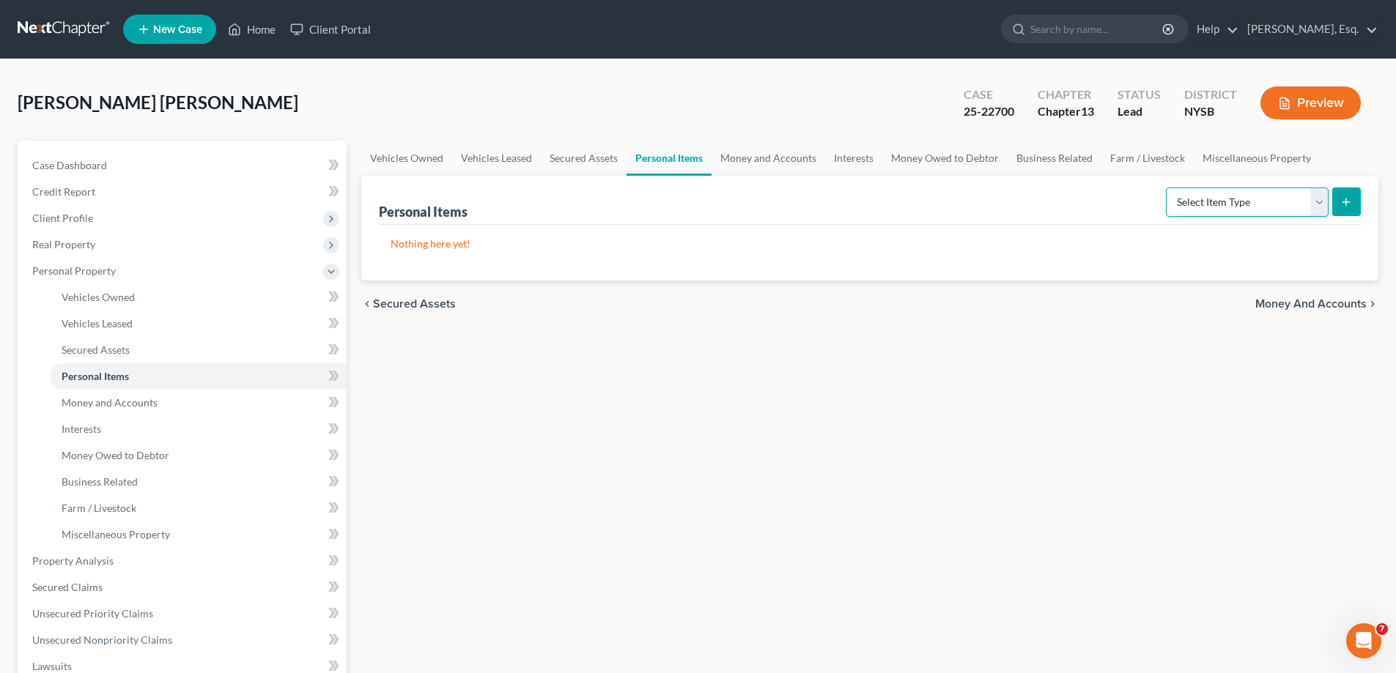
click at [1318, 196] on select "Select Item Type Clothing Collectibles Of Value Electronics Firearms Household …" at bounding box center [1247, 202] width 163 height 29
select select "clothing"
click at [1167, 188] on select "Select Item Type Clothing Collectibles Of Value Electronics Firearms Household …" at bounding box center [1247, 202] width 163 height 29
